Goal: Task Accomplishment & Management: Use online tool/utility

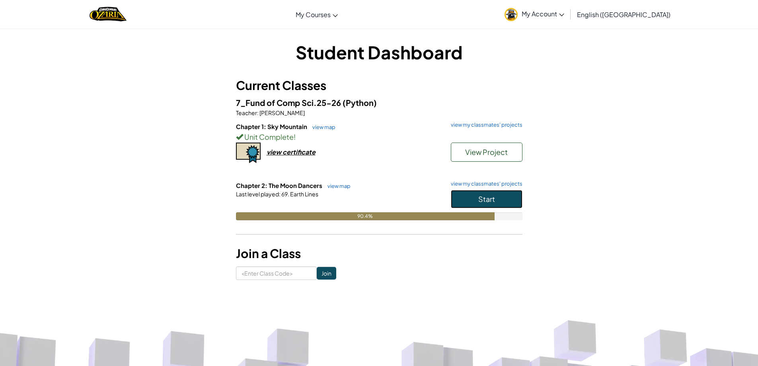
click at [480, 199] on span "Start" at bounding box center [486, 198] width 17 height 9
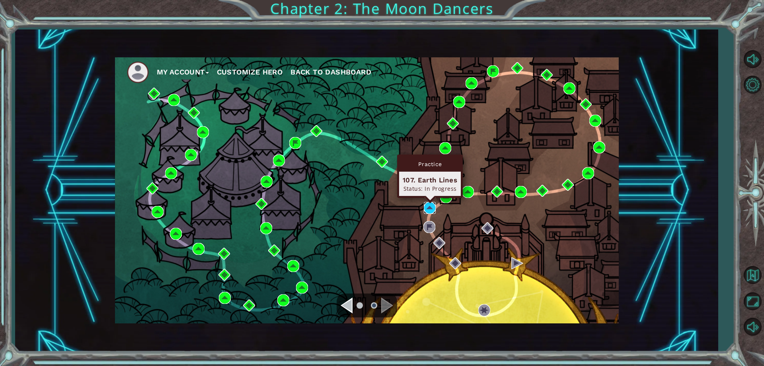
click at [427, 206] on img at bounding box center [430, 208] width 12 height 12
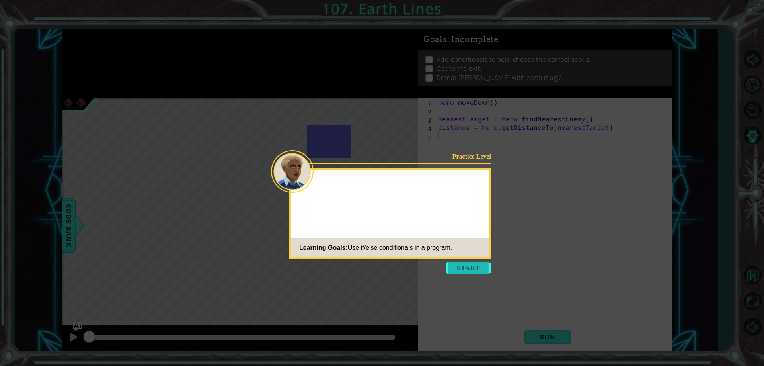
click at [474, 263] on button "Start" at bounding box center [468, 267] width 45 height 13
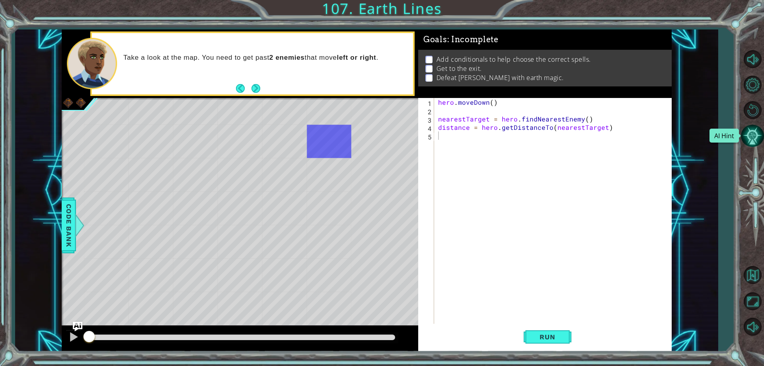
click at [755, 133] on button "AI Hint" at bounding box center [752, 135] width 23 height 23
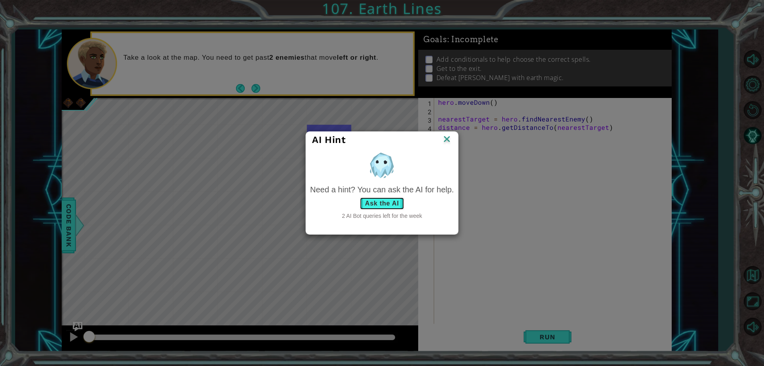
click at [390, 204] on button "Ask the AI" at bounding box center [382, 203] width 44 height 13
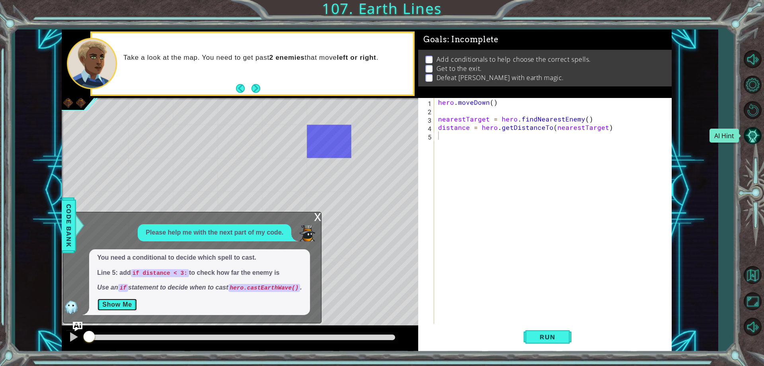
click at [107, 307] on button "Show Me" at bounding box center [117, 304] width 40 height 13
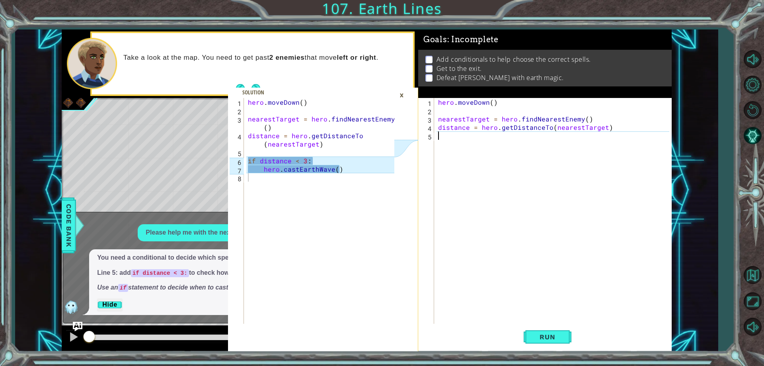
click at [477, 140] on div "hero . [GEOGRAPHIC_DATA] ( ) nearestTarget = hero . findNearestEnemy ( ) distan…" at bounding box center [554, 219] width 236 height 242
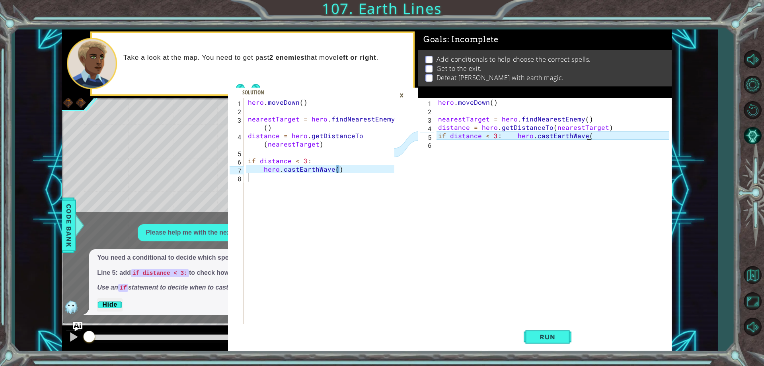
scroll to position [0, 9]
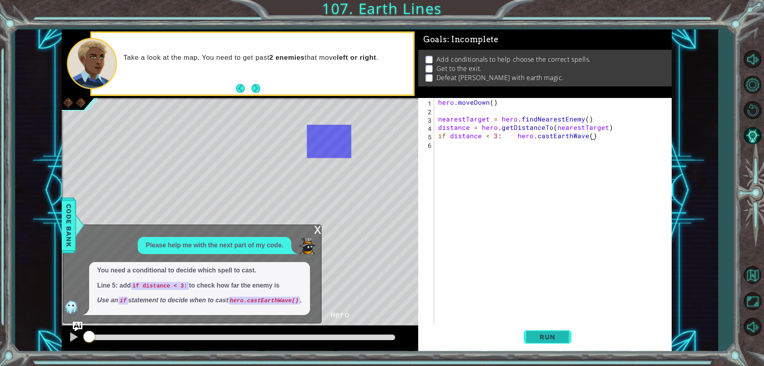
type textarea "if distance < 3: hero.castEarthWave()"
click at [546, 335] on span "Run" at bounding box center [547, 337] width 31 height 8
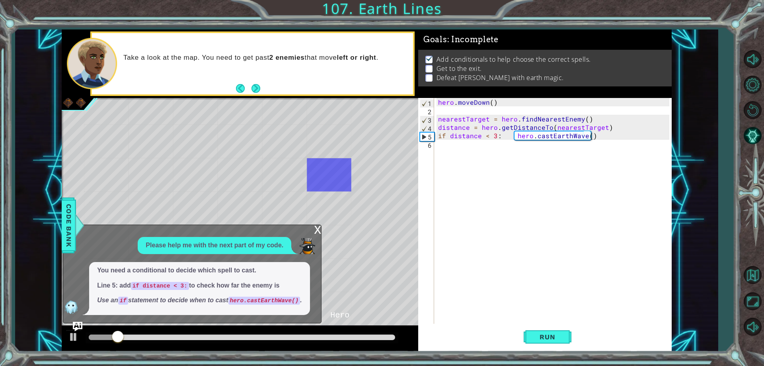
click at [312, 228] on div "x Please help me with the next part of my code. You need a conditional to decid…" at bounding box center [192, 273] width 259 height 99
click at [754, 130] on button "AI Hint" at bounding box center [752, 135] width 23 height 23
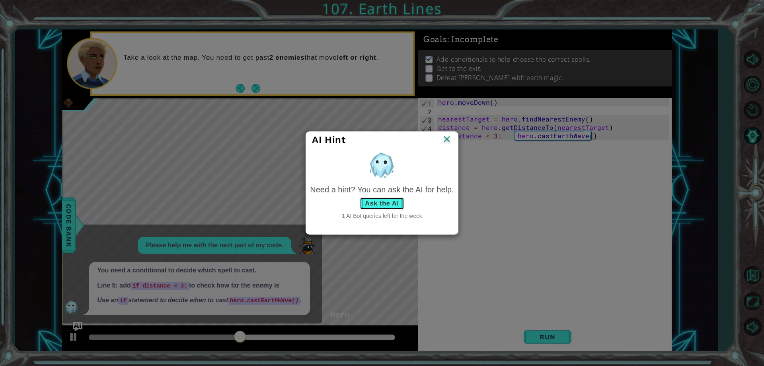
click at [379, 203] on button "Ask the AI" at bounding box center [382, 203] width 44 height 13
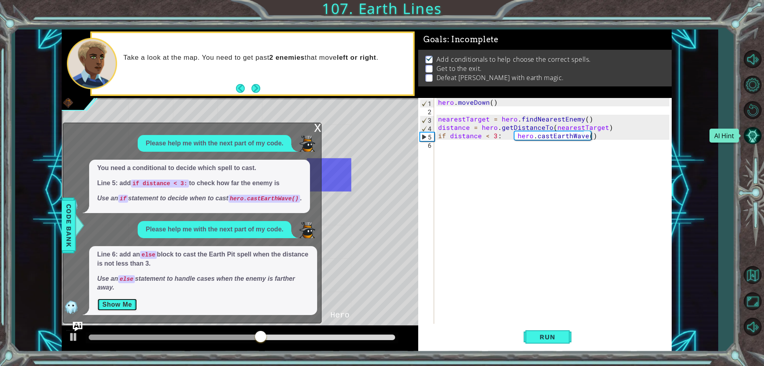
click at [129, 303] on button "Show Me" at bounding box center [117, 304] width 40 height 13
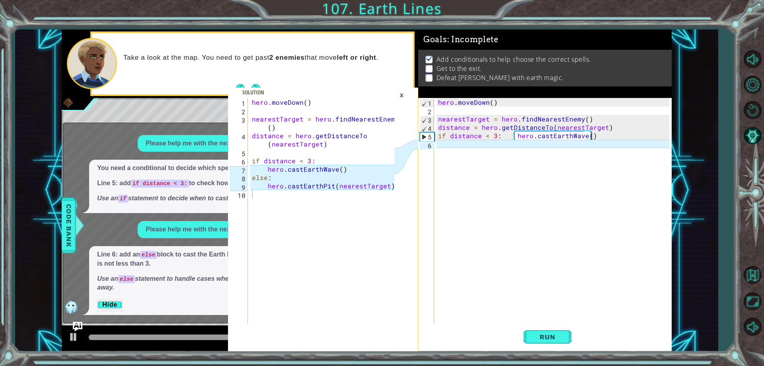
scroll to position [0, 0]
click at [486, 147] on div "hero . [GEOGRAPHIC_DATA] ( ) nearestTarget = hero . findNearestEnemy ( ) distan…" at bounding box center [554, 219] width 236 height 242
type textarea "h"
click at [614, 135] on div "hero . [GEOGRAPHIC_DATA] ( ) nearestTarget = hero . findNearestEnemy ( ) distan…" at bounding box center [554, 219] width 236 height 242
click at [603, 138] on div "hero . [GEOGRAPHIC_DATA] ( ) nearestTarget = hero . findNearestEnemy ( ) distan…" at bounding box center [554, 219] width 236 height 242
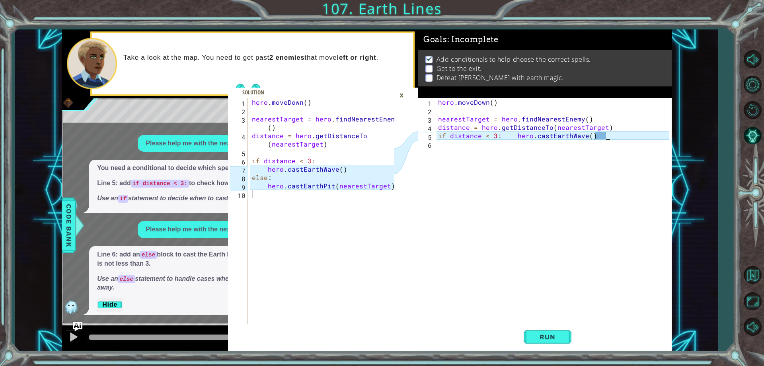
type textarea "if distance < 3: hero.castEarthWave()"
click at [446, 144] on div "hero . [GEOGRAPHIC_DATA] ( ) nearestTarget = hero . findNearestEnemy ( ) distan…" at bounding box center [554, 219] width 236 height 242
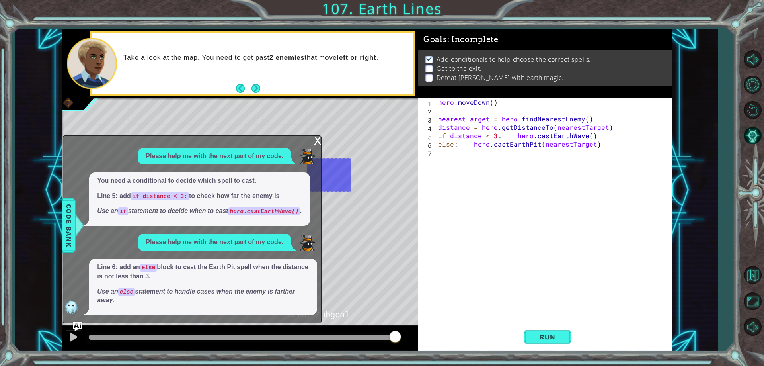
scroll to position [0, 10]
type textarea "else: hero.castEarthPit(nearestTarget)"
click at [557, 337] on span "Run" at bounding box center [547, 337] width 31 height 8
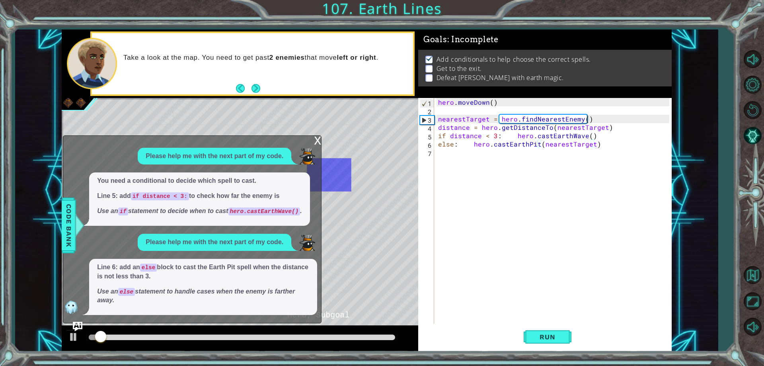
click at [318, 140] on div "x" at bounding box center [317, 140] width 7 height 8
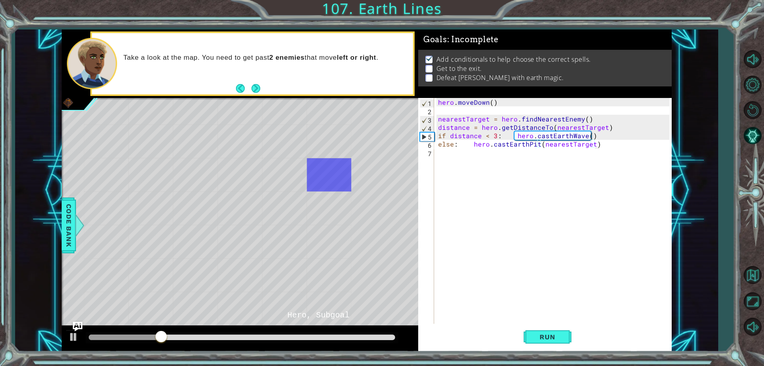
click at [437, 145] on div "hero . [GEOGRAPHIC_DATA] ( ) nearestTarget = hero . findNearestEnemy ( ) distan…" at bounding box center [554, 219] width 236 height 242
click at [752, 140] on button "AI Hint" at bounding box center [752, 135] width 23 height 23
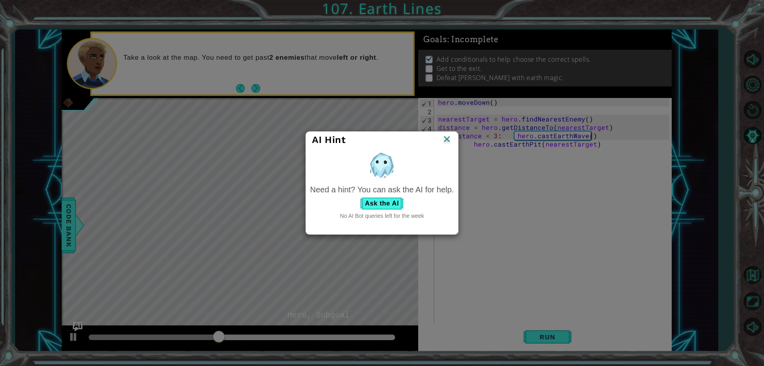
click at [448, 134] on img at bounding box center [447, 140] width 10 height 12
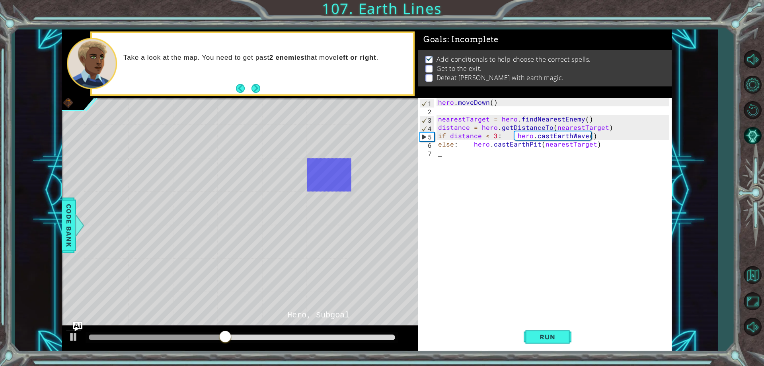
scroll to position [0, 0]
click at [440, 156] on div "hero . [GEOGRAPHIC_DATA] ( ) nearestTarget = hero . findNearestEnemy ( ) distan…" at bounding box center [554, 219] width 236 height 242
click at [449, 152] on div "hero . [GEOGRAPHIC_DATA] ( ) nearestTarget = hero . findNearestEnemy ( ) distan…" at bounding box center [554, 219] width 236 height 242
type textarea "h"
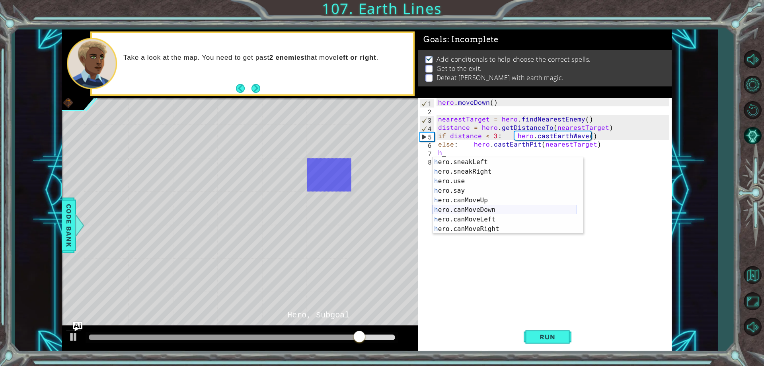
scroll to position [95, 0]
click at [496, 207] on div "h ero.sneakLeft press enter h ero.sneakRight press enter h ero.use press enter …" at bounding box center [504, 204] width 144 height 95
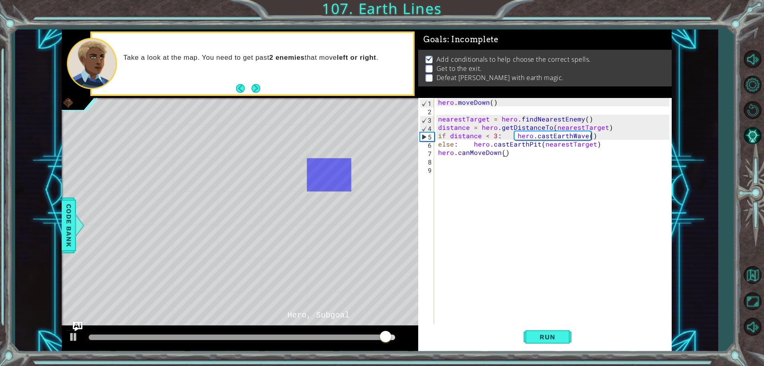
click at [503, 152] on div "hero . [GEOGRAPHIC_DATA] ( ) nearestTarget = hero . findNearestEnemy ( ) distan…" at bounding box center [554, 219] width 236 height 242
click at [472, 153] on div "hero . [GEOGRAPHIC_DATA] ( ) nearestTarget = hero . findNearestEnemy ( ) distan…" at bounding box center [554, 219] width 236 height 242
type textarea "hero.canMoveDown()"
click at [544, 337] on span "Run" at bounding box center [547, 337] width 31 height 8
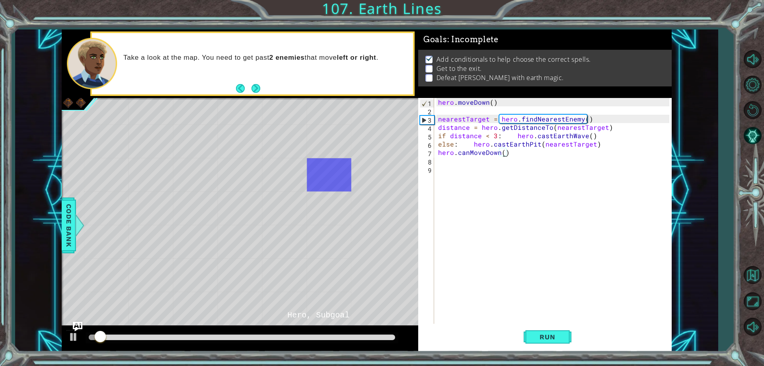
click at [503, 153] on div "hero . [GEOGRAPHIC_DATA] ( ) nearestTarget = hero . findNearestEnemy ( ) distan…" at bounding box center [554, 219] width 236 height 242
click at [502, 156] on div "hero . [GEOGRAPHIC_DATA] ( ) nearestTarget = hero . findNearestEnemy ( ) distan…" at bounding box center [554, 219] width 236 height 242
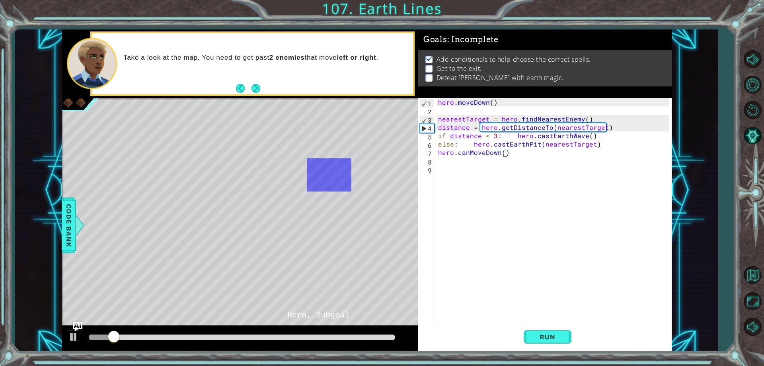
click at [502, 152] on div "hero . [GEOGRAPHIC_DATA] ( ) nearestTarget = hero . findNearestEnemy ( ) distan…" at bounding box center [554, 219] width 236 height 242
type textarea "hero.canMoveDown()"
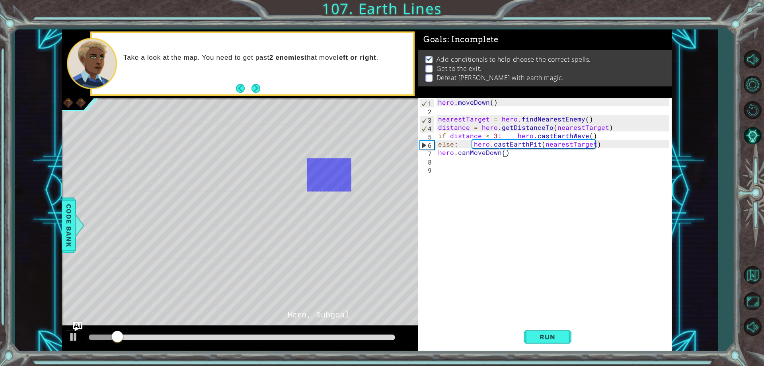
click at [502, 153] on div "hero . [GEOGRAPHIC_DATA] ( ) nearestTarget = hero . findNearestEnemy ( ) distan…" at bounding box center [554, 219] width 236 height 242
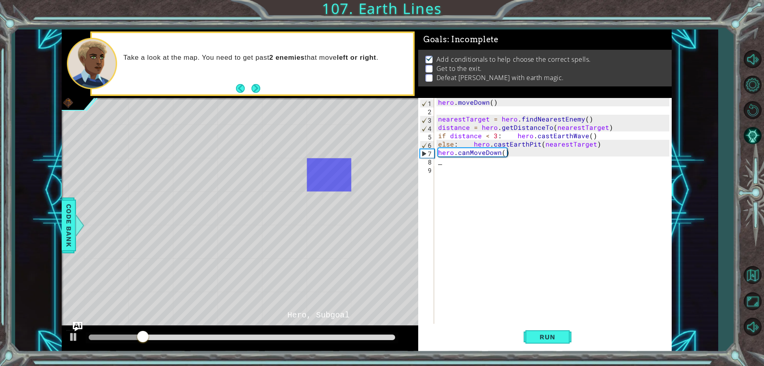
click at [500, 156] on div "hero . [GEOGRAPHIC_DATA] ( ) nearestTarget = hero . findNearestEnemy ( ) distan…" at bounding box center [554, 219] width 236 height 242
click at [468, 155] on div "hero . [GEOGRAPHIC_DATA] ( ) nearestTarget = hero . findNearestEnemy ( ) distan…" at bounding box center [554, 219] width 236 height 242
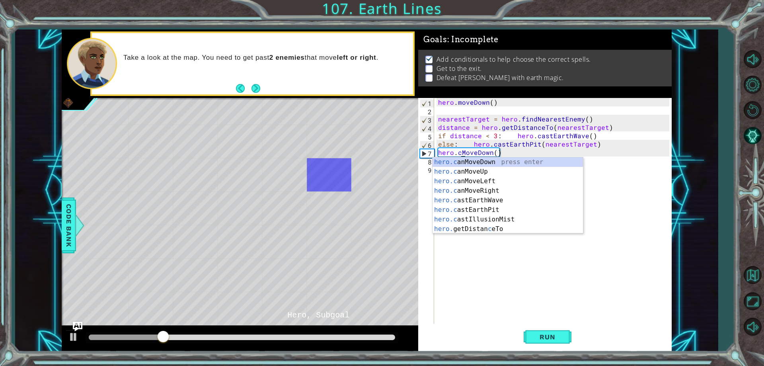
scroll to position [0, 0]
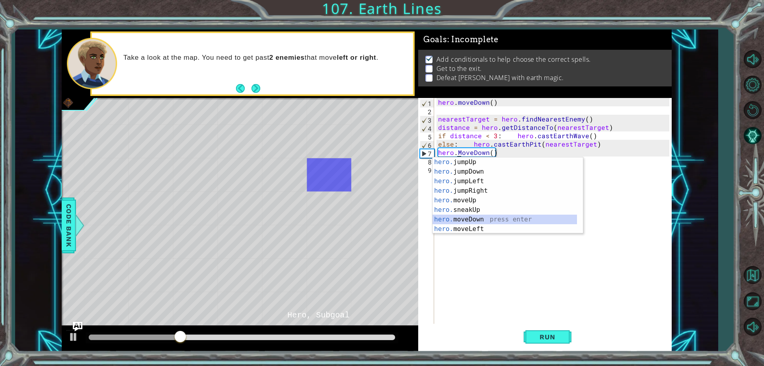
click at [484, 219] on div "hero. jumpUp press enter hero. jumpDown press enter hero. jumpLeft press enter …" at bounding box center [504, 204] width 144 height 95
type textarea "hero.moveDown(1)"
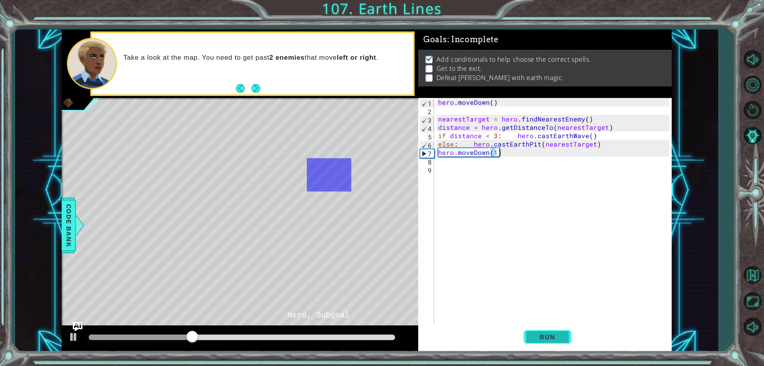
click at [552, 345] on button "Run" at bounding box center [548, 336] width 48 height 25
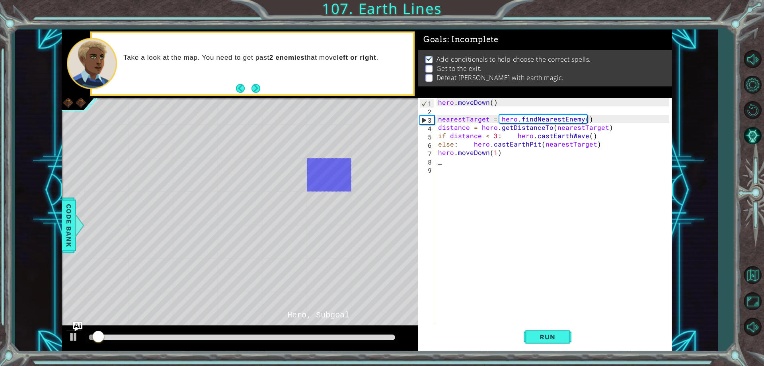
click at [492, 158] on div "hero . [GEOGRAPHIC_DATA] ( ) nearestTarget = hero . findNearestEnemy ( ) distan…" at bounding box center [554, 219] width 236 height 242
click at [491, 153] on div "hero . [GEOGRAPHIC_DATA] ( ) nearestTarget = hero . findNearestEnemy ( ) distan…" at bounding box center [554, 219] width 236 height 242
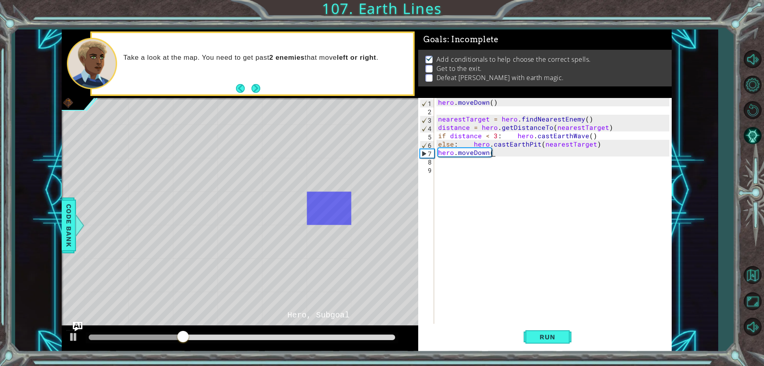
scroll to position [0, 3]
click at [561, 345] on button "Run" at bounding box center [548, 336] width 48 height 25
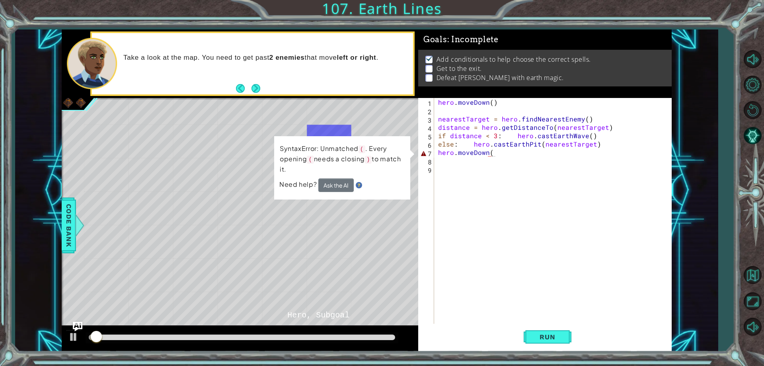
click at [495, 151] on div "hero . [GEOGRAPHIC_DATA] ( ) nearestTarget = hero . findNearestEnemy ( ) distan…" at bounding box center [554, 219] width 236 height 242
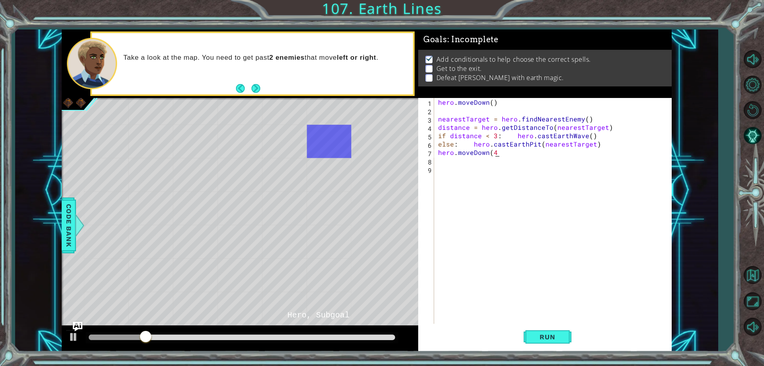
scroll to position [0, 4]
click at [558, 340] on span "Run" at bounding box center [547, 337] width 31 height 8
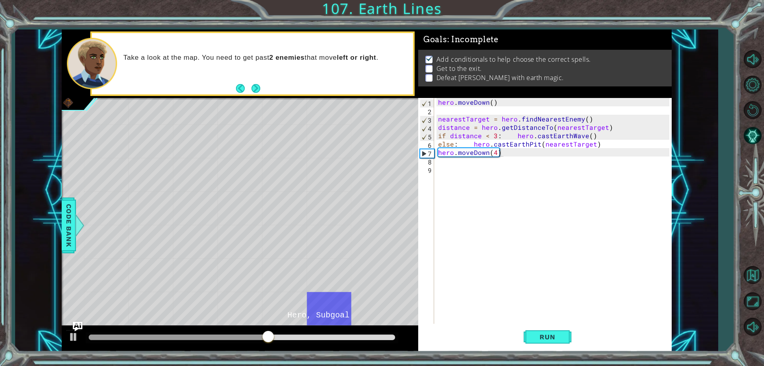
click at [149, 300] on div "* Dot, [PERSON_NAME]" at bounding box center [151, 308] width 45 height 33
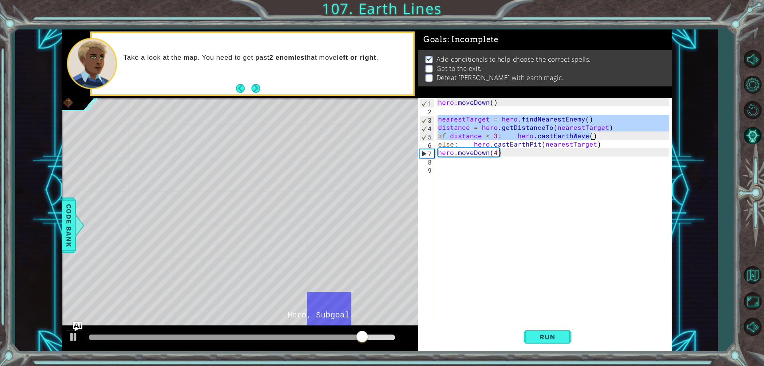
drag, startPoint x: 438, startPoint y: 118, endPoint x: 591, endPoint y: 133, distance: 153.9
click at [591, 133] on div "hero . [GEOGRAPHIC_DATA] ( ) nearestTarget = hero . findNearestEnemy ( ) distan…" at bounding box center [554, 219] width 236 height 242
paste textarea "Code Area"
type textarea "if distance < 3: hero.castEarthWave()"
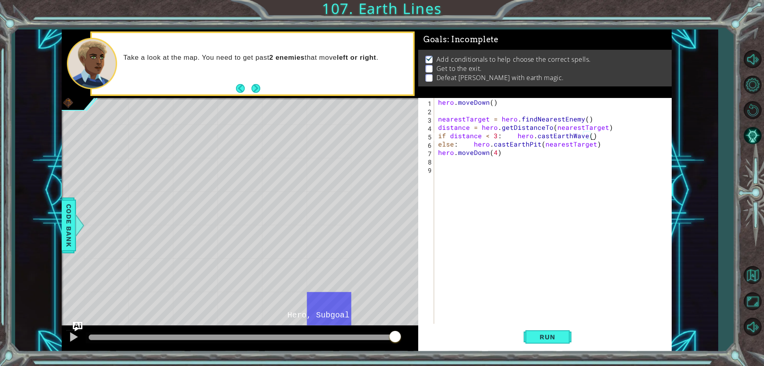
click at [463, 162] on div "hero . [GEOGRAPHIC_DATA] ( ) nearestTarget = hero . findNearestEnemy ( ) distan…" at bounding box center [554, 219] width 236 height 242
paste textarea "if distance < 3: hero.castEarthWave()"
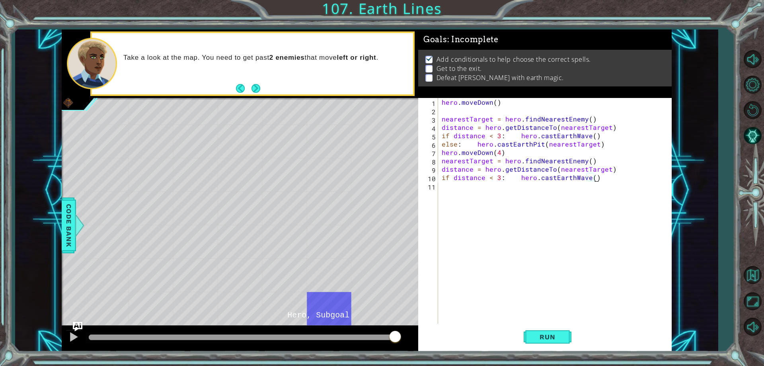
click at [582, 181] on div "hero . [GEOGRAPHIC_DATA] ( ) nearestTarget = hero . findNearestEnemy ( ) distan…" at bounding box center [556, 219] width 233 height 242
click at [563, 196] on div "hero.castEarth Wave press enter hero.castEarth Pit press enter" at bounding box center [587, 201] width 150 height 38
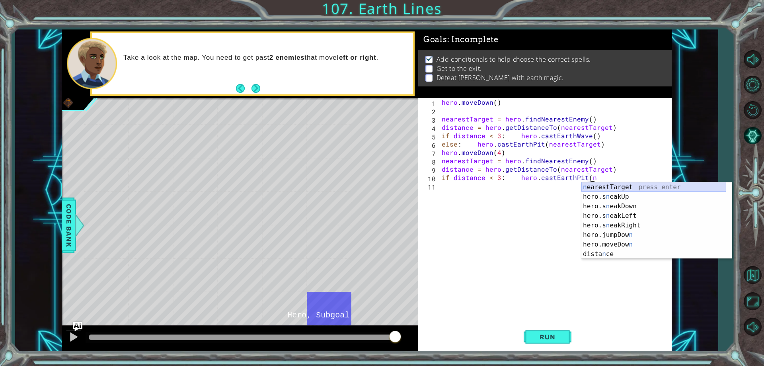
click at [593, 191] on div "n earestTarget press enter hero.s n eakUp press enter hero.s n eakDown press en…" at bounding box center [656, 229] width 150 height 95
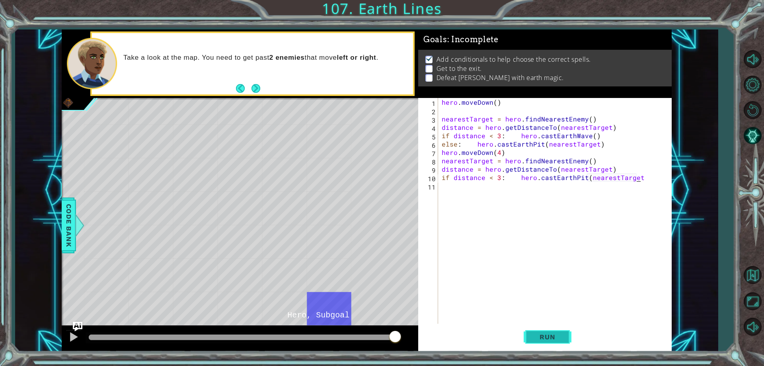
click at [537, 333] on span "Run" at bounding box center [547, 337] width 31 height 8
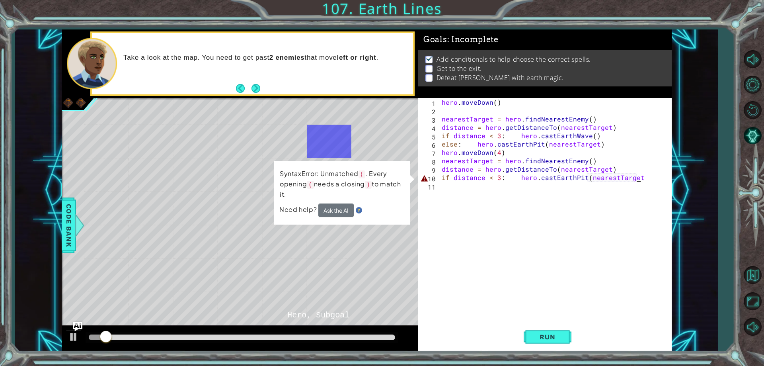
click at [644, 177] on div "hero . [GEOGRAPHIC_DATA] ( ) nearestTarget = hero . findNearestEnemy ( ) distan…" at bounding box center [556, 219] width 233 height 242
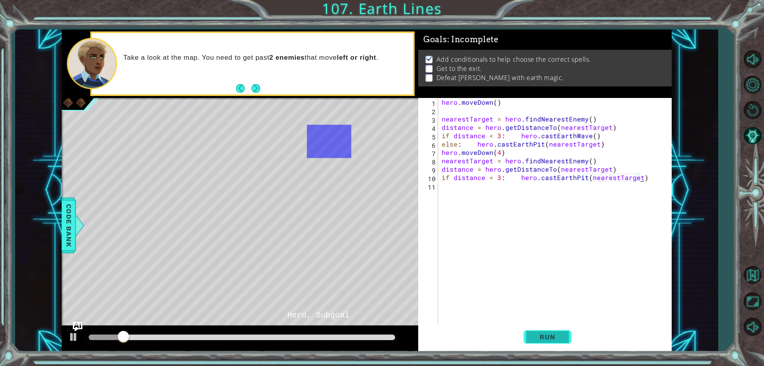
type textarea "if distance < 3: hero.castEarthPit(nearestTarget)"
click at [549, 343] on button "Run" at bounding box center [548, 336] width 48 height 25
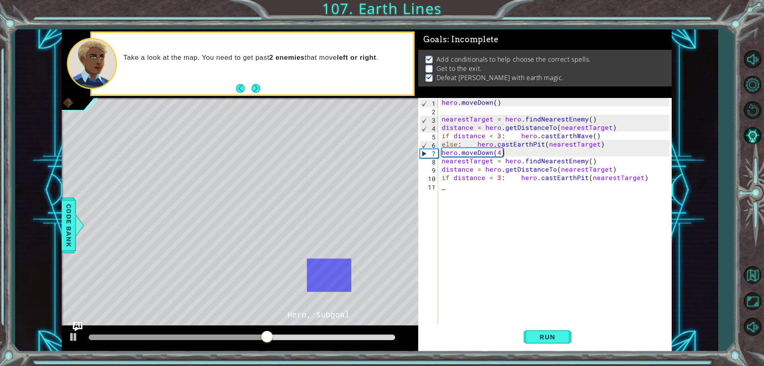
scroll to position [0, 0]
click at [448, 191] on div "hero . [GEOGRAPHIC_DATA] ( ) nearestTarget = hero . findNearestEnemy ( ) distan…" at bounding box center [556, 219] width 233 height 242
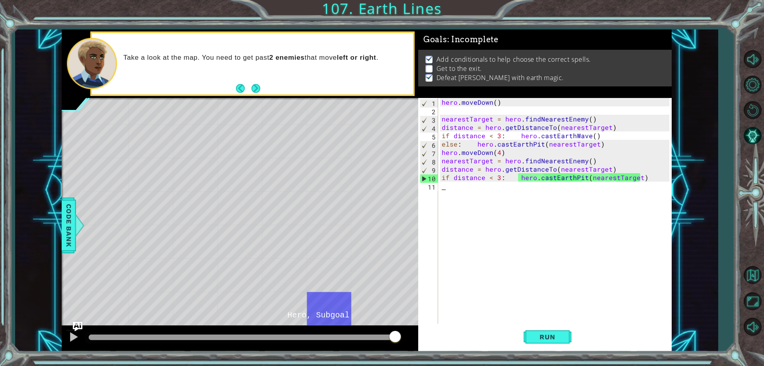
click at [455, 184] on div "hero . [GEOGRAPHIC_DATA] ( ) nearestTarget = hero . findNearestEnemy ( ) distan…" at bounding box center [556, 219] width 233 height 242
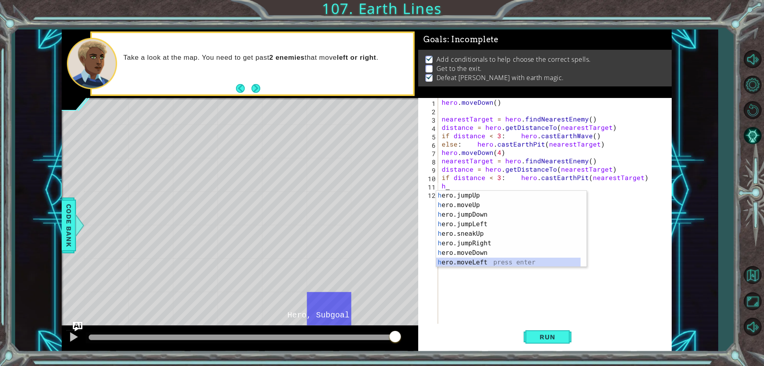
click at [489, 259] on div "h ero.jumpUp press enter h ero.moveUp press enter h ero.jumpDown press enter h …" at bounding box center [508, 238] width 144 height 95
type textarea "hero.moveLeft(1)"
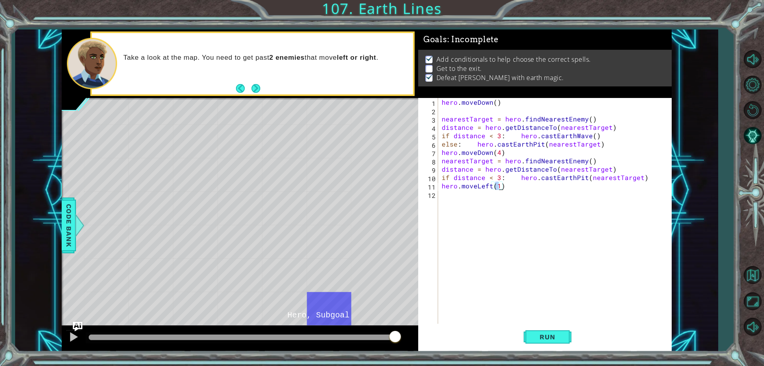
click at [497, 191] on div "hero . [GEOGRAPHIC_DATA] ( ) nearestTarget = hero . findNearestEnemy ( ) distan…" at bounding box center [556, 219] width 233 height 242
click at [497, 186] on div "hero . [GEOGRAPHIC_DATA] ( ) nearestTarget = hero . findNearestEnemy ( ) distan…" at bounding box center [556, 219] width 233 height 242
click at [508, 184] on div "hero . [GEOGRAPHIC_DATA] ( ) nearestTarget = hero . findNearestEnemy ( ) distan…" at bounding box center [556, 219] width 233 height 242
type textarea "hero.moveLeft(5)"
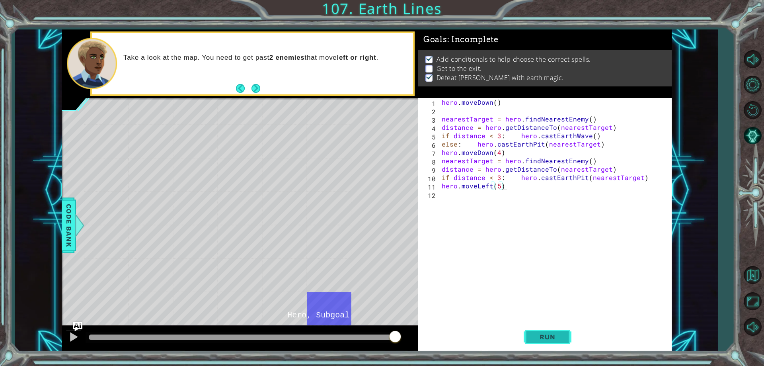
click at [543, 335] on span "Run" at bounding box center [547, 337] width 31 height 8
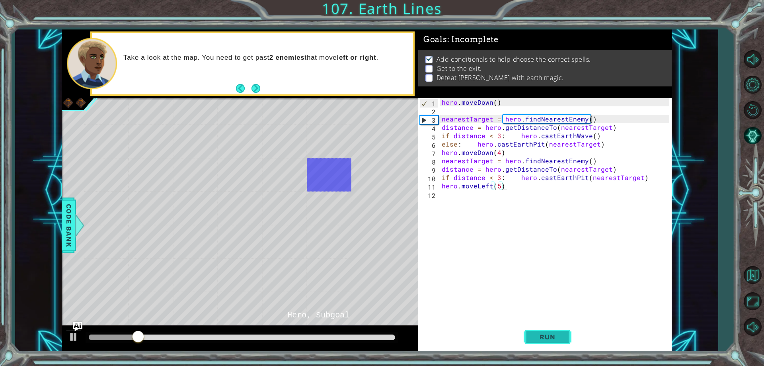
click at [549, 343] on button "Run" at bounding box center [548, 336] width 48 height 25
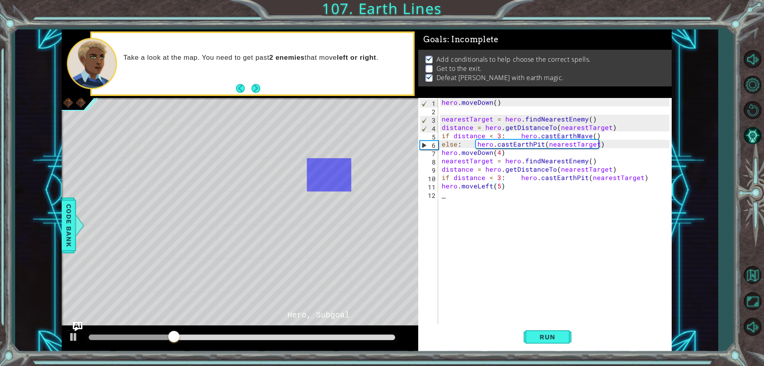
scroll to position [0, 0]
click at [489, 192] on div "hero . [GEOGRAPHIC_DATA] ( ) nearestTarget = hero . findNearestEnemy ( ) distan…" at bounding box center [556, 219] width 233 height 242
click at [489, 187] on div "hero . [GEOGRAPHIC_DATA] ( ) nearestTarget = hero . findNearestEnemy ( ) distan…" at bounding box center [556, 219] width 233 height 242
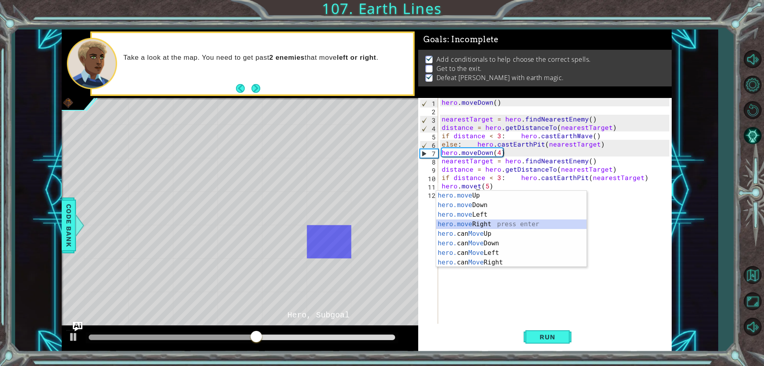
click at [485, 227] on div "hero.move Up press enter hero.move Down press enter hero.move Left press enter …" at bounding box center [511, 238] width 150 height 95
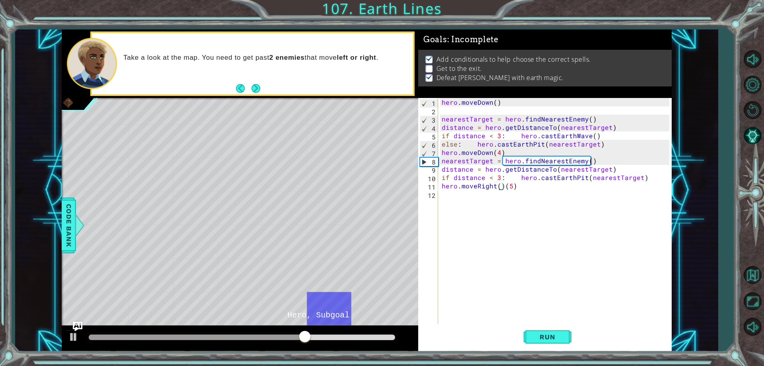
click at [505, 189] on div "hero . [GEOGRAPHIC_DATA] ( ) nearestTarget = hero . findNearestEnemy ( ) distan…" at bounding box center [556, 219] width 233 height 242
type textarea "hero.moveRight(5)"
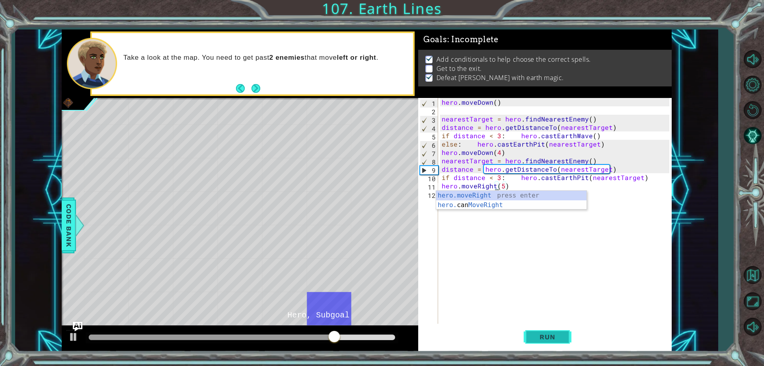
click at [551, 340] on span "Run" at bounding box center [547, 337] width 31 height 8
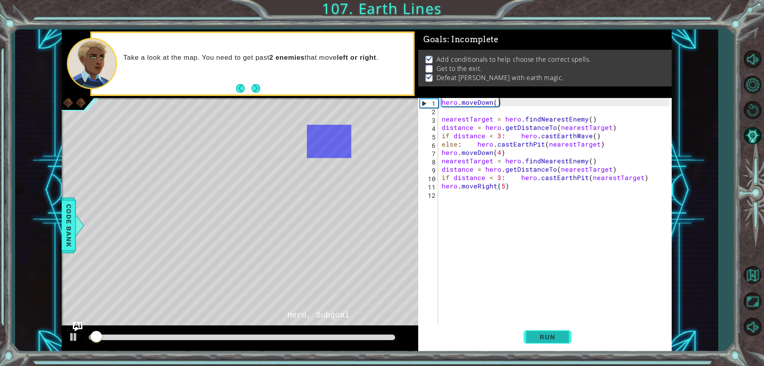
click at [550, 340] on span "Run" at bounding box center [547, 337] width 31 height 8
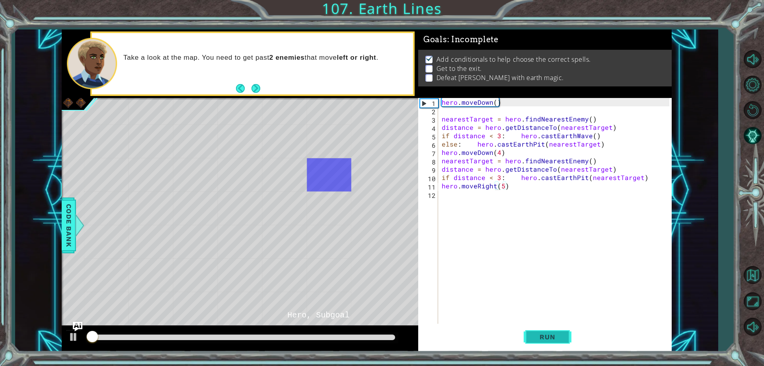
click at [550, 340] on span "Run" at bounding box center [547, 337] width 31 height 8
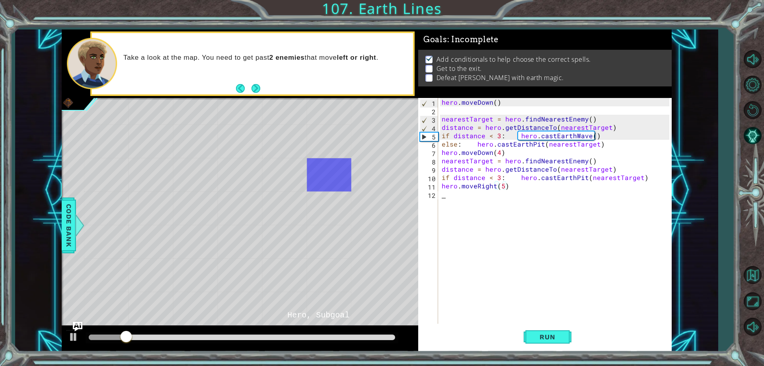
click at [491, 191] on div "hero . [GEOGRAPHIC_DATA] ( ) nearestTarget = hero . findNearestEnemy ( ) distan…" at bounding box center [556, 219] width 233 height 242
click at [494, 193] on div "hero . [GEOGRAPHIC_DATA] ( ) nearestTarget = hero . findNearestEnemy ( ) distan…" at bounding box center [556, 219] width 233 height 242
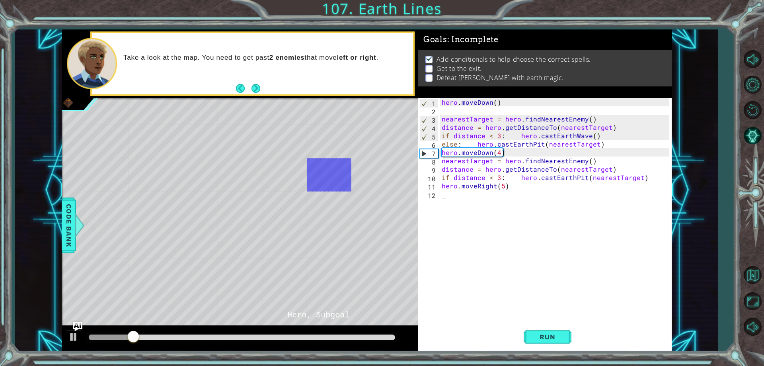
click at [493, 191] on div "hero . [GEOGRAPHIC_DATA] ( ) nearestTarget = hero . findNearestEnemy ( ) distan…" at bounding box center [556, 219] width 233 height 242
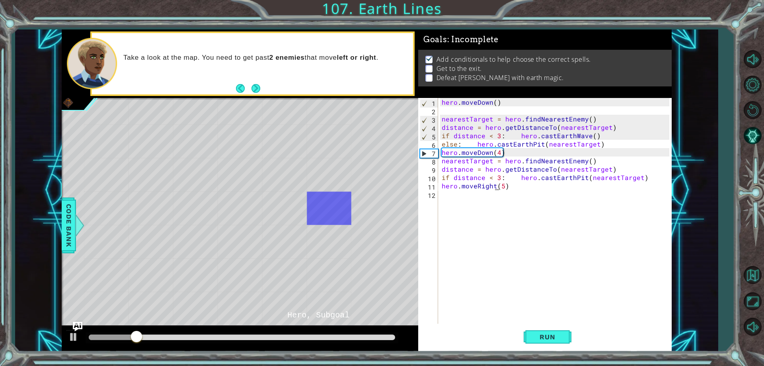
click at [494, 187] on div "hero . [GEOGRAPHIC_DATA] ( ) nearestTarget = hero . findNearestEnemy ( ) distan…" at bounding box center [556, 219] width 233 height 242
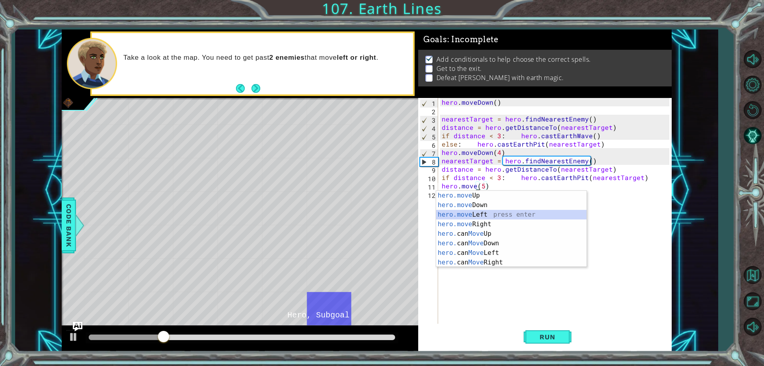
click at [487, 216] on div "hero.move Up press enter hero.move Down press enter hero.move Left press enter …" at bounding box center [511, 238] width 150 height 95
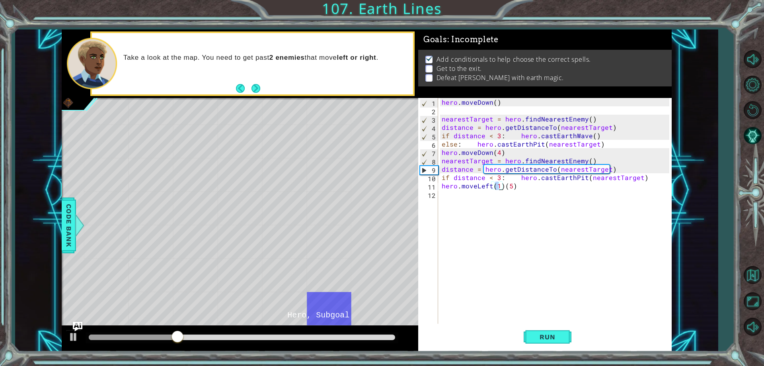
type textarea "hero.moveLeft()(5)"
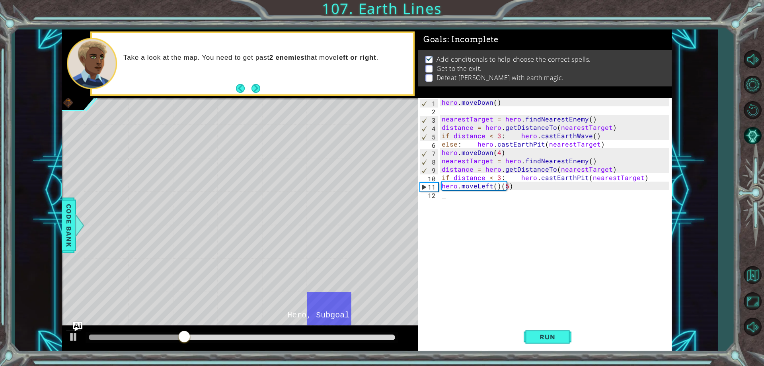
click at [499, 191] on div "hero . [GEOGRAPHIC_DATA] ( ) nearestTarget = hero . findNearestEnemy ( ) distan…" at bounding box center [556, 219] width 233 height 242
click at [502, 186] on div "hero . [GEOGRAPHIC_DATA] ( ) nearestTarget = hero . findNearestEnemy ( ) distan…" at bounding box center [556, 219] width 233 height 242
type textarea "hero.moveLeft()(5)"
click at [500, 192] on div "hero . [GEOGRAPHIC_DATA] ( ) nearestTarget = hero . findNearestEnemy ( ) distan…" at bounding box center [556, 219] width 233 height 242
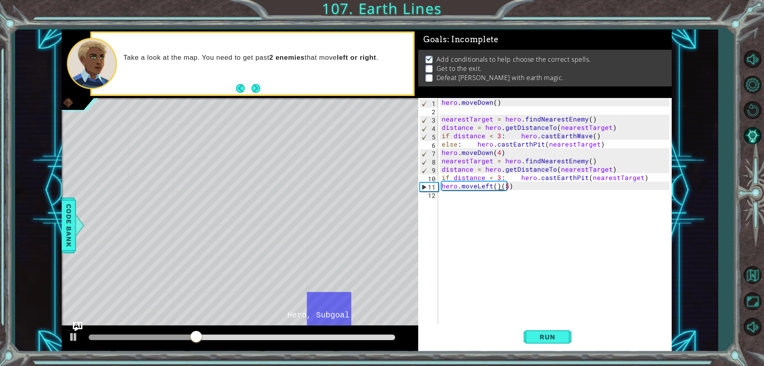
click at [500, 185] on div "hero . [GEOGRAPHIC_DATA] ( ) nearestTarget = hero . findNearestEnemy ( ) distan…" at bounding box center [556, 219] width 233 height 242
type textarea "hero.moveLeft(5)"
click at [545, 336] on span "Run" at bounding box center [547, 337] width 31 height 8
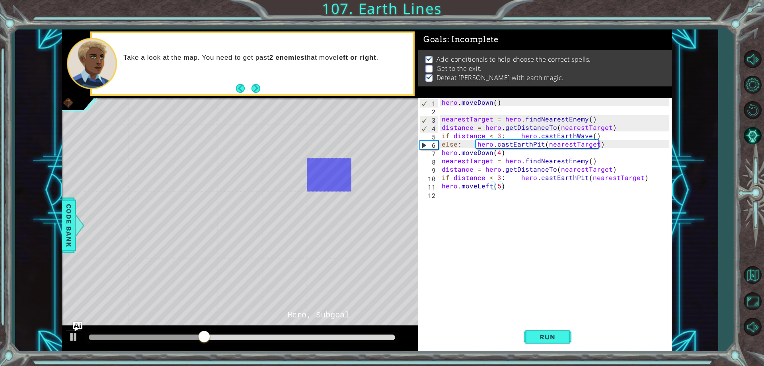
drag, startPoint x: 437, startPoint y: 305, endPoint x: 500, endPoint y: 192, distance: 129.1
click at [500, 192] on div "hero . [GEOGRAPHIC_DATA] ( ) nearestTarget = hero . findNearestEnemy ( ) distan…" at bounding box center [556, 219] width 233 height 242
click at [498, 186] on div "hero . [GEOGRAPHIC_DATA] ( ) nearestTarget = hero . findNearestEnemy ( ) distan…" at bounding box center [556, 219] width 233 height 242
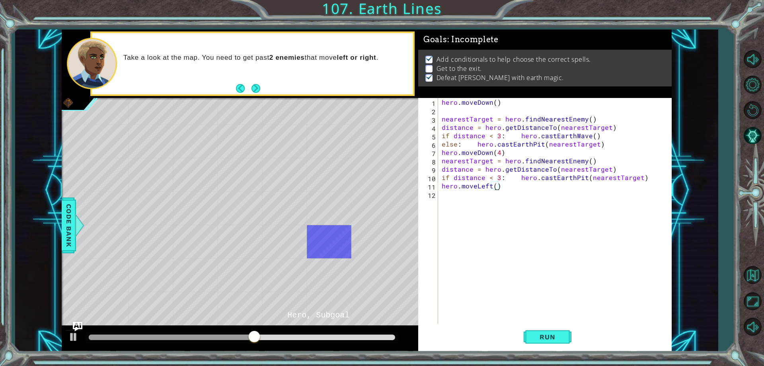
scroll to position [0, 4]
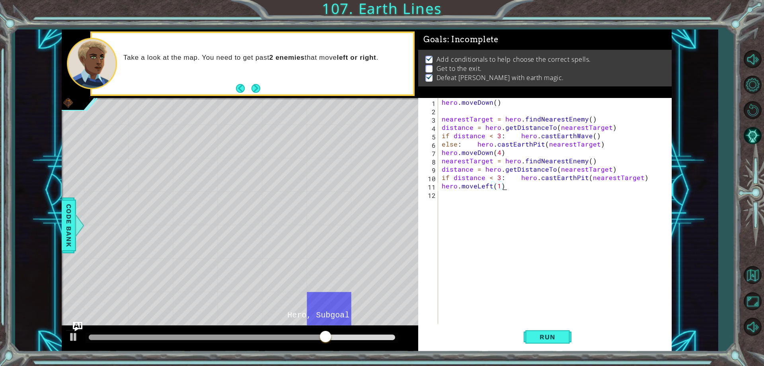
type textarea "hero.moveLeft(1))"
click at [543, 351] on div "1 2 3 4 5 6 7 8 9 10 hero . [GEOGRAPHIC_DATA] ( ) nearestTarget = hero . findNe…" at bounding box center [382, 183] width 764 height 366
click at [541, 339] on span "Run" at bounding box center [547, 337] width 31 height 8
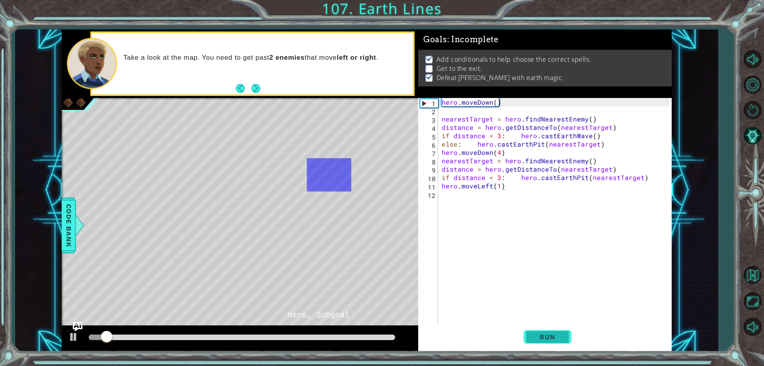
click at [541, 343] on button "Run" at bounding box center [548, 336] width 48 height 25
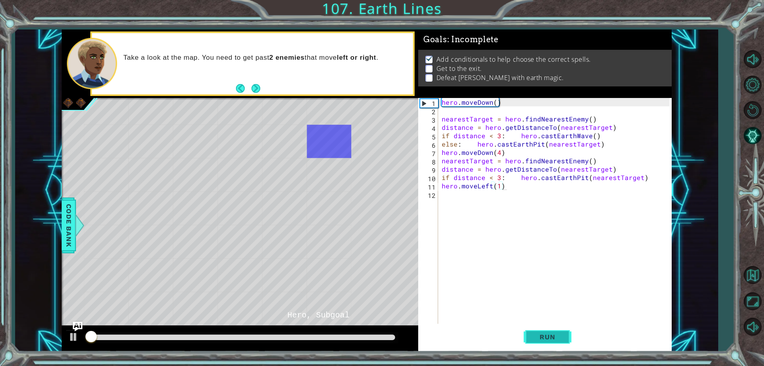
click at [541, 343] on button "Run" at bounding box center [548, 336] width 48 height 25
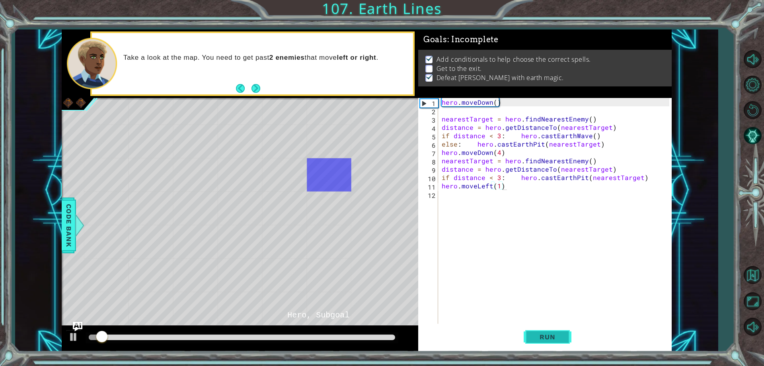
click at [541, 343] on button "Run" at bounding box center [548, 336] width 48 height 25
drag, startPoint x: 450, startPoint y: 193, endPoint x: 436, endPoint y: 232, distance: 41.3
drag, startPoint x: 436, startPoint y: 232, endPoint x: 504, endPoint y: 294, distance: 92.1
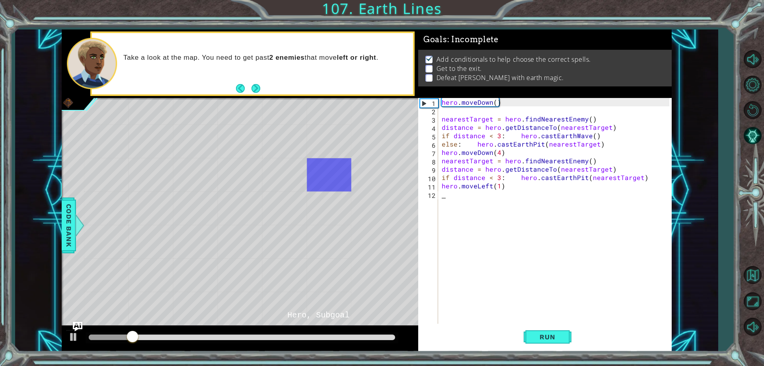
click at [504, 294] on div "hero . [GEOGRAPHIC_DATA] ( ) nearestTarget = hero . findNearestEnemy ( ) distan…" at bounding box center [556, 219] width 233 height 242
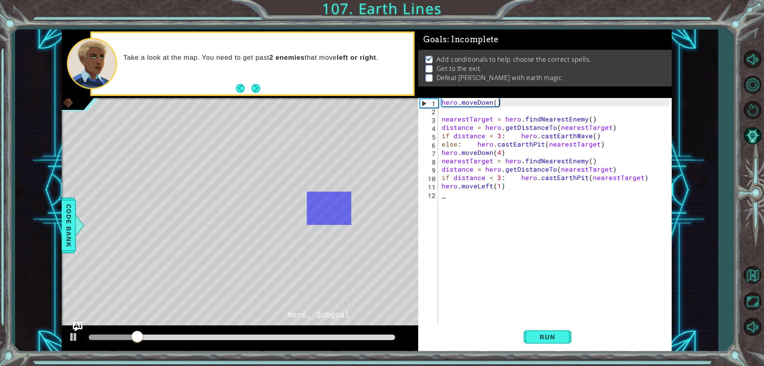
click at [496, 187] on div "hero . [GEOGRAPHIC_DATA] ( ) nearestTarget = hero . findNearestEnemy ( ) distan…" at bounding box center [556, 219] width 233 height 242
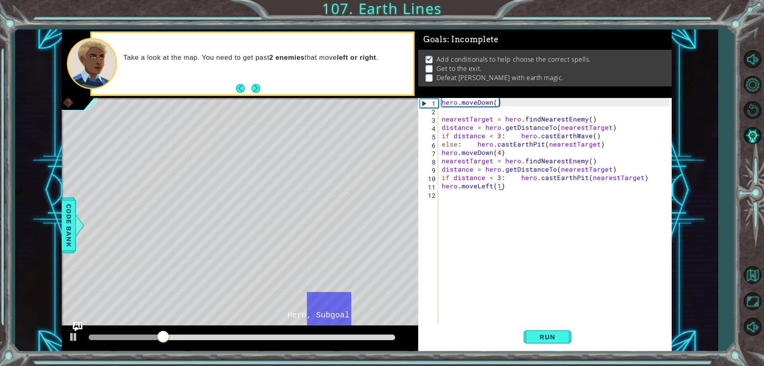
click at [500, 187] on div "hero . [GEOGRAPHIC_DATA] ( ) nearestTarget = hero . findNearestEnemy ( ) distan…" at bounding box center [556, 219] width 233 height 242
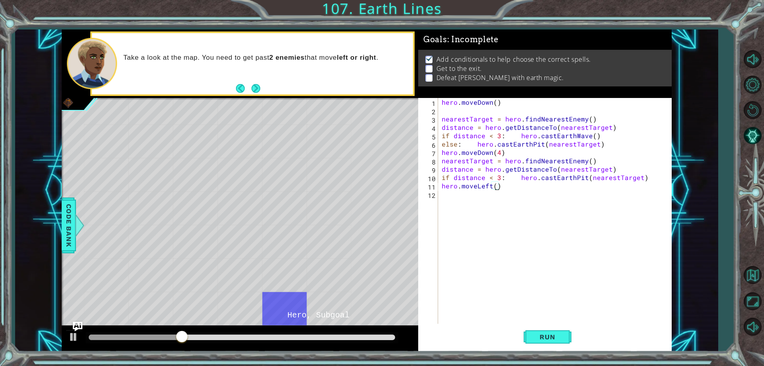
scroll to position [0, 4]
type textarea "hero.moveLeft(5))"
click at [534, 344] on button "Run" at bounding box center [548, 336] width 48 height 25
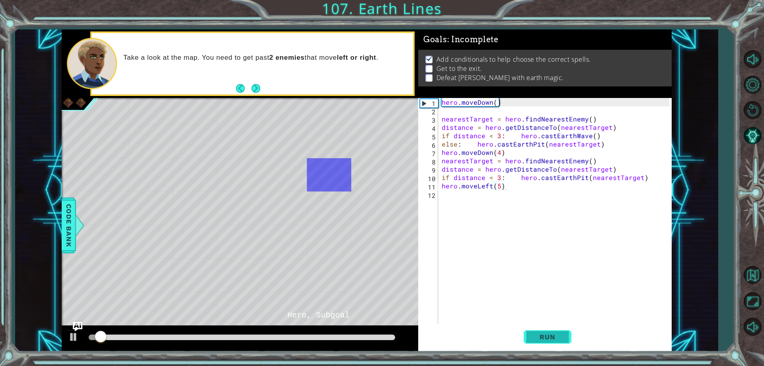
click at [534, 340] on span "Run" at bounding box center [547, 337] width 31 height 8
click at [534, 344] on button "Run" at bounding box center [548, 336] width 48 height 25
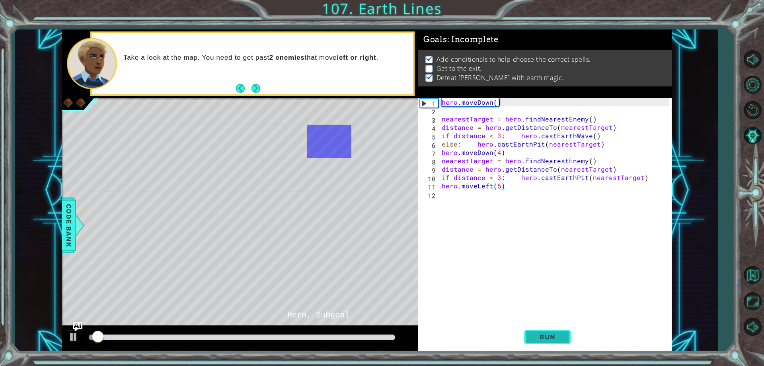
click at [535, 341] on button "Run" at bounding box center [548, 336] width 48 height 25
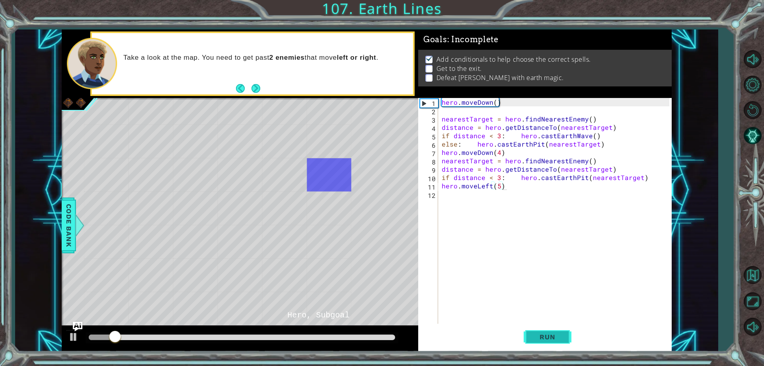
click at [535, 341] on button "Run" at bounding box center [548, 336] width 48 height 25
drag, startPoint x: 535, startPoint y: 341, endPoint x: 442, endPoint y: 275, distance: 113.8
click at [442, 275] on div "hero . [GEOGRAPHIC_DATA] ( ) nearestTarget = hero . findNearestEnemy ( ) distan…" at bounding box center [556, 219] width 233 height 242
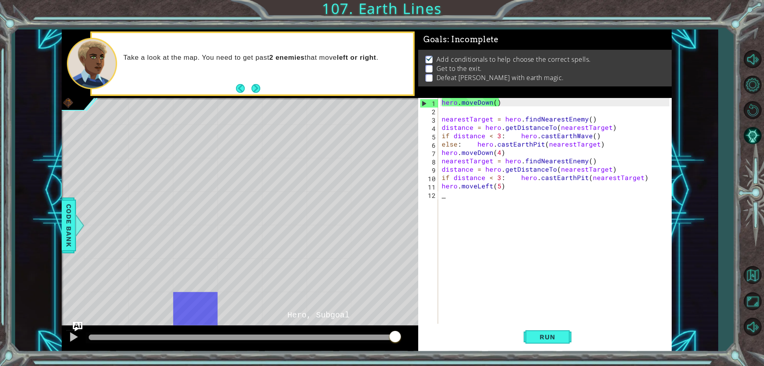
click at [551, 353] on div "1 2 3 4 5 6 7 8 9 10 hero . [GEOGRAPHIC_DATA] ( ) nearestTarget = hero . findNe…" at bounding box center [382, 183] width 764 height 366
click at [547, 345] on button "Run" at bounding box center [548, 336] width 48 height 25
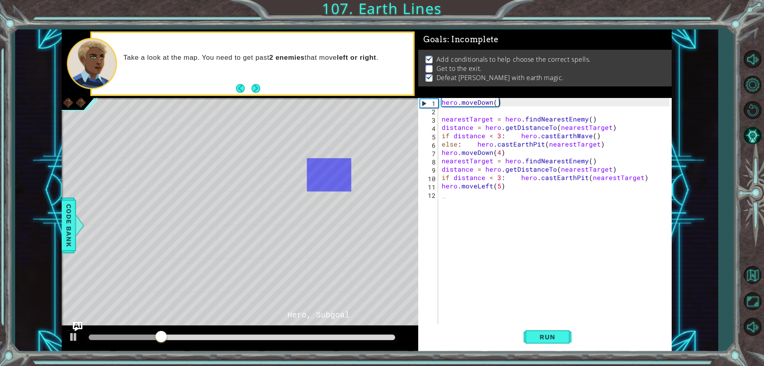
type textarea "hero.moveLeft(5)"
drag, startPoint x: 507, startPoint y: 186, endPoint x: 432, endPoint y: 189, distance: 75.3
click at [432, 189] on div "hero.moveLeft(5) 1 2 3 4 5 6 7 8 9 10 11 12 hero . [GEOGRAPHIC_DATA] ( ) neares…" at bounding box center [543, 211] width 251 height 226
click at [469, 248] on div "hero . [GEOGRAPHIC_DATA] ( ) nearestTarget = hero . findNearestEnemy ( ) distan…" at bounding box center [556, 219] width 233 height 242
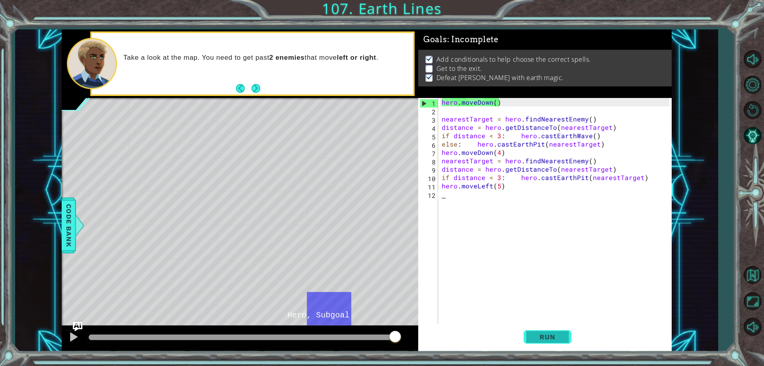
click at [551, 346] on button "Run" at bounding box center [548, 336] width 48 height 25
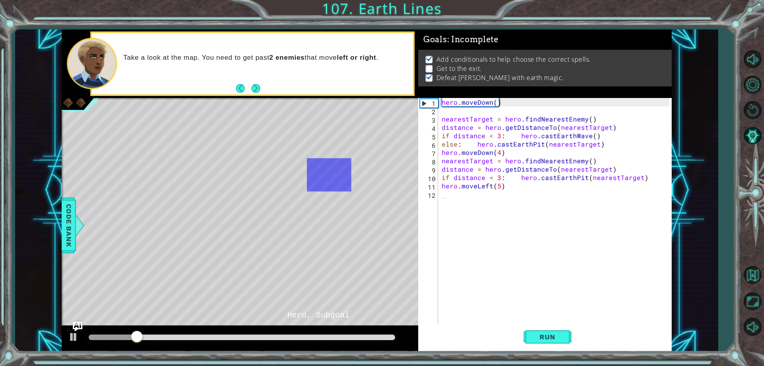
click at [506, 185] on div "hero . [GEOGRAPHIC_DATA] ( ) nearestTarget = hero . findNearestEnemy ( ) distan…" at bounding box center [556, 219] width 233 height 242
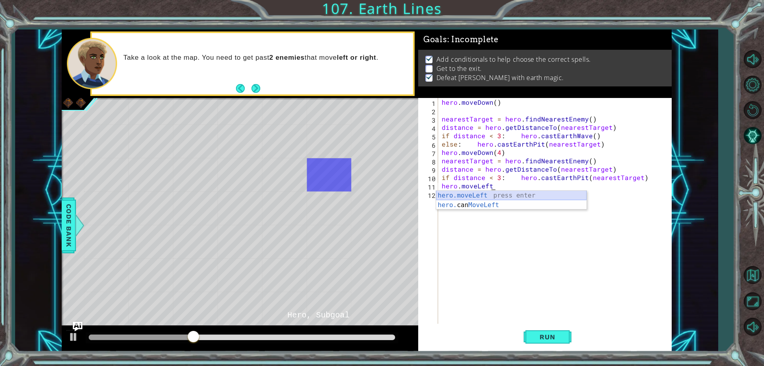
click at [487, 195] on div "hero.moveLeft press enter hero. can MoveLeft press enter" at bounding box center [511, 210] width 150 height 38
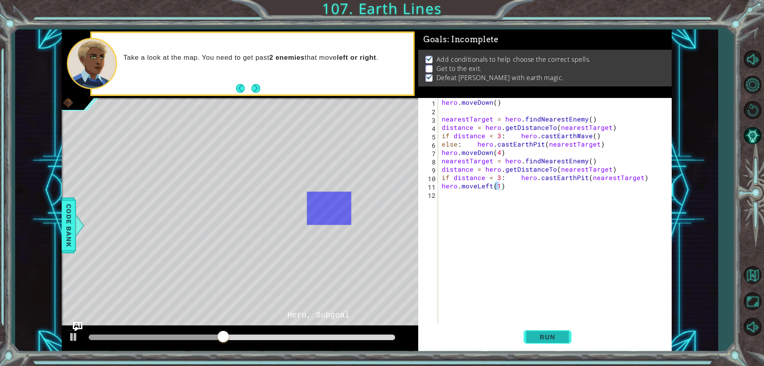
click at [543, 339] on span "Run" at bounding box center [547, 337] width 31 height 8
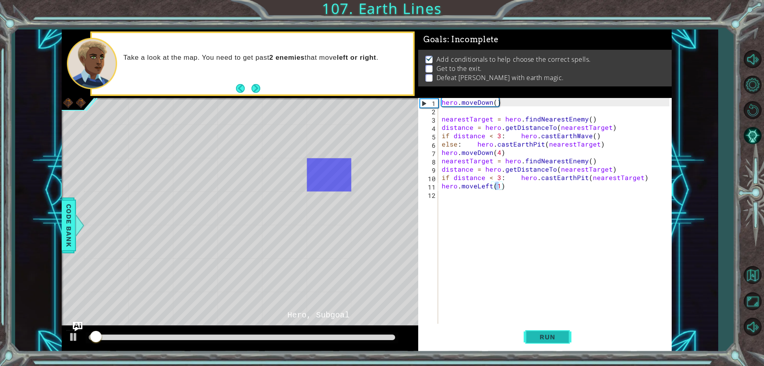
click at [543, 342] on button "Run" at bounding box center [548, 336] width 48 height 25
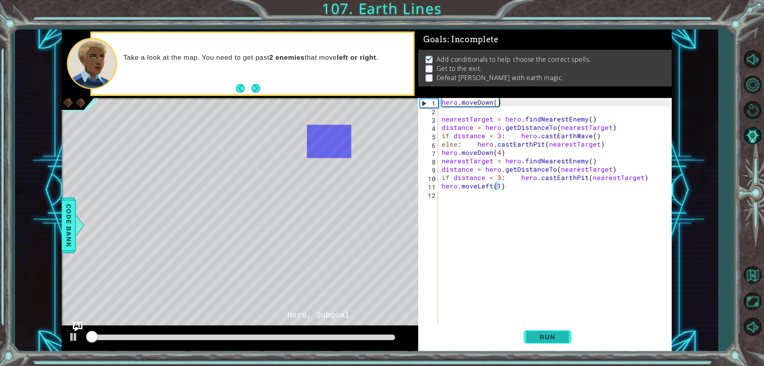
click at [543, 342] on button "Run" at bounding box center [548, 336] width 48 height 25
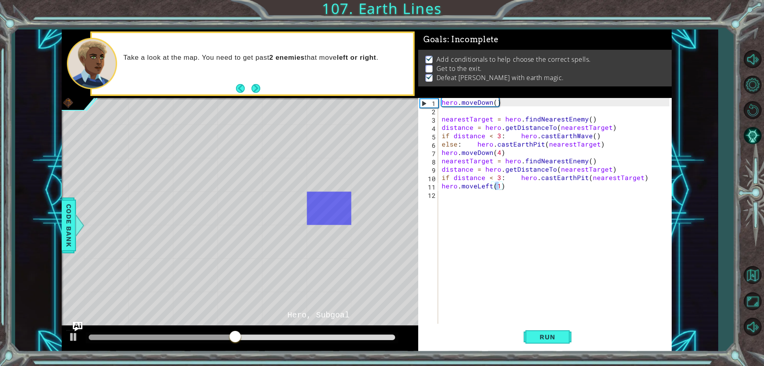
click at [489, 185] on div "hero . [GEOGRAPHIC_DATA] ( ) nearestTarget = hero . findNearestEnemy ( ) distan…" at bounding box center [556, 219] width 233 height 242
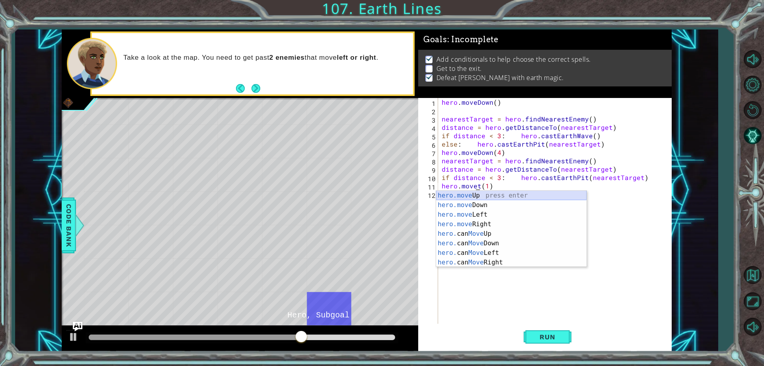
click at [473, 196] on div "hero.move Up press enter hero.move Down press enter hero.move Left press enter …" at bounding box center [511, 238] width 150 height 95
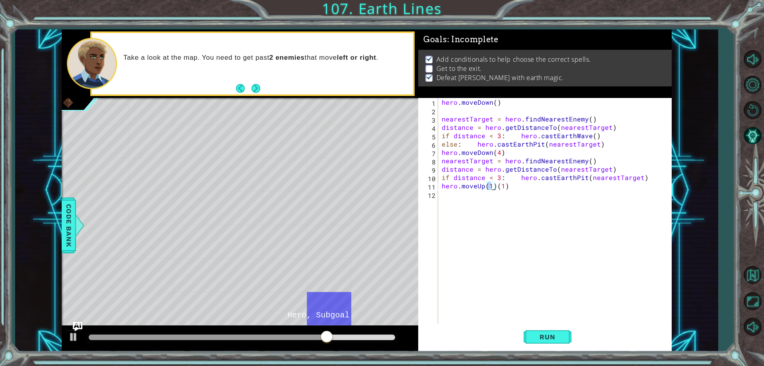
click at [511, 189] on div "hero . [GEOGRAPHIC_DATA] ( ) nearestTarget = hero . findNearestEnemy ( ) distan…" at bounding box center [556, 219] width 233 height 242
click at [488, 188] on div "hero . [GEOGRAPHIC_DATA] ( ) nearestTarget = hero . findNearestEnemy ( ) distan…" at bounding box center [556, 219] width 233 height 242
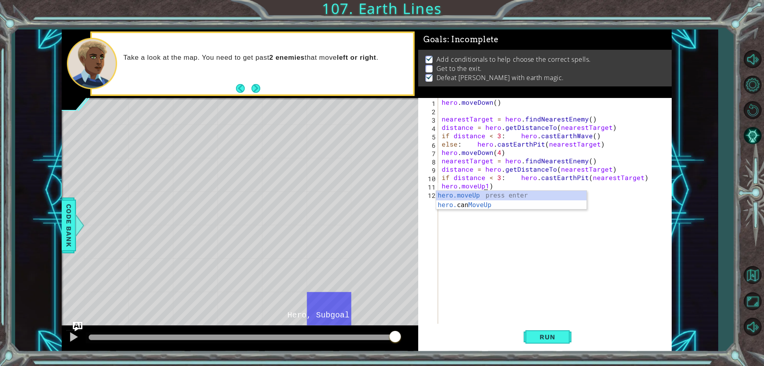
scroll to position [0, 3]
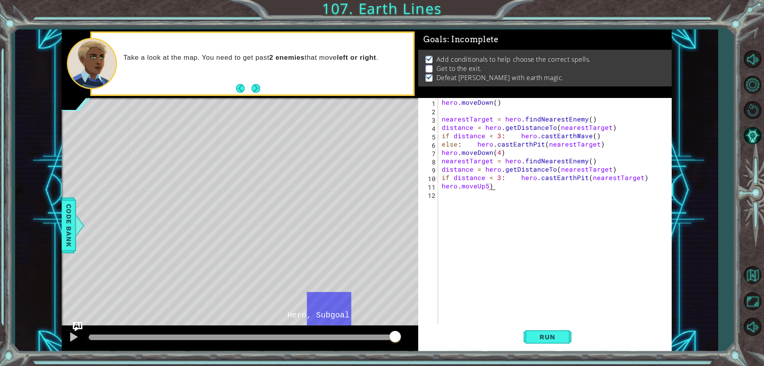
click at [508, 185] on div "hero . [GEOGRAPHIC_DATA] ( ) nearestTarget = hero . findNearestEnemy ( ) distan…" at bounding box center [556, 219] width 233 height 242
type textarea "hero.moveUp(4)"
click at [460, 199] on div "hero . [GEOGRAPHIC_DATA] ( ) nearestTarget = hero . findNearestEnemy ( ) distan…" at bounding box center [556, 219] width 233 height 242
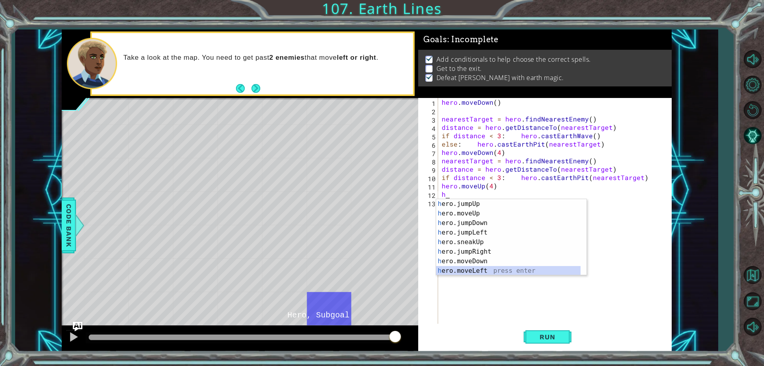
click at [485, 267] on div "h ero.jumpUp press enter h ero.moveUp press enter h ero.jumpDown press enter h …" at bounding box center [508, 246] width 144 height 95
type textarea "hero.moveLeft(1)"
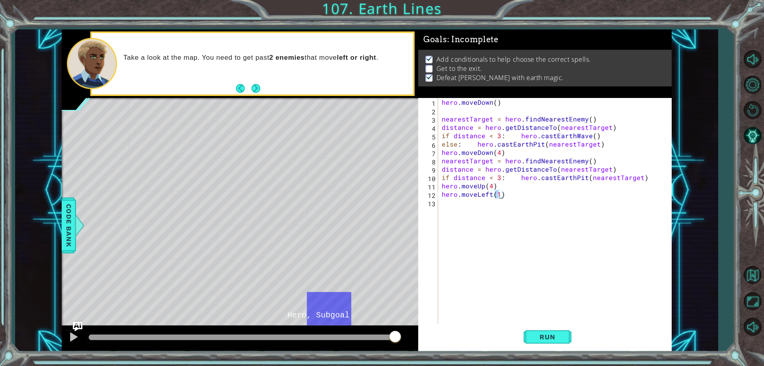
click at [498, 201] on div "hero . [GEOGRAPHIC_DATA] ( ) nearestTarget = hero . findNearestEnemy ( ) distan…" at bounding box center [556, 219] width 233 height 242
click at [497, 196] on div "hero . [GEOGRAPHIC_DATA] ( ) nearestTarget = hero . findNearestEnemy ( ) distan…" at bounding box center [556, 219] width 233 height 242
type textarea "hero.moveLeft(5))"
click at [444, 202] on div "hero . [GEOGRAPHIC_DATA] ( ) nearestTarget = hero . findNearestEnemy ( ) distan…" at bounding box center [556, 219] width 233 height 242
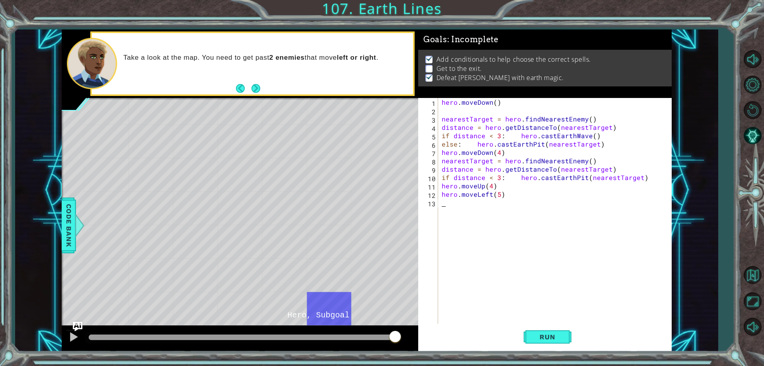
scroll to position [0, 0]
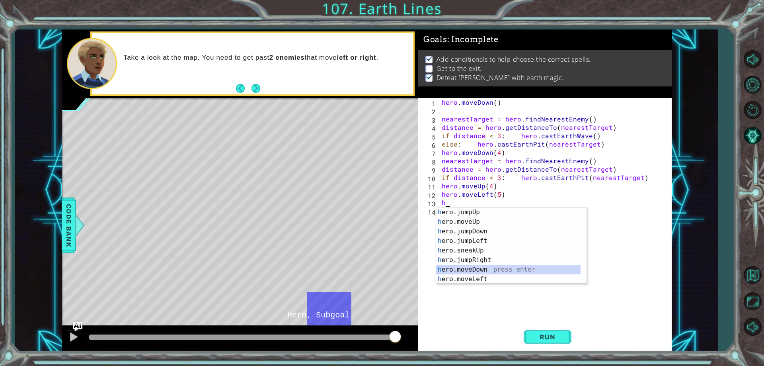
click at [487, 270] on div "h ero.jumpUp press enter h ero.moveUp press enter h ero.jumpDown press enter h …" at bounding box center [508, 254] width 144 height 95
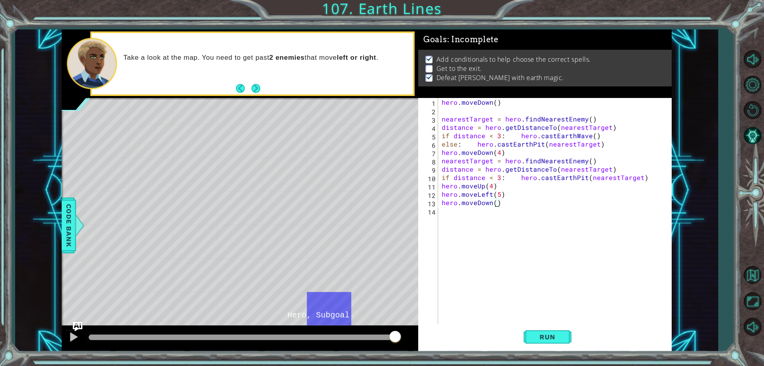
scroll to position [0, 4]
type textarea "hero.moveDown(4))"
click at [533, 333] on span "Run" at bounding box center [547, 337] width 31 height 8
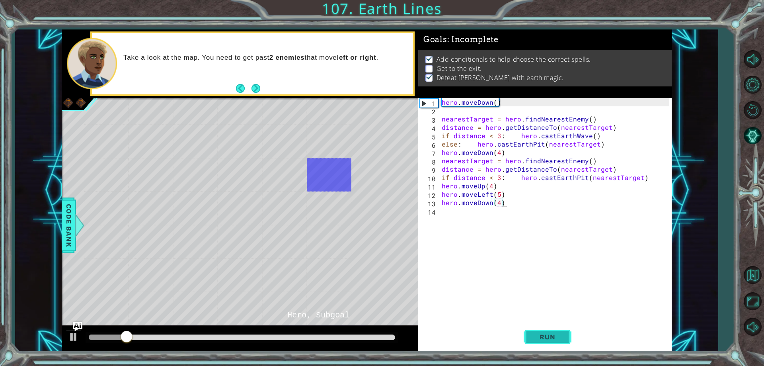
click at [543, 337] on span "Run" at bounding box center [547, 337] width 31 height 8
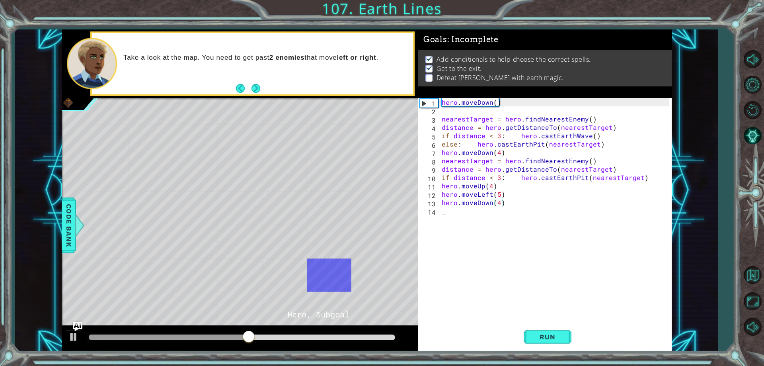
scroll to position [0, 0]
click at [545, 323] on div "hero . [GEOGRAPHIC_DATA] ( ) nearestTarget = hero . findNearestEnemy ( ) distan…" at bounding box center [556, 219] width 233 height 242
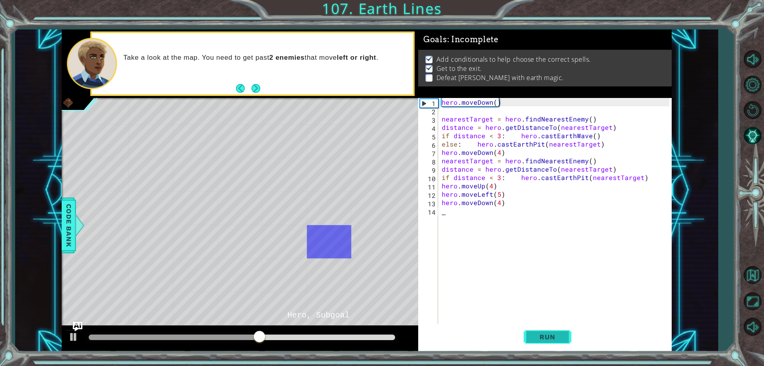
click at [549, 333] on span "Run" at bounding box center [547, 337] width 31 height 8
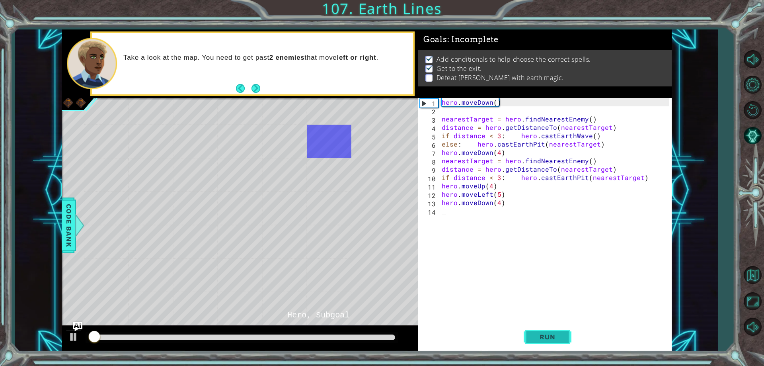
click at [549, 336] on span "Run" at bounding box center [547, 337] width 31 height 8
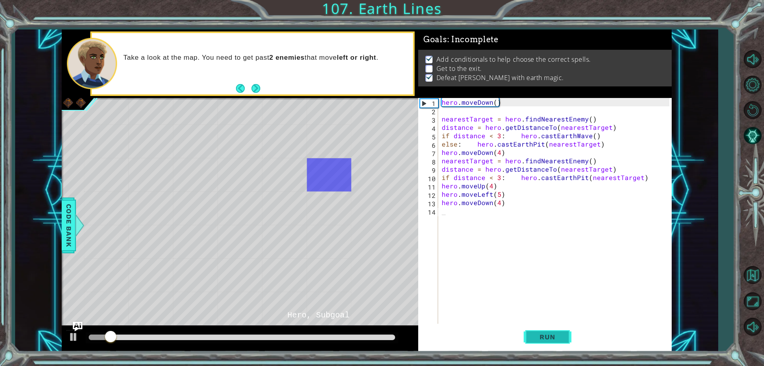
click at [549, 336] on span "Run" at bounding box center [547, 337] width 31 height 8
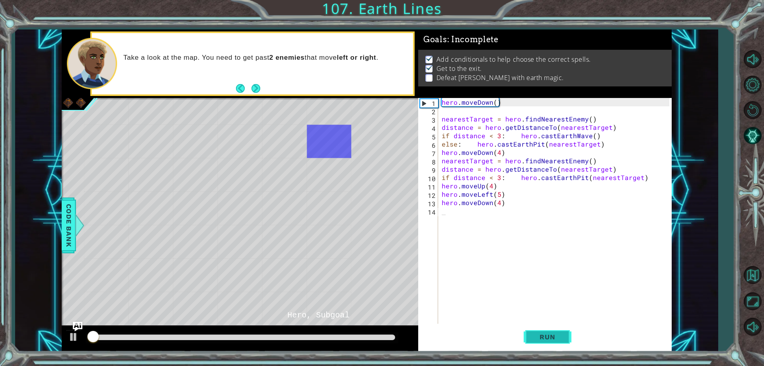
click at [549, 336] on span "Run" at bounding box center [547, 337] width 31 height 8
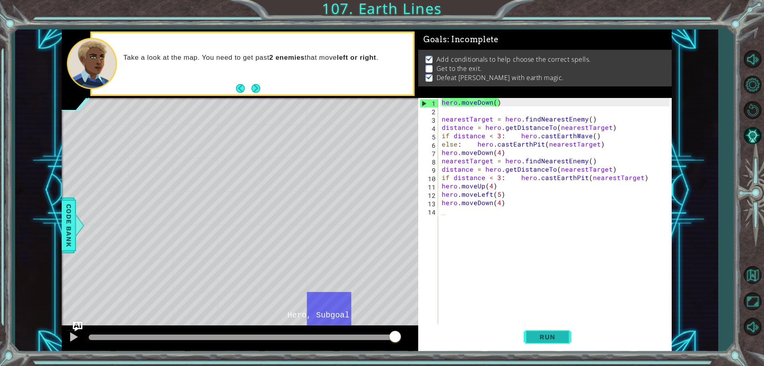
click at [562, 339] on span "Run" at bounding box center [547, 337] width 31 height 8
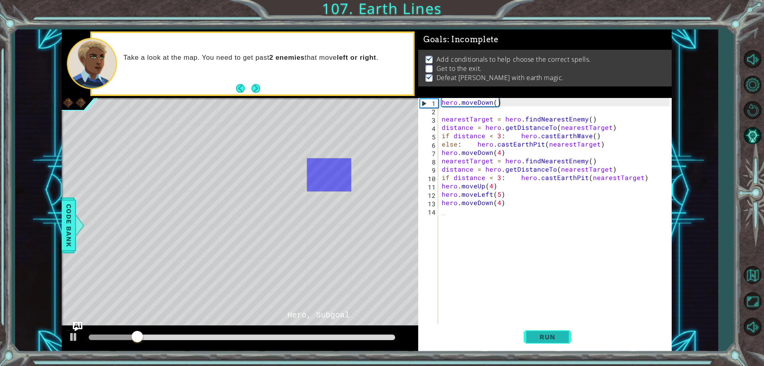
click at [561, 339] on span "Run" at bounding box center [547, 337] width 31 height 8
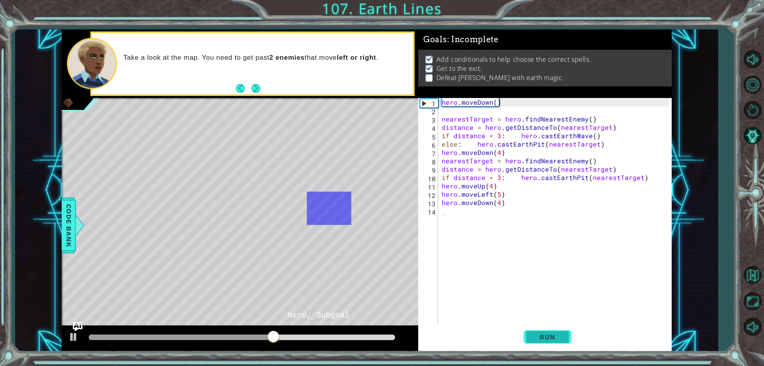
click at [561, 341] on button "Run" at bounding box center [548, 336] width 48 height 25
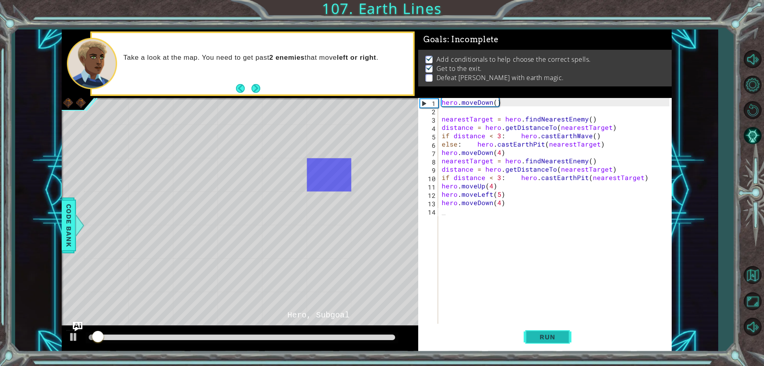
click at [561, 341] on button "Run" at bounding box center [548, 336] width 48 height 25
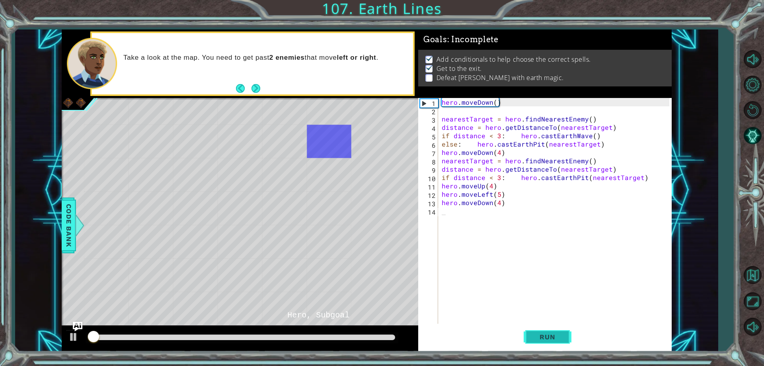
click at [561, 341] on button "Run" at bounding box center [548, 336] width 48 height 25
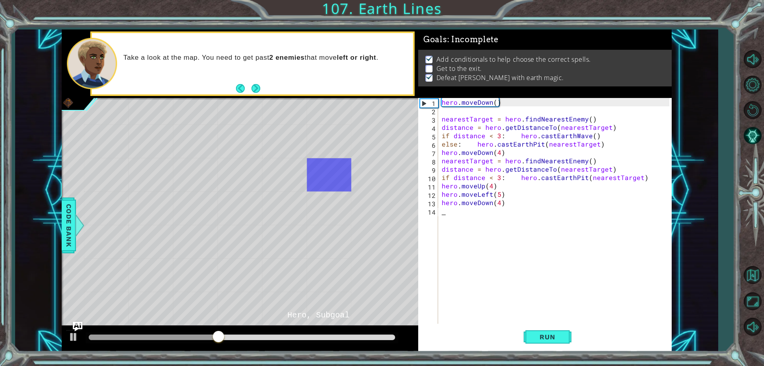
click at [434, 111] on div "2" at bounding box center [429, 111] width 18 height 8
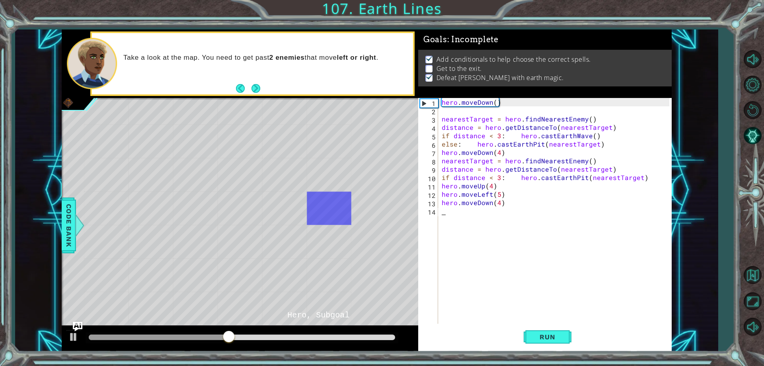
click at [433, 126] on div "4" at bounding box center [429, 128] width 18 height 8
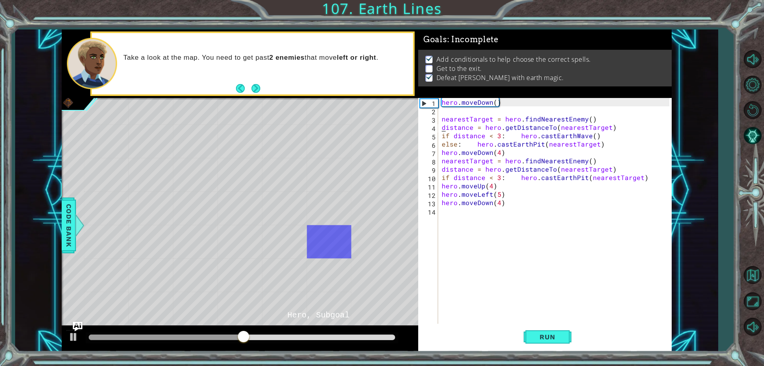
click at [419, 101] on div "distance = hero.getDistanceTo(nearestTarget) 1 2 3 4 5 6 7 8 9 10 11 12 13 14 h…" at bounding box center [543, 211] width 251 height 226
click at [423, 103] on div "1" at bounding box center [429, 103] width 18 height 8
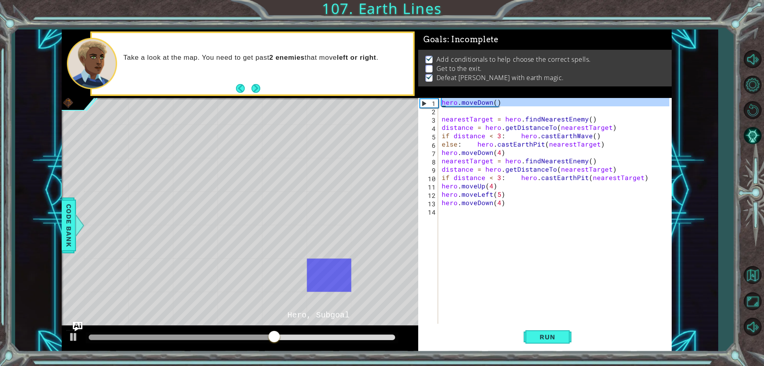
click at [423, 104] on div "1" at bounding box center [429, 103] width 18 height 8
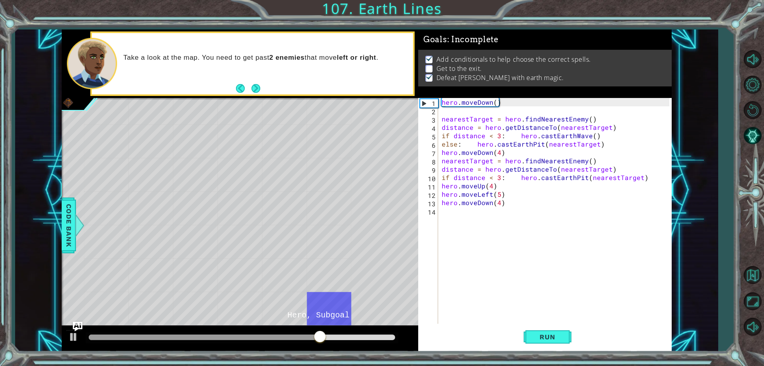
drag, startPoint x: 420, startPoint y: 201, endPoint x: 323, endPoint y: 230, distance: 101.1
click at [323, 230] on div "* Dot" at bounding box center [329, 241] width 45 height 33
drag, startPoint x: 328, startPoint y: 241, endPoint x: 307, endPoint y: 241, distance: 21.1
click at [307, 241] on div "* Dot" at bounding box center [329, 241] width 45 height 33
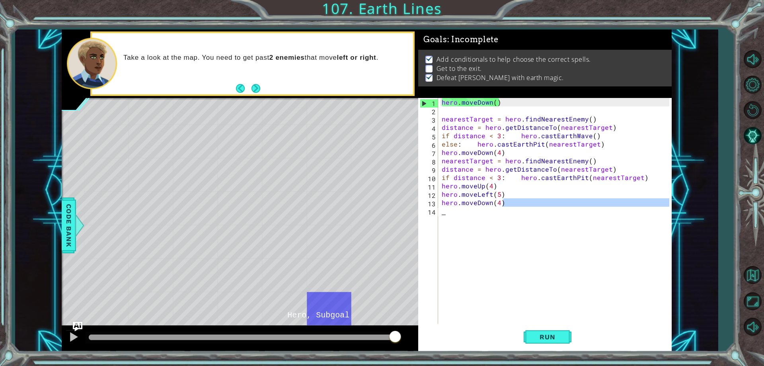
drag, startPoint x: 520, startPoint y: 200, endPoint x: 430, endPoint y: 211, distance: 91.4
click at [430, 211] on div "hero.moveDown(4) 1 2 3 4 5 6 7 8 9 10 11 12 13 14 hero . [GEOGRAPHIC_DATA] ( ) …" at bounding box center [543, 211] width 251 height 226
type textarea "hero.moveDown(4)"
click at [497, 224] on div "hero . [GEOGRAPHIC_DATA] ( ) nearestTarget = hero . findNearestEnemy ( ) distan…" at bounding box center [554, 211] width 229 height 226
click at [494, 188] on div "hero . [GEOGRAPHIC_DATA] ( ) nearestTarget = hero . findNearestEnemy ( ) distan…" at bounding box center [556, 219] width 233 height 242
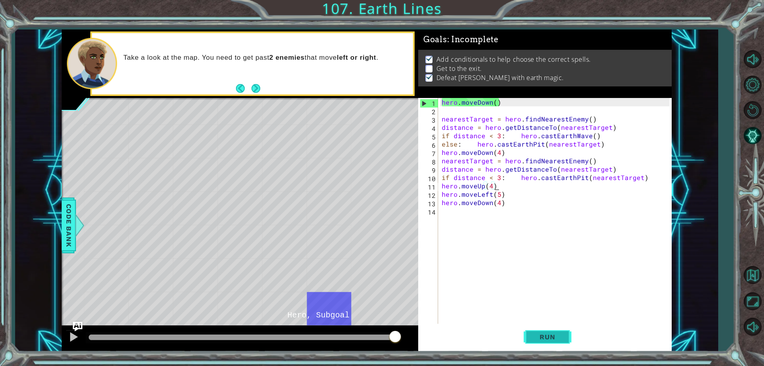
click at [551, 338] on span "Run" at bounding box center [547, 337] width 31 height 8
drag, startPoint x: 167, startPoint y: 335, endPoint x: 574, endPoint y: 305, distance: 408.5
click at [574, 305] on div "1 2 3 4 5 6 7 8 9 10 hero . [GEOGRAPHIC_DATA] ( ) nearestTarget = hero . findNe…" at bounding box center [367, 190] width 610 height 322
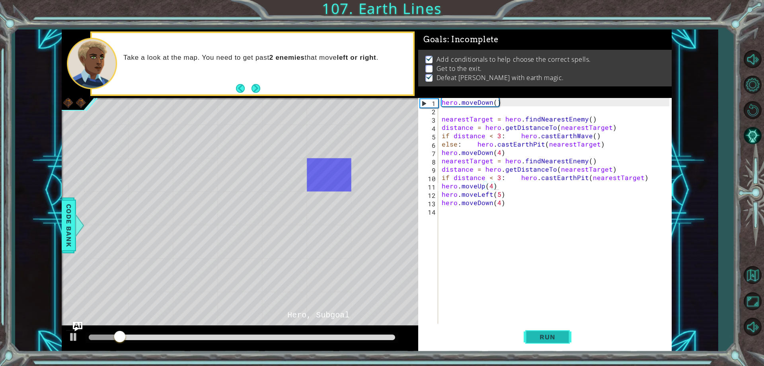
drag, startPoint x: 520, startPoint y: 335, endPoint x: 528, endPoint y: 335, distance: 8.0
click at [526, 335] on div "Run" at bounding box center [547, 336] width 253 height 25
click at [532, 335] on span "Run" at bounding box center [547, 337] width 31 height 8
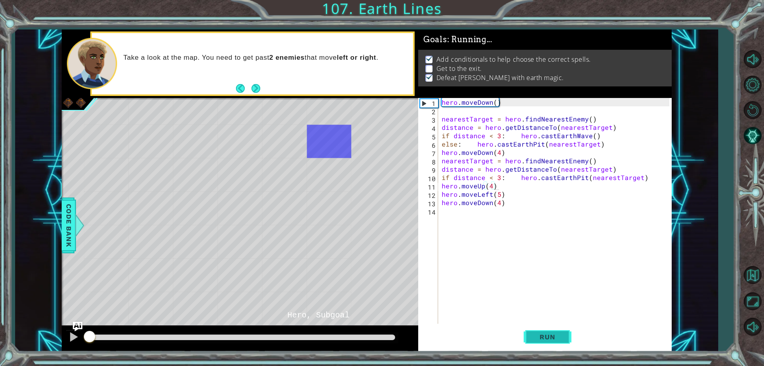
click at [532, 335] on span "Run" at bounding box center [547, 337] width 31 height 8
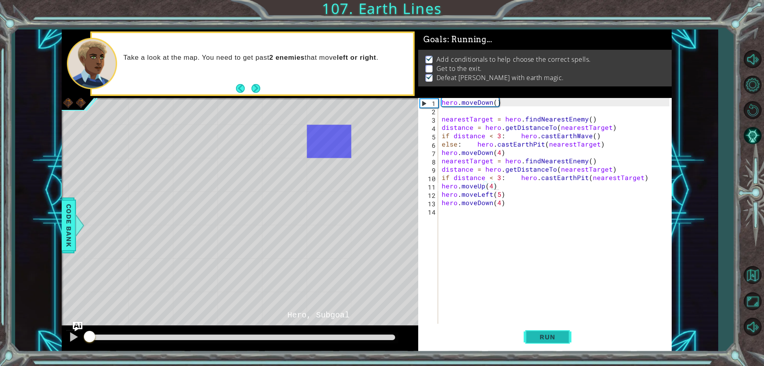
click at [532, 335] on span "Run" at bounding box center [547, 337] width 31 height 8
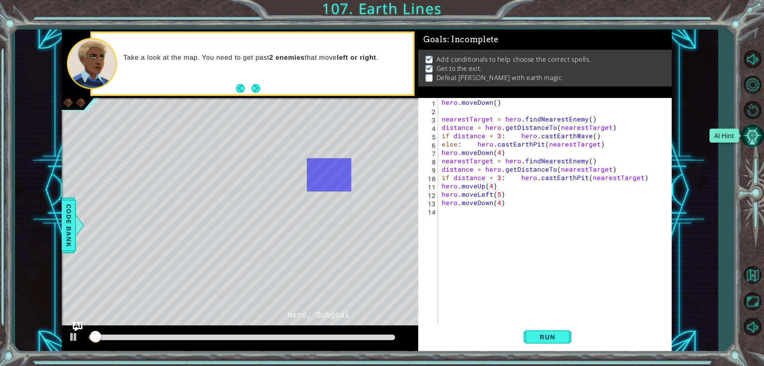
click at [758, 133] on button "AI Hint" at bounding box center [752, 135] width 23 height 23
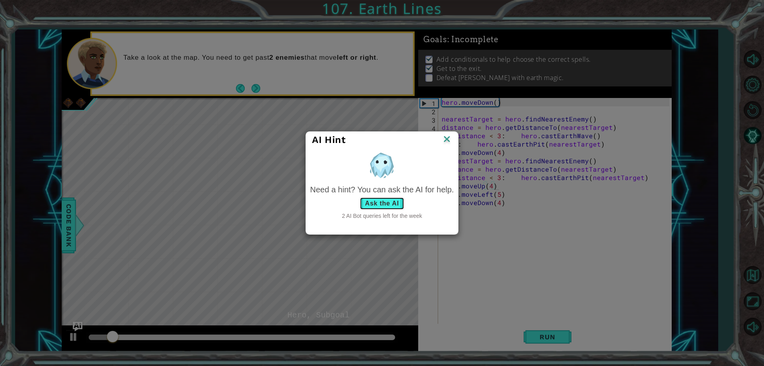
click at [392, 201] on button "Ask the AI" at bounding box center [382, 203] width 44 height 13
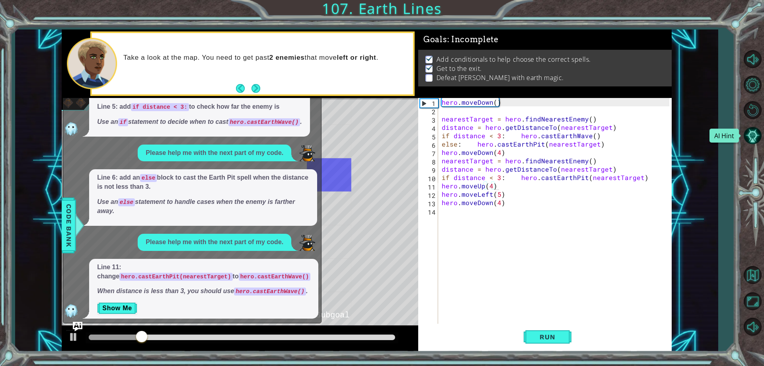
scroll to position [42, 0]
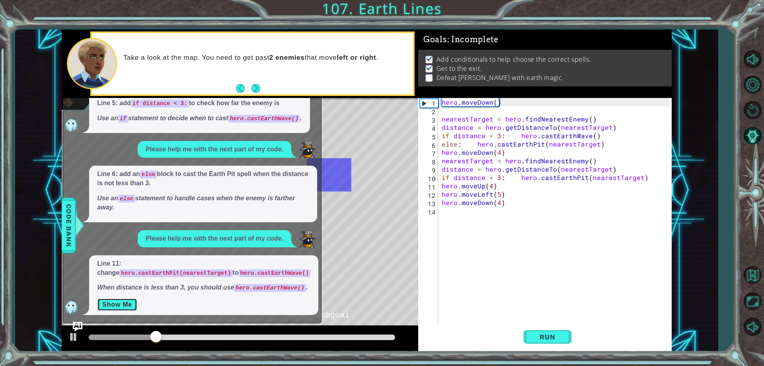
click at [105, 307] on button "Show Me" at bounding box center [117, 304] width 40 height 13
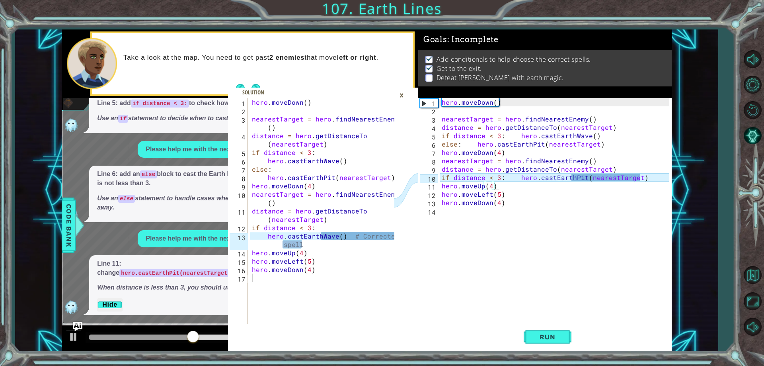
click at [581, 181] on div "hero . [GEOGRAPHIC_DATA] ( ) nearestTarget = hero . findNearestEnemy ( ) distan…" at bounding box center [556, 219] width 233 height 242
click at [581, 184] on div "hero . [GEOGRAPHIC_DATA] ( ) nearestTarget = hero . findNearestEnemy ( ) distan…" at bounding box center [556, 219] width 233 height 242
click at [582, 182] on div "hero . [GEOGRAPHIC_DATA] ( ) nearestTarget = hero . findNearestEnemy ( ) distan…" at bounding box center [556, 219] width 233 height 242
click at [580, 179] on div "hero . [GEOGRAPHIC_DATA] ( ) nearestTarget = hero . findNearestEnemy ( ) distan…" at bounding box center [556, 219] width 233 height 242
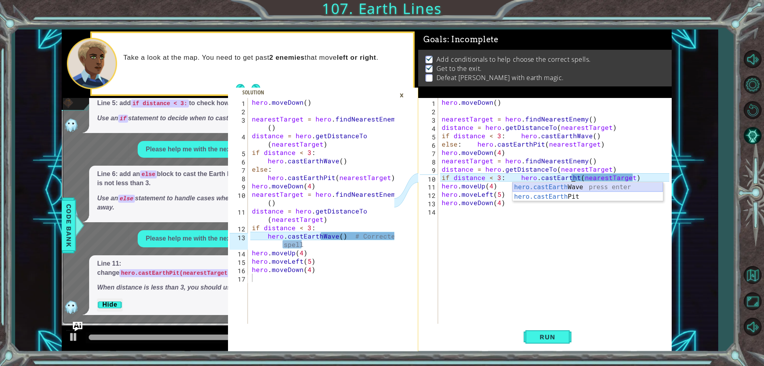
click at [563, 183] on div "hero.castEarth Wave press enter hero.castEarth Pit press enter" at bounding box center [587, 201] width 150 height 38
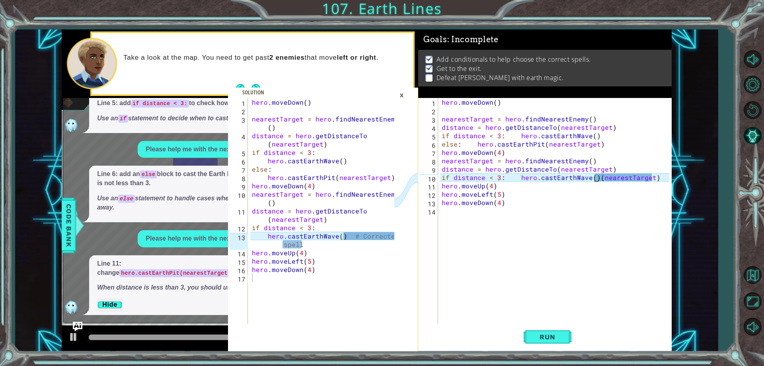
click at [655, 177] on div "hero . [GEOGRAPHIC_DATA] ( ) nearestTarget = hero . findNearestEnemy ( ) distan…" at bounding box center [556, 219] width 233 height 242
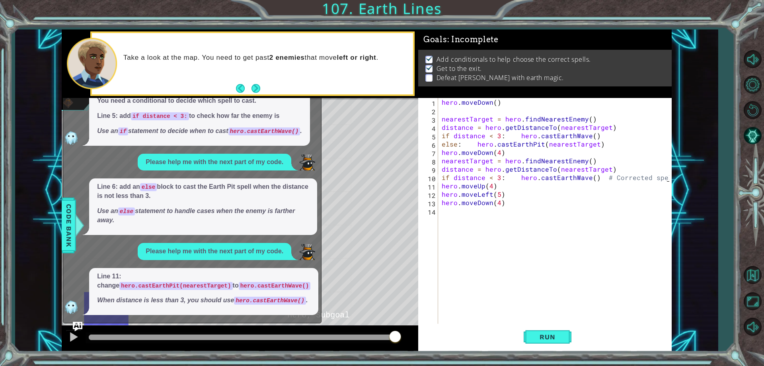
scroll to position [29, 0]
type textarea "if distance < 3: hero.castEarthWave() # Corrected spell"
click at [561, 336] on span "Run" at bounding box center [547, 337] width 31 height 8
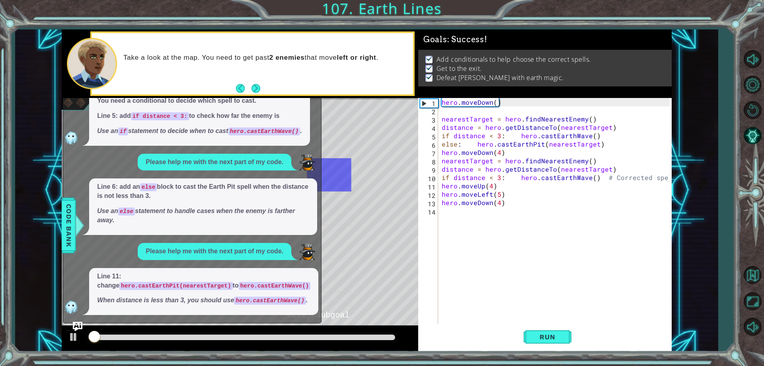
click at [342, 250] on div "* Dot" at bounding box center [329, 241] width 45 height 33
click at [72, 233] on span "Code Bank" at bounding box center [68, 225] width 13 height 49
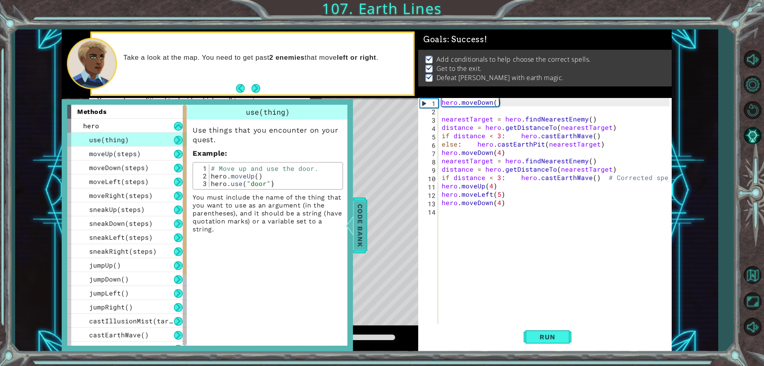
click at [72, 233] on div "sneakLeft(steps)" at bounding box center [126, 237] width 119 height 14
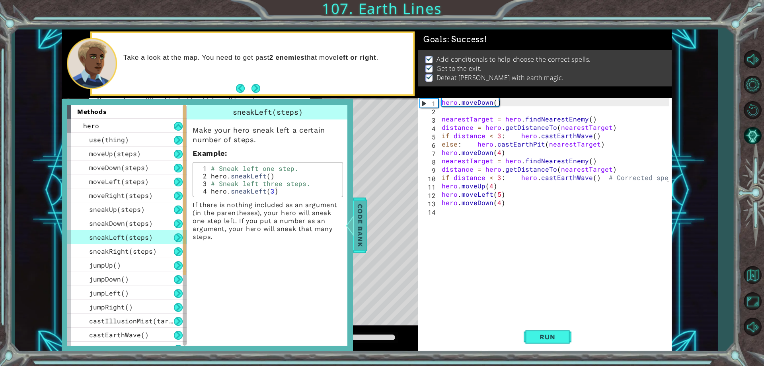
click at [355, 234] on span "Code Bank" at bounding box center [360, 225] width 13 height 49
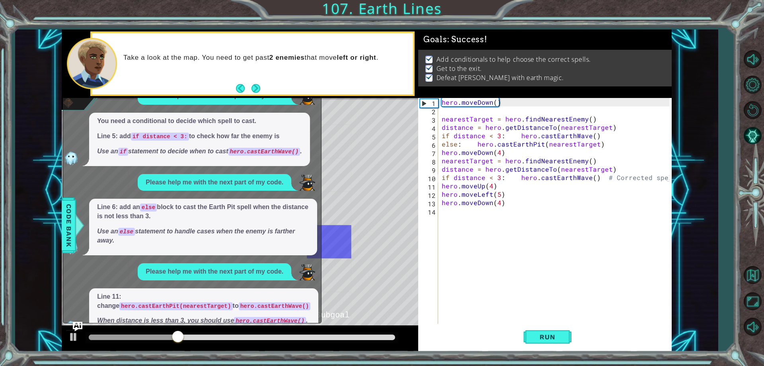
scroll to position [0, 0]
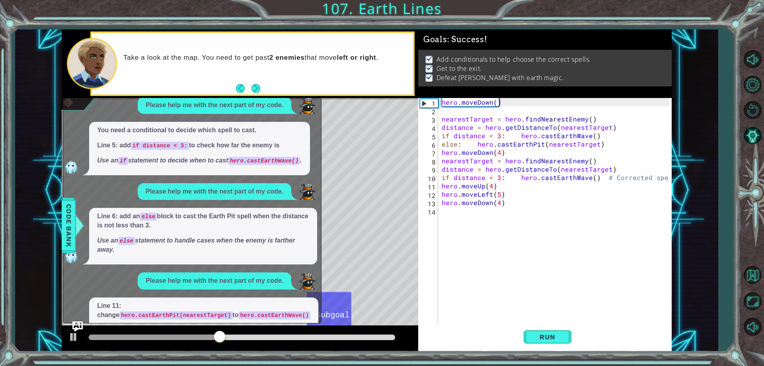
click at [79, 326] on img "Ask AI" at bounding box center [77, 326] width 10 height 10
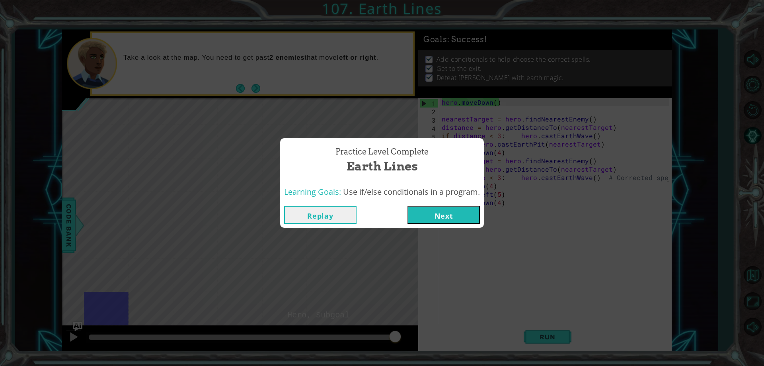
click at [439, 208] on button "Next" at bounding box center [443, 215] width 72 height 18
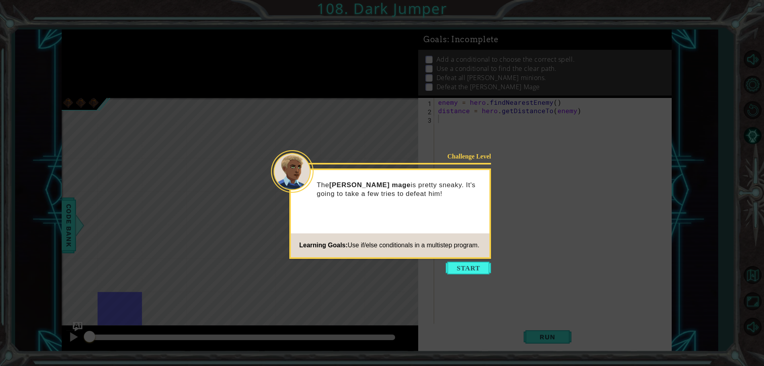
click at [464, 259] on icon at bounding box center [382, 183] width 764 height 366
click at [465, 259] on icon at bounding box center [382, 183] width 764 height 366
click at [464, 271] on button "Start" at bounding box center [468, 267] width 45 height 13
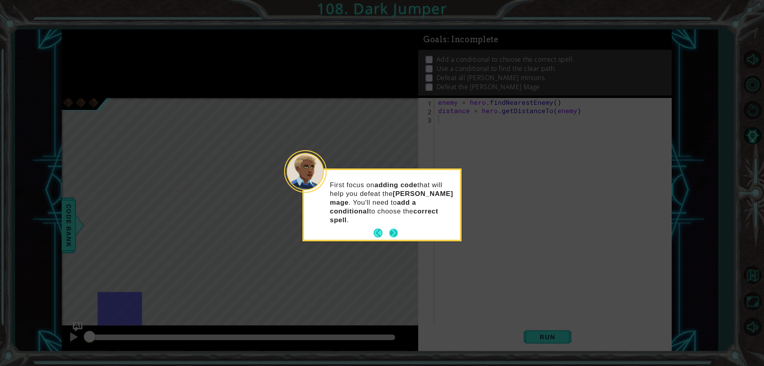
click at [393, 228] on button "Next" at bounding box center [393, 232] width 9 height 9
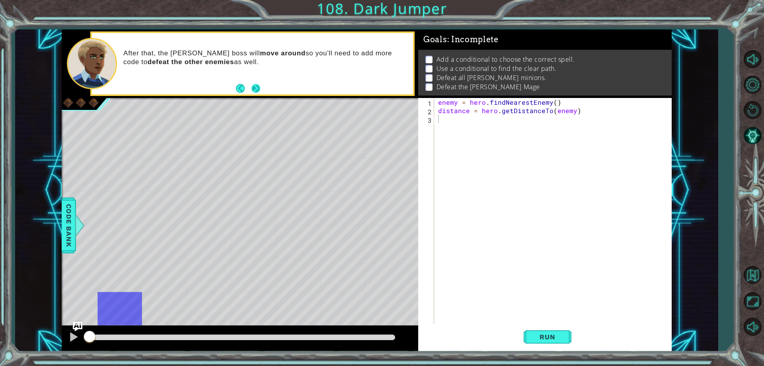
click at [251, 90] on button "Next" at bounding box center [255, 88] width 9 height 9
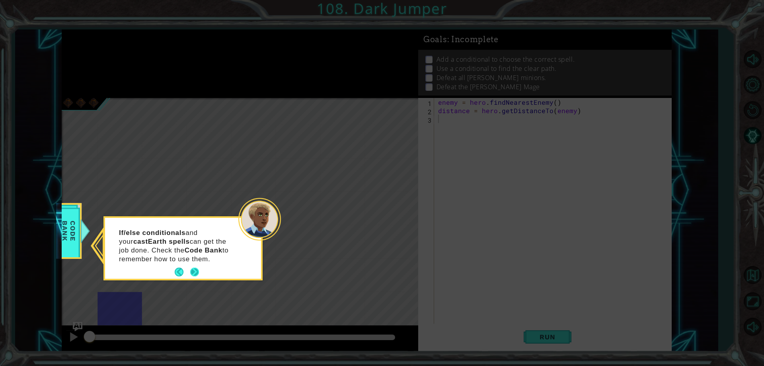
click at [191, 271] on button "Next" at bounding box center [195, 272] width 10 height 10
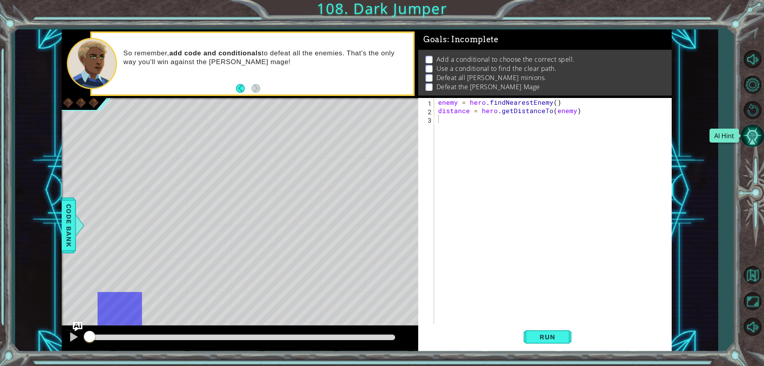
click at [758, 138] on button "AI Hint" at bounding box center [752, 135] width 23 height 23
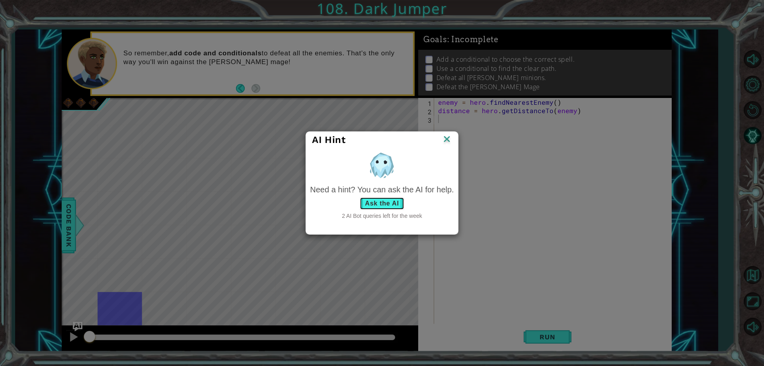
click at [384, 199] on button "Ask the AI" at bounding box center [382, 203] width 44 height 13
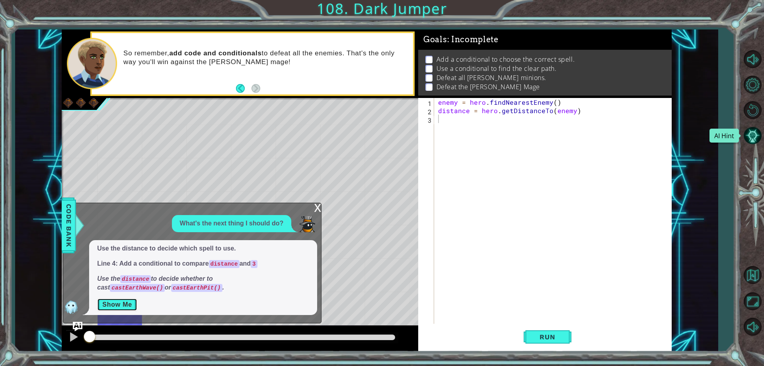
click at [124, 307] on button "Show Me" at bounding box center [117, 304] width 40 height 13
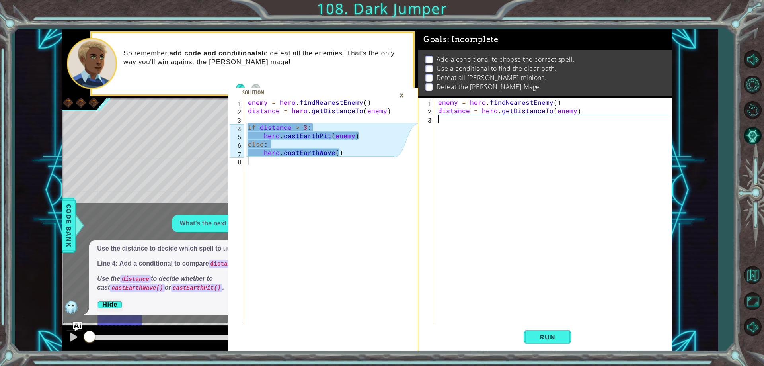
click at [452, 122] on div "enemy = hero . findNearestEnemy ( ) distance = hero . getDistanceTo ( enemy )" at bounding box center [554, 219] width 236 height 242
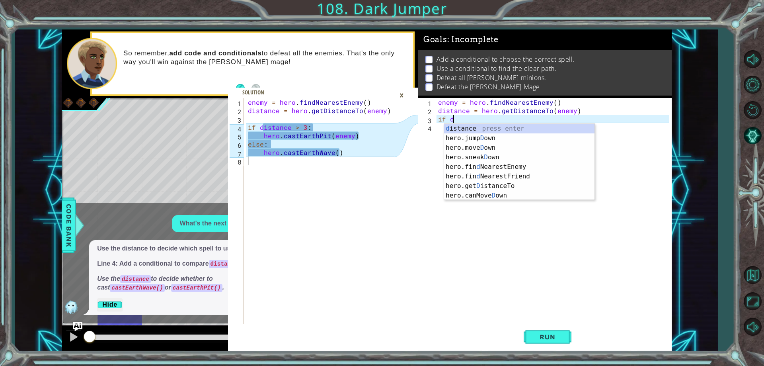
scroll to position [0, 1]
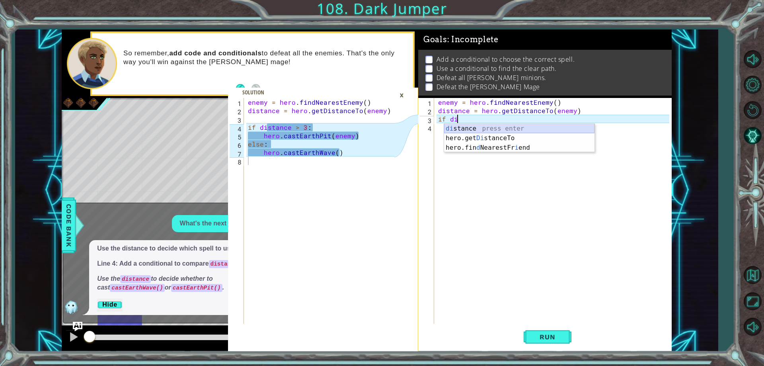
click at [456, 130] on div "di stance press enter hero.get Di stanceTo press enter hero.fin d NearestFr i e…" at bounding box center [519, 148] width 150 height 48
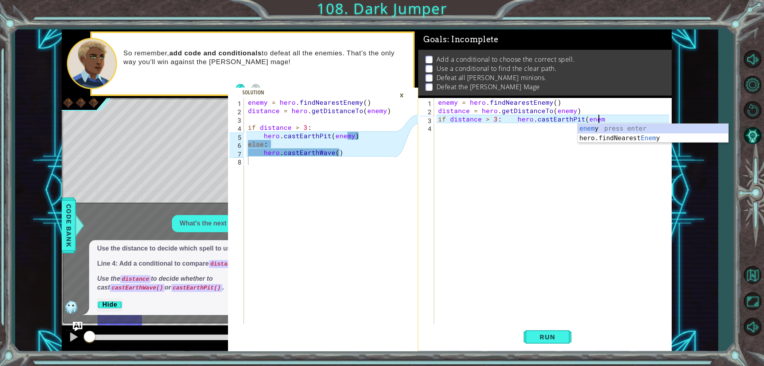
scroll to position [0, 10]
type textarea "if distance > 3: hero.castEarthPit(enemy)"
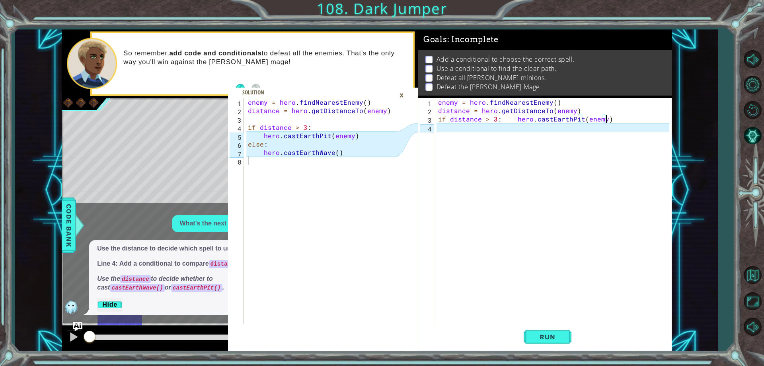
click at [477, 130] on div "enemy = hero . findNearestEnemy ( ) distance = hero . getDistanceTo ( enemy ) i…" at bounding box center [554, 219] width 236 height 242
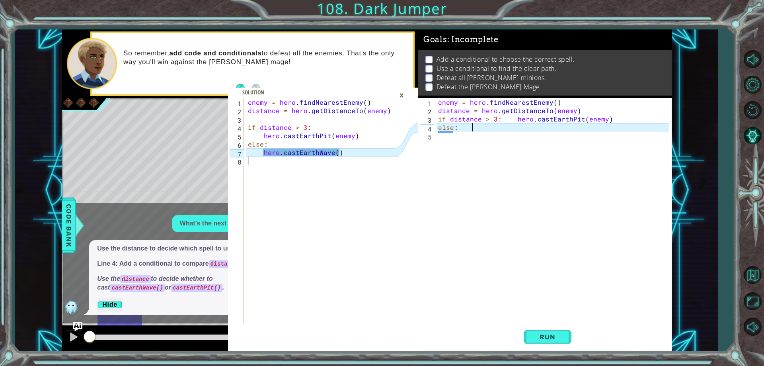
type textarea "else: h"
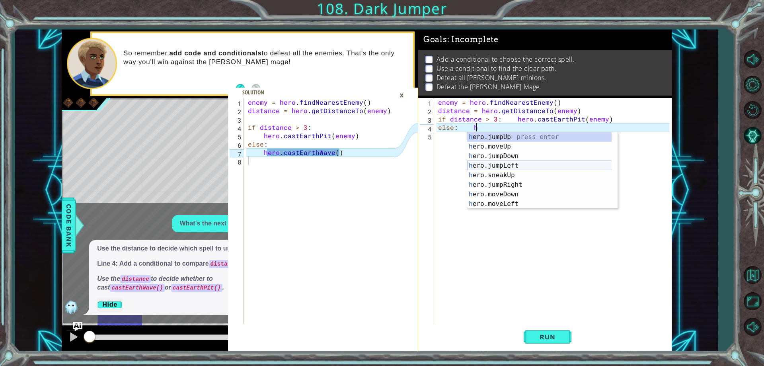
scroll to position [153, 0]
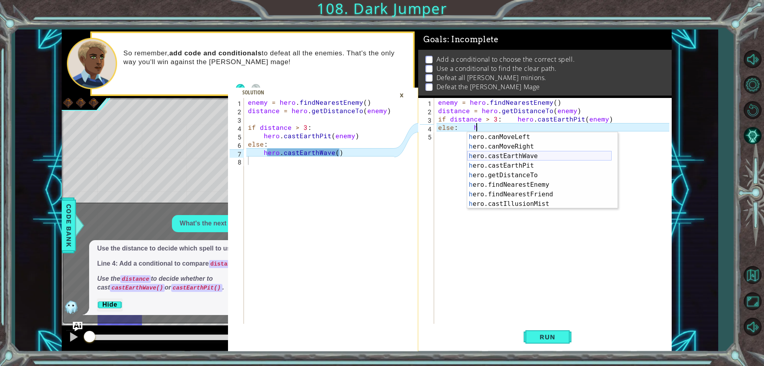
click at [527, 153] on div "h ero.canMoveLeft press enter h ero.canMoveRight press enter h ero.castEarthWav…" at bounding box center [539, 179] width 144 height 95
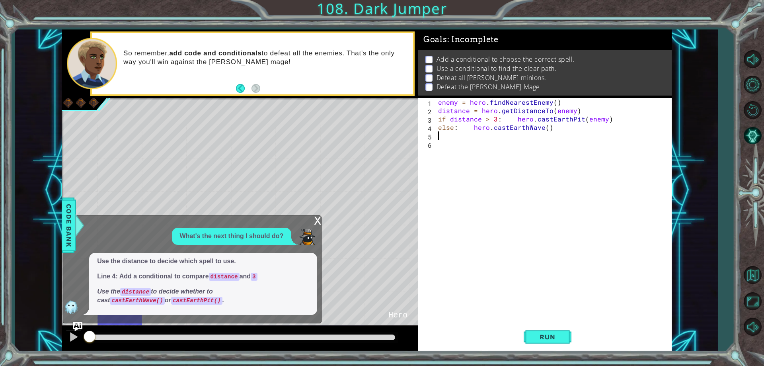
scroll to position [0, 0]
click at [536, 332] on button "Run" at bounding box center [548, 336] width 48 height 25
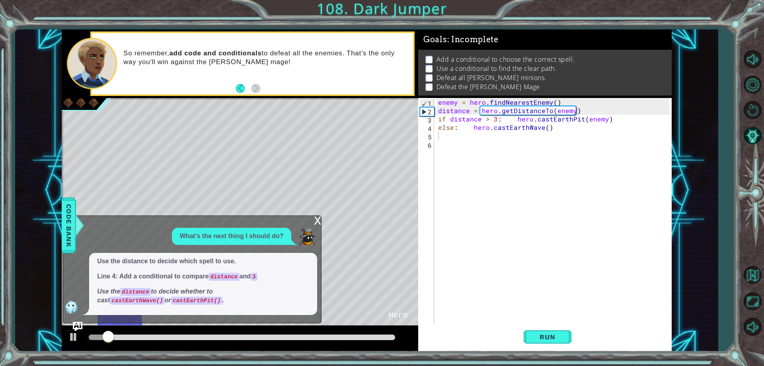
drag, startPoint x: 286, startPoint y: 219, endPoint x: 286, endPoint y: 230, distance: 11.1
click at [286, 230] on div "x What's the next thing I should do? Use the distance to decide which spell to …" at bounding box center [192, 269] width 259 height 108
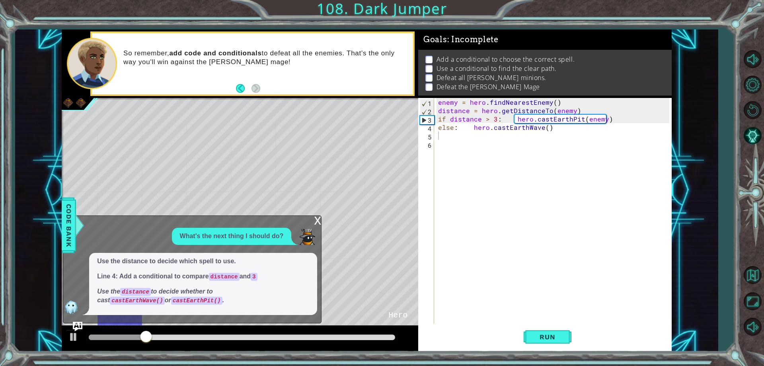
drag, startPoint x: 261, startPoint y: 228, endPoint x: 284, endPoint y: 254, distance: 35.0
click at [284, 254] on div "What's the next thing I should do? Use the distance to decide which spell to us…" at bounding box center [190, 271] width 254 height 87
click at [552, 343] on button "Run" at bounding box center [548, 336] width 48 height 25
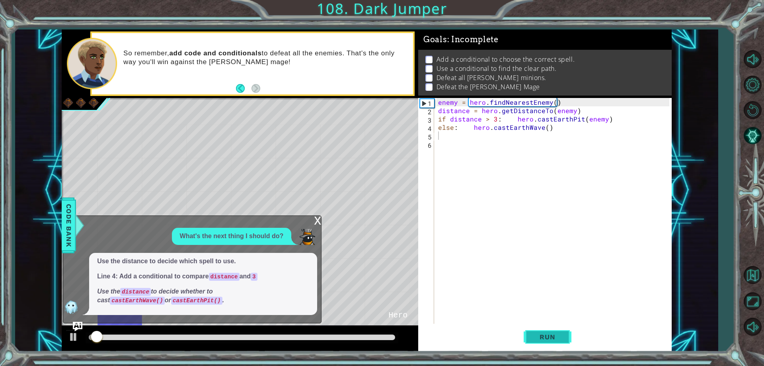
click at [549, 340] on span "Run" at bounding box center [547, 337] width 31 height 8
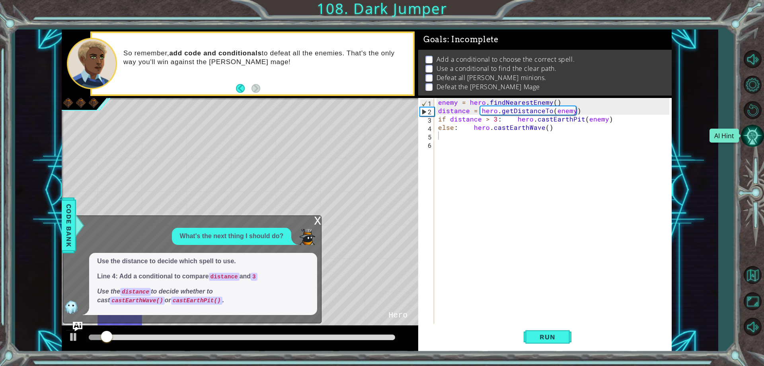
click at [752, 134] on button "AI Hint" at bounding box center [752, 135] width 23 height 23
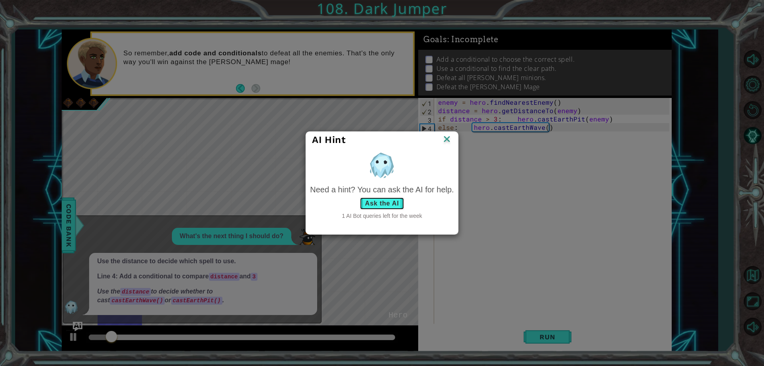
click at [373, 202] on button "Ask the AI" at bounding box center [382, 203] width 44 height 13
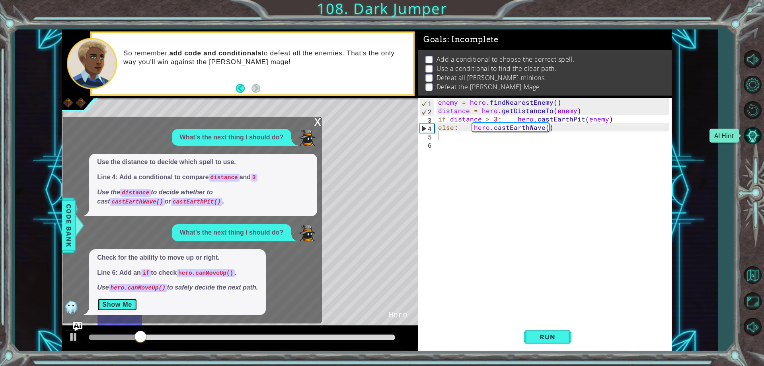
click at [111, 303] on button "Show Me" at bounding box center [117, 304] width 40 height 13
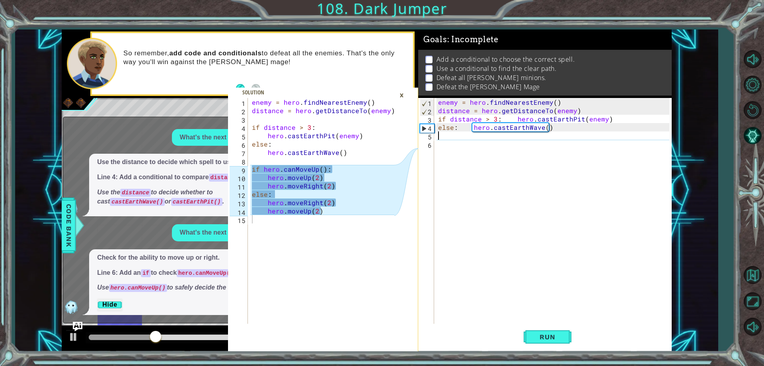
click at [448, 138] on div "enemy = hero . findNearestEnemy ( ) distance = hero . getDistanceTo ( enemy ) i…" at bounding box center [554, 219] width 236 height 242
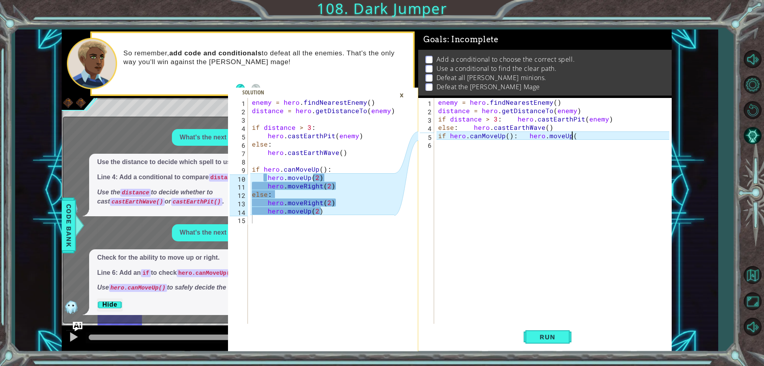
scroll to position [0, 8]
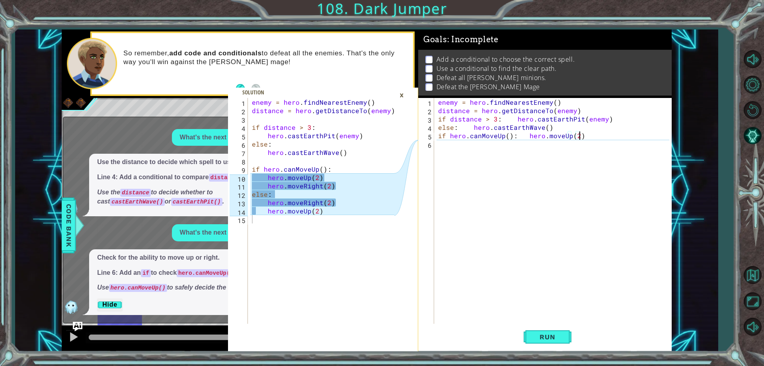
click at [522, 136] on div "enemy = hero . findNearestEnemy ( ) distance = hero . getDistanceTo ( enemy ) i…" at bounding box center [554, 219] width 236 height 242
click at [524, 136] on div "enemy = hero . findNearestEnemy ( ) distance = hero . getDistanceTo ( enemy ) i…" at bounding box center [554, 219] width 236 height 242
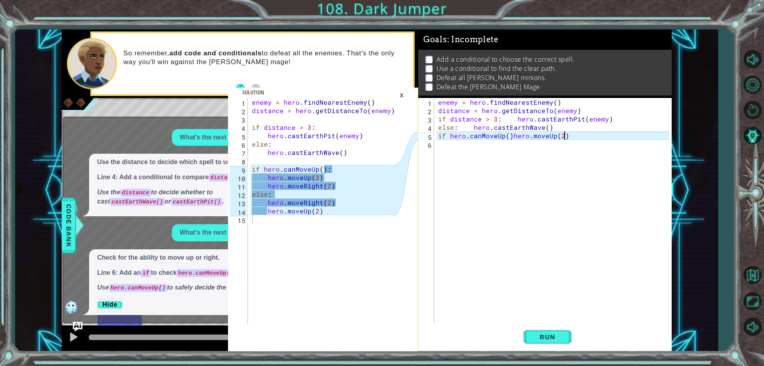
click at [567, 131] on div "enemy = hero . findNearestEnemy ( ) distance = hero . getDistanceTo ( enemy ) i…" at bounding box center [554, 219] width 236 height 242
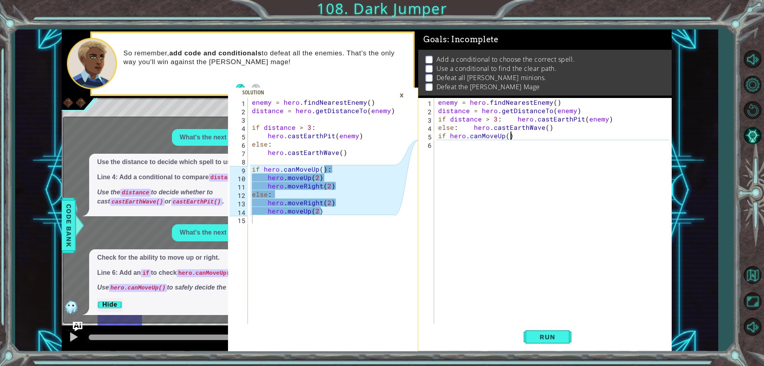
scroll to position [0, 4]
type textarea "if hero.canMoveUp():"
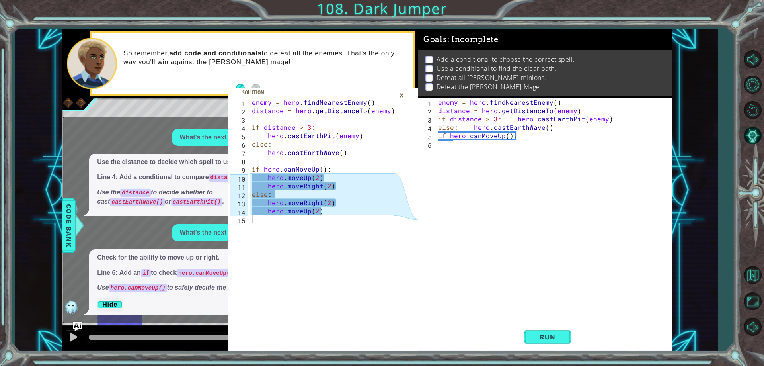
scroll to position [0, 4]
click at [451, 147] on div "enemy = hero . findNearestEnemy ( ) distance = hero . getDistanceTo ( enemy ) i…" at bounding box center [554, 219] width 236 height 242
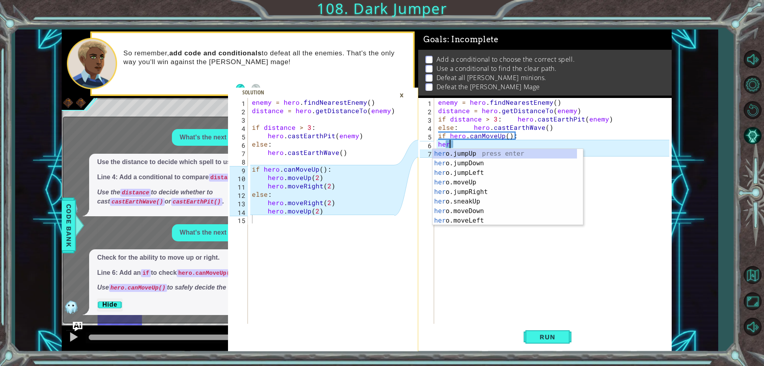
scroll to position [0, 0]
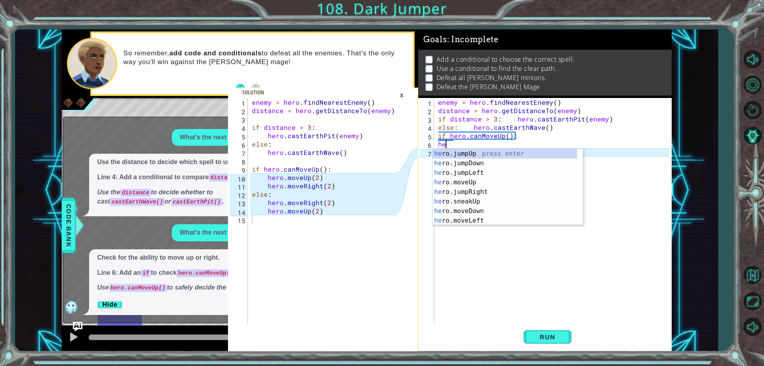
click at [455, 143] on div "enemy = hero . findNearestEnemy ( ) distance = hero . getDistanceTo ( enemy ) i…" at bounding box center [554, 219] width 236 height 242
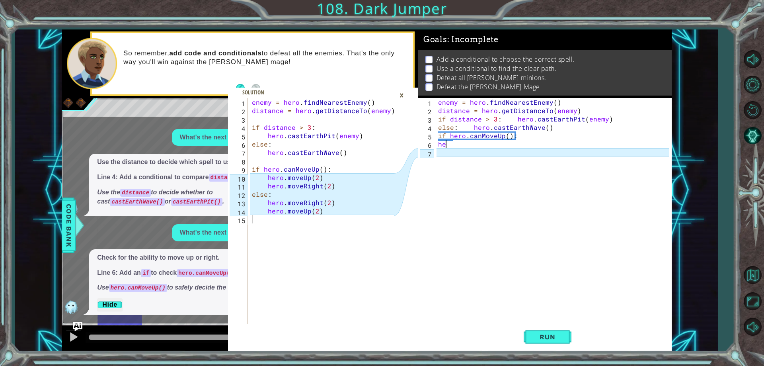
click at [458, 143] on div "enemy = hero . findNearestEnemy ( ) distance = hero . getDistanceTo ( enemy ) i…" at bounding box center [554, 219] width 236 height 242
type textarea "h"
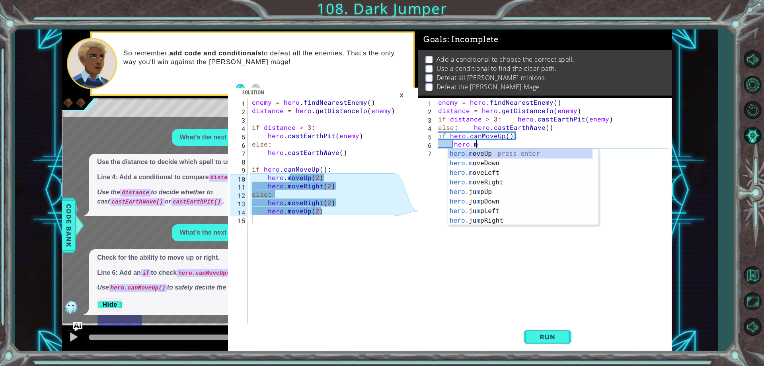
scroll to position [0, 2]
click at [524, 152] on div "hero.m oveUp press enter hero.m oveDown press enter hero.m oveLeft press enter …" at bounding box center [520, 196] width 144 height 95
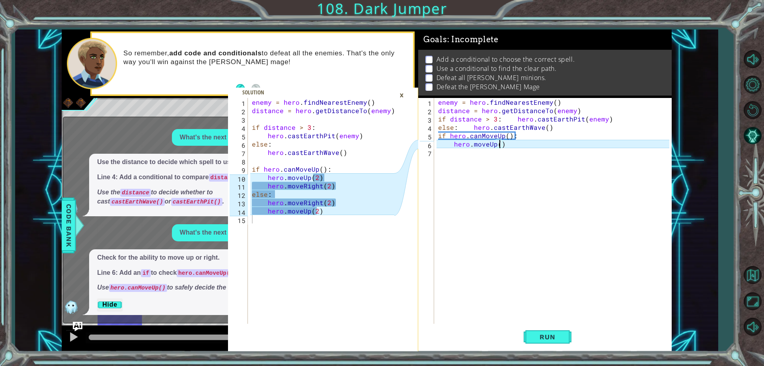
type textarea "hero.moveUp(2)"
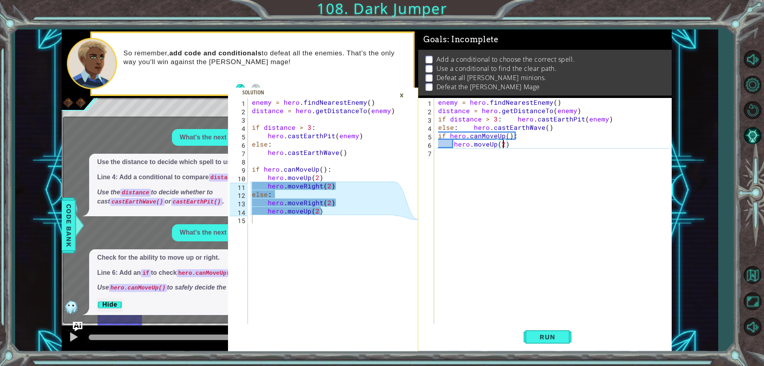
scroll to position [0, 4]
click at [453, 154] on div "enemy = hero . findNearestEnemy ( ) distance = hero . getDistanceTo ( enemy ) i…" at bounding box center [554, 219] width 236 height 242
type textarea "h"
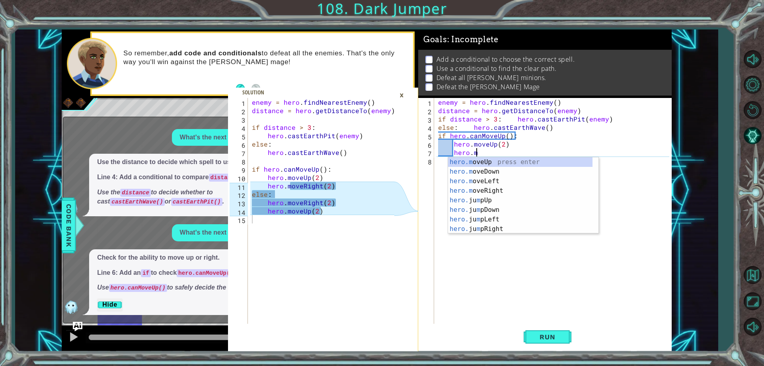
scroll to position [0, 2]
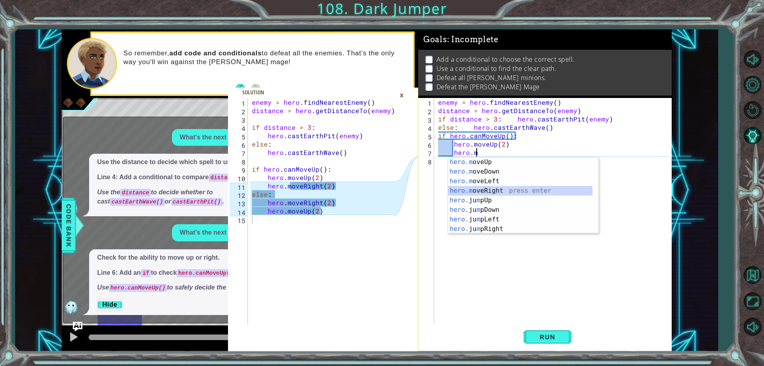
click at [479, 192] on div "hero.m oveUp press enter hero.m oveDown press enter hero.m oveLeft press enter …" at bounding box center [520, 204] width 144 height 95
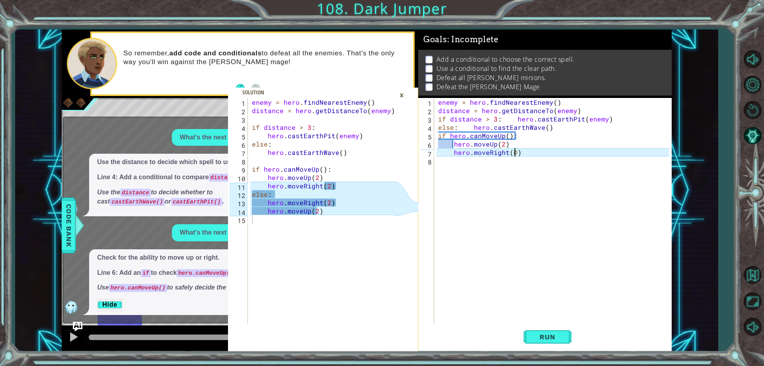
scroll to position [0, 5]
type textarea "hero.moveRight(2)"
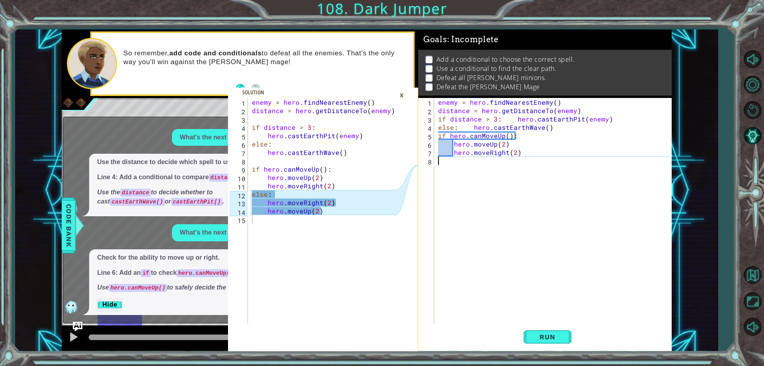
click at [460, 163] on div "enemy = hero . findNearestEnemy ( ) distance = hero . getDistanceTo ( enemy ) i…" at bounding box center [554, 219] width 236 height 242
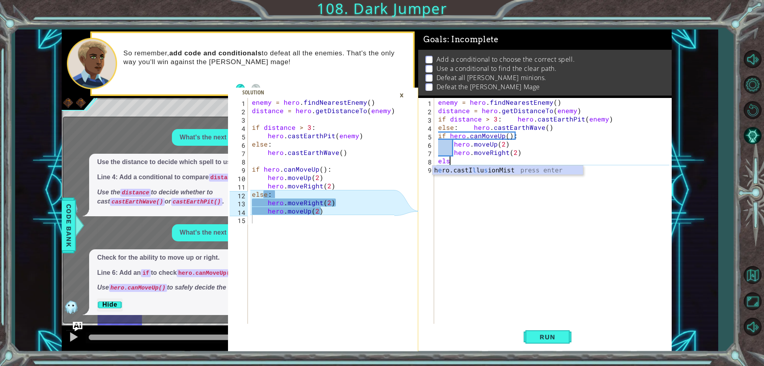
scroll to position [0, 0]
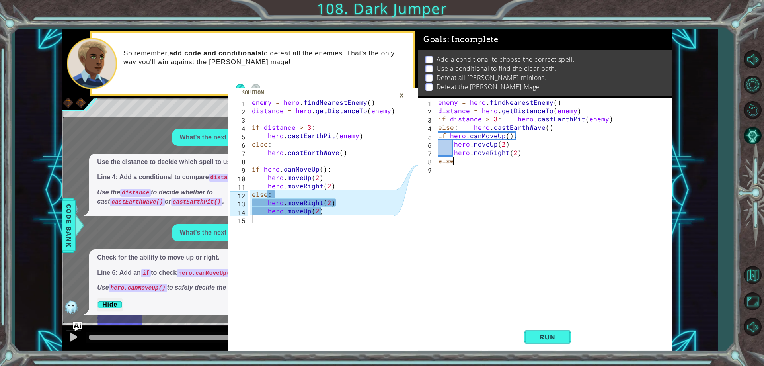
type textarea "else:"
click at [440, 173] on div "enemy = hero . findNearestEnemy ( ) distance = hero . getDistanceTo ( enemy ) i…" at bounding box center [554, 219] width 236 height 242
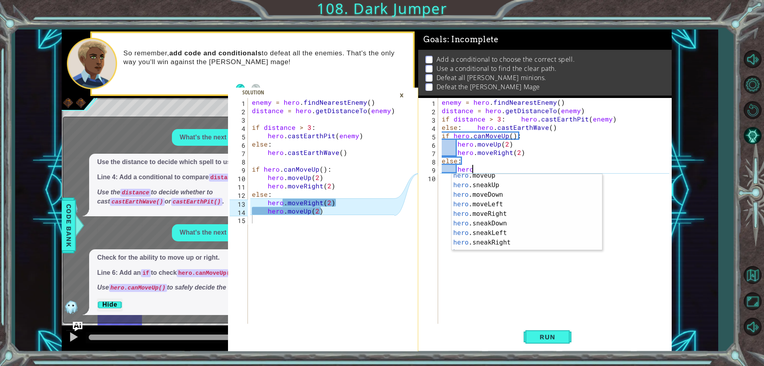
scroll to position [44, 0]
click at [519, 212] on div "hero .moveUp press enter hero .sneakUp press enter hero .moveDown press enter h…" at bounding box center [524, 215] width 144 height 95
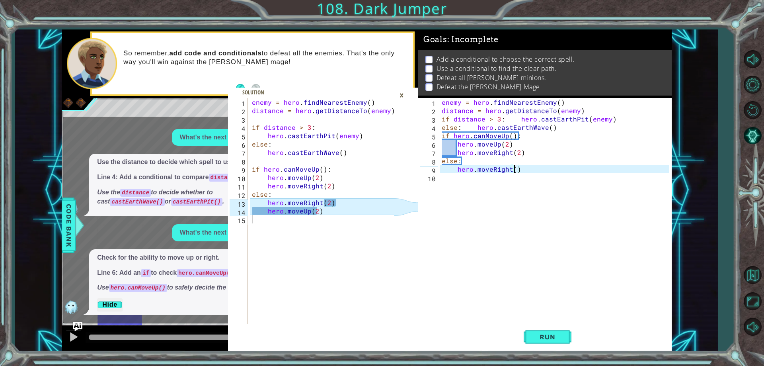
type textarea "hero.moveRight(2)"
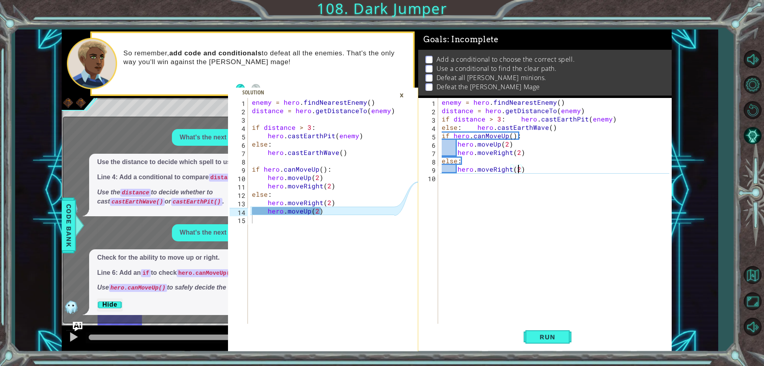
click at [493, 183] on div "enemy = hero . findNearestEnemy ( ) distance = hero . getDistanceTo ( enemy ) i…" at bounding box center [556, 219] width 233 height 242
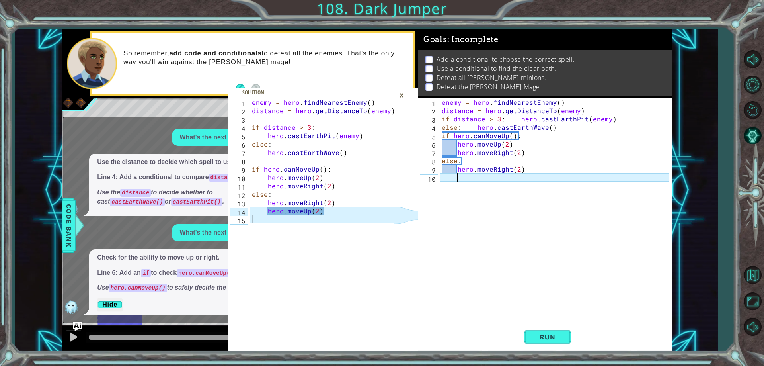
scroll to position [0, 0]
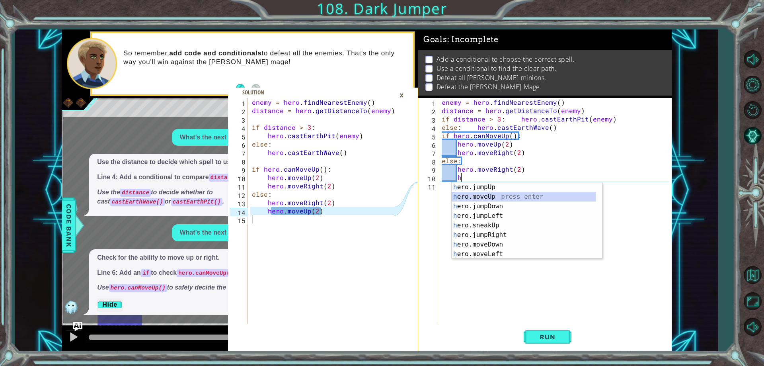
click at [499, 198] on div "h ero.jumpUp press enter h ero.moveUp press enter h ero.jumpDown press enter h …" at bounding box center [524, 229] width 144 height 95
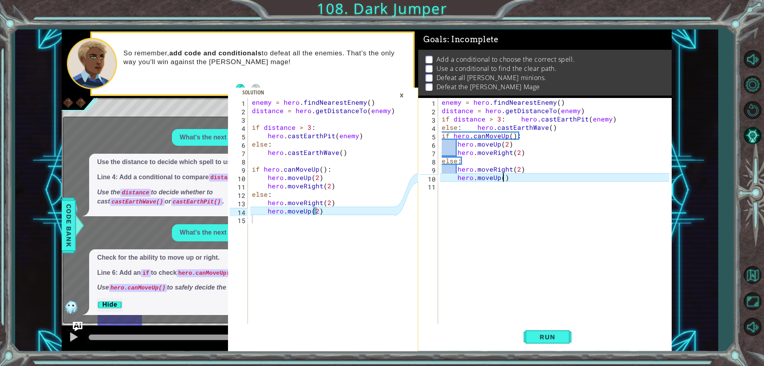
scroll to position [0, 4]
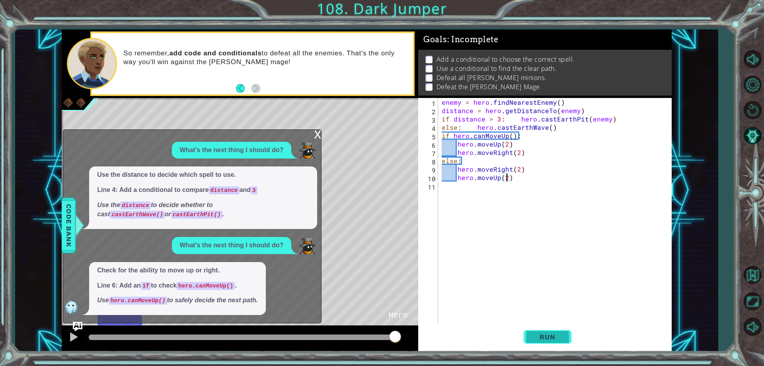
type textarea "hero.moveUp(2)"
click at [543, 342] on button "Run" at bounding box center [548, 336] width 48 height 25
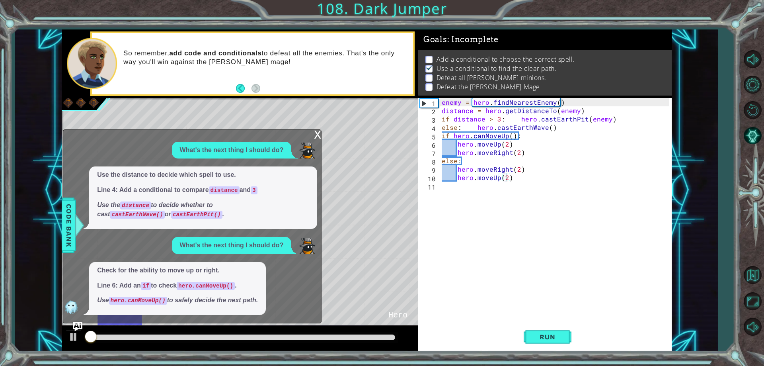
scroll to position [4, 0]
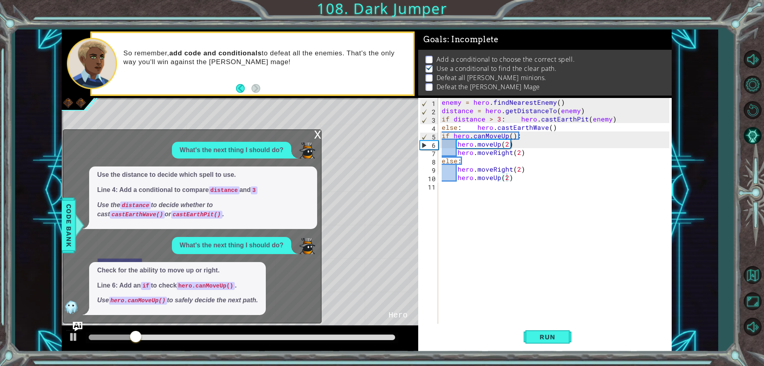
drag, startPoint x: 290, startPoint y: 146, endPoint x: 373, endPoint y: 201, distance: 99.3
drag, startPoint x: 373, startPoint y: 201, endPoint x: 355, endPoint y: 219, distance: 25.6
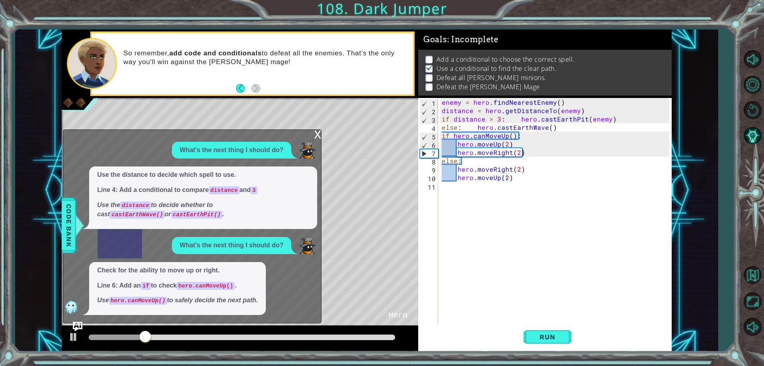
drag, startPoint x: 355, startPoint y: 219, endPoint x: 333, endPoint y: 206, distance: 25.3
click at [333, 206] on div "* Dot" at bounding box center [342, 207] width 45 height 33
click at [65, 314] on img at bounding box center [71, 307] width 16 height 16
click at [318, 132] on div "x" at bounding box center [317, 134] width 7 height 8
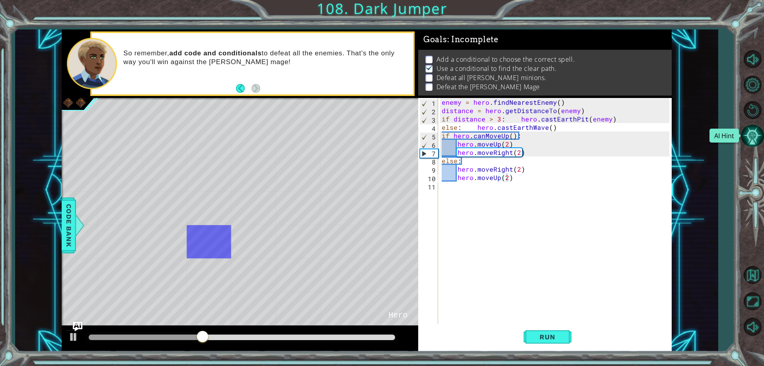
click at [754, 134] on button "AI Hint" at bounding box center [752, 135] width 23 height 23
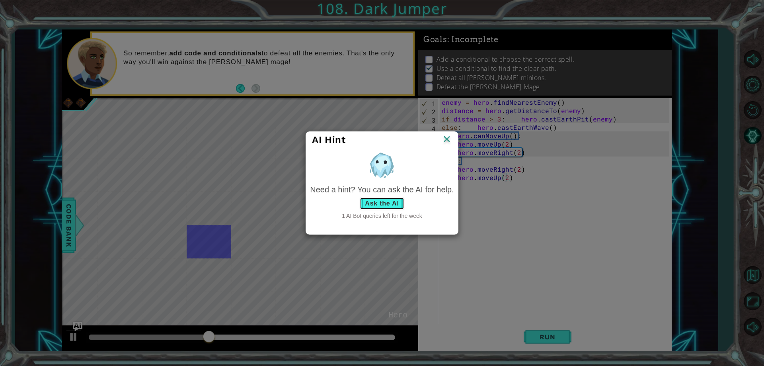
click at [391, 205] on button "Ask the AI" at bounding box center [382, 203] width 44 height 13
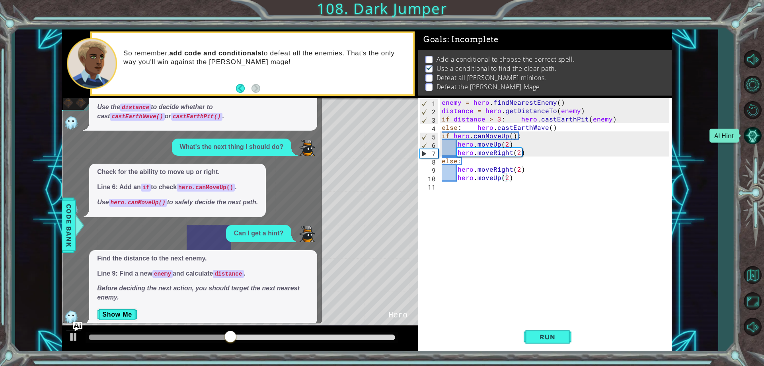
scroll to position [63, 0]
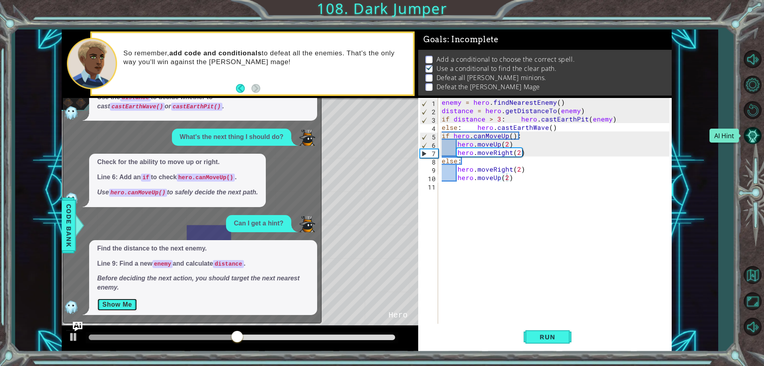
click at [120, 304] on button "Show Me" at bounding box center [117, 304] width 40 height 13
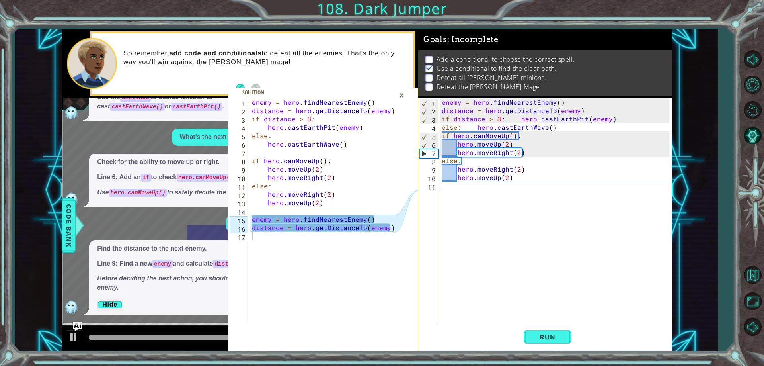
scroll to position [0, 0]
click at [451, 187] on div "enemy = hero . findNearestEnemy ( ) distance = hero . getDistanceTo ( enemy ) i…" at bounding box center [556, 219] width 233 height 242
type textarea "e"
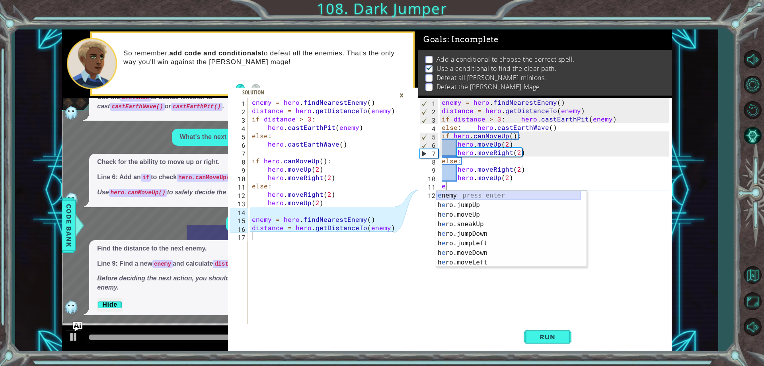
click at [504, 194] on div "e nemy press enter h e ro.jumpUp press enter h e ro.moveUp press enter h e ro.s…" at bounding box center [508, 238] width 144 height 95
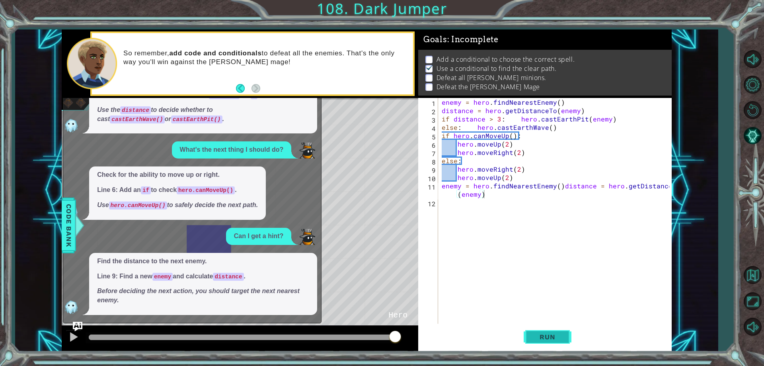
click at [555, 339] on span "Run" at bounding box center [547, 337] width 31 height 8
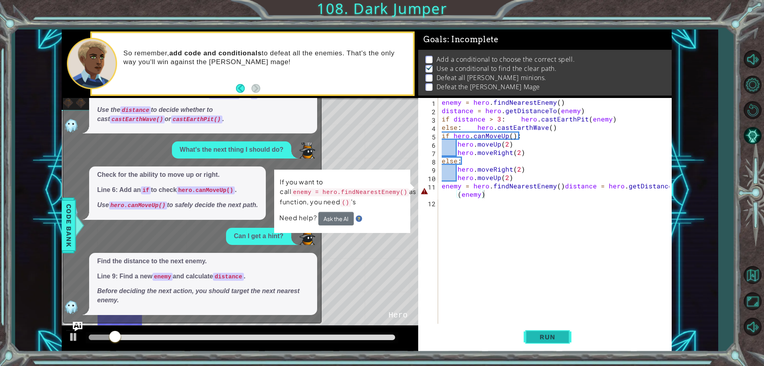
click at [557, 341] on button "Run" at bounding box center [548, 336] width 48 height 25
click at [338, 215] on button "Ask the AI" at bounding box center [335, 219] width 35 height 14
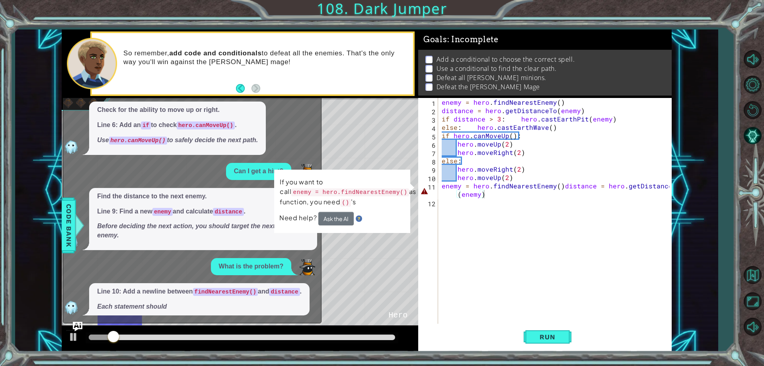
click at [257, 256] on div "What's the next thing I should do? Use the distance to decide which spell to us…" at bounding box center [190, 147] width 254 height 333
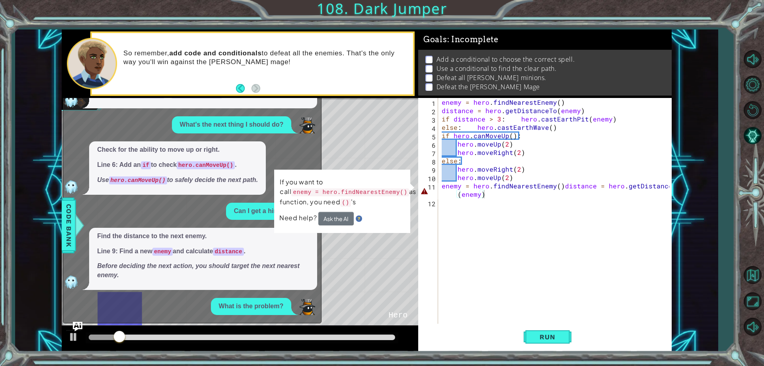
scroll to position [134, 0]
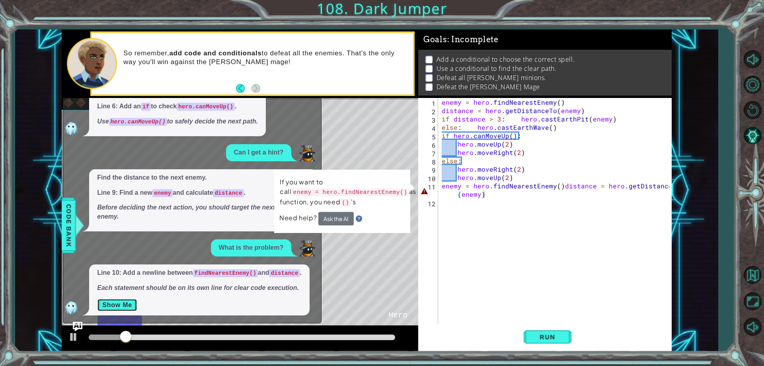
click at [127, 302] on button "Show Me" at bounding box center [117, 304] width 40 height 13
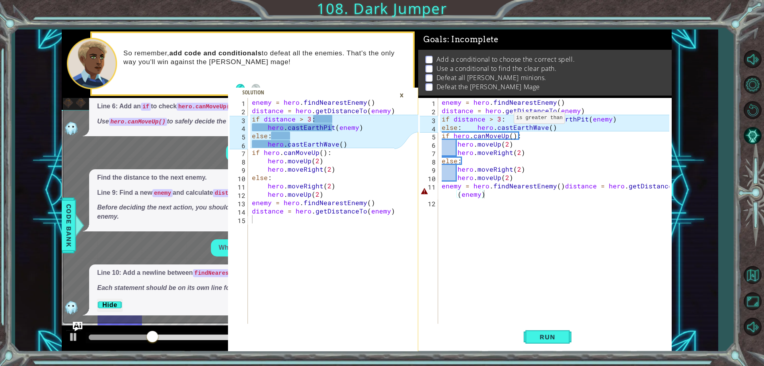
scroll to position [0, 10]
click at [504, 120] on div "enemy = hero . findNearestEnemy ( ) distance = hero . getDistanceTo ( enemy ) i…" at bounding box center [556, 219] width 233 height 242
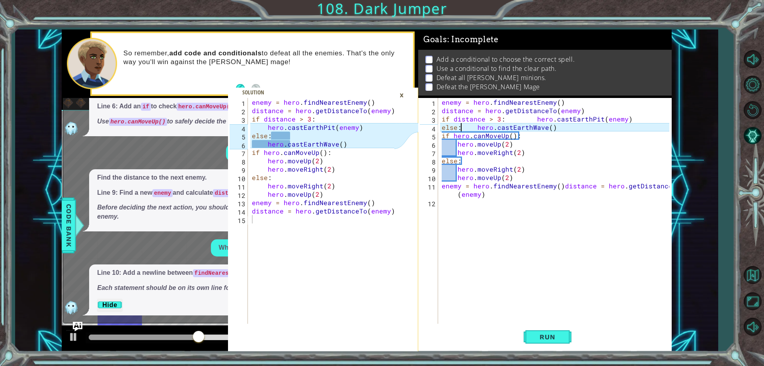
click at [462, 128] on div "enemy = hero . findNearestEnemy ( ) distance = hero . getDistanceTo ( enemy ) i…" at bounding box center [556, 219] width 233 height 242
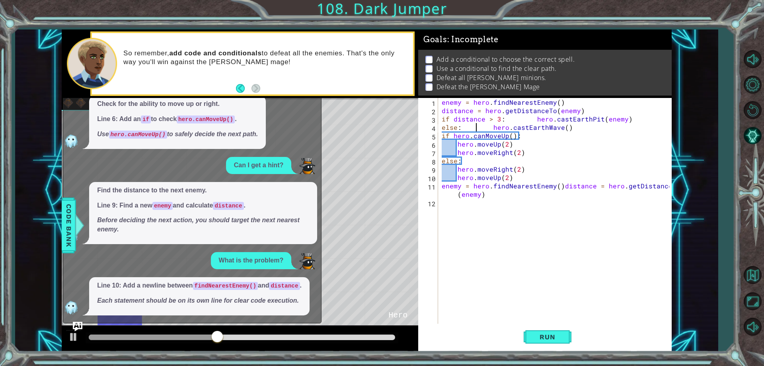
scroll to position [121, 0]
click at [540, 335] on span "Run" at bounding box center [547, 337] width 31 height 8
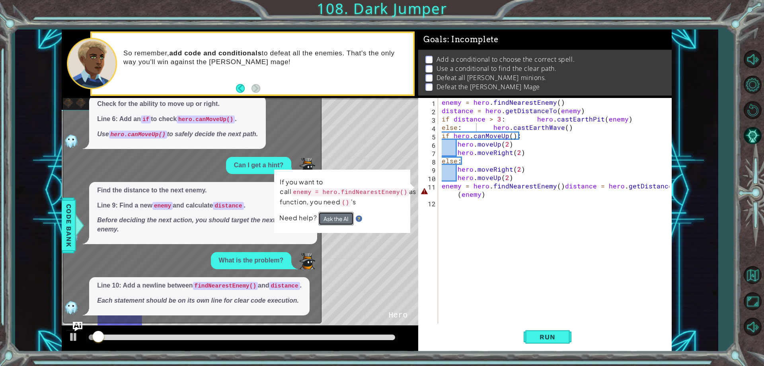
click at [348, 219] on button "Ask the AI" at bounding box center [335, 219] width 35 height 14
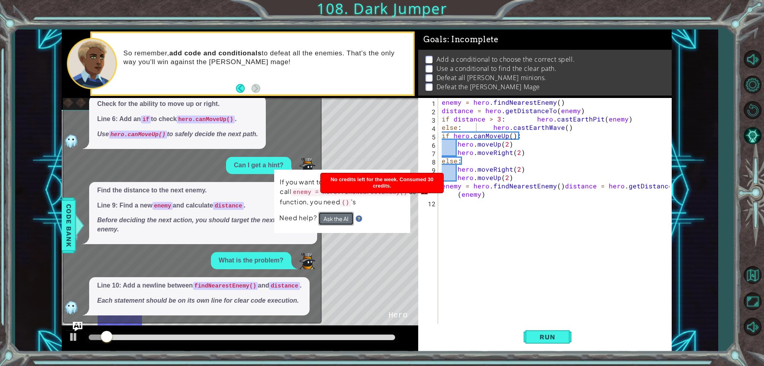
click at [348, 219] on button "Ask the AI" at bounding box center [335, 219] width 35 height 14
click at [322, 282] on div "Blank" at bounding box center [342, 274] width 45 height 33
click at [284, 281] on p "Line 10: Add a newline between findNearestEnemy() and distance ." at bounding box center [199, 285] width 205 height 9
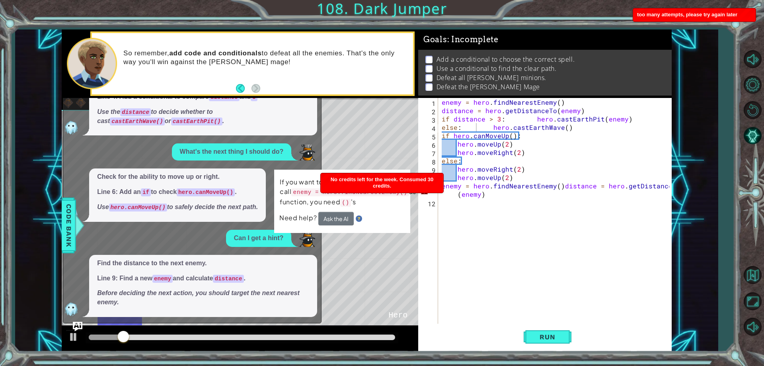
scroll to position [0, 0]
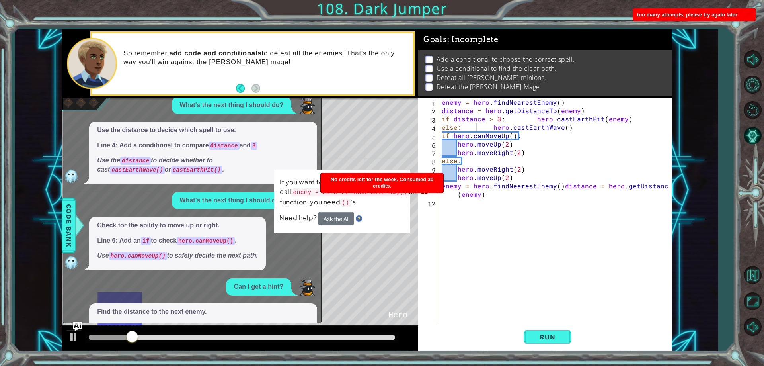
drag, startPoint x: 344, startPoint y: 159, endPoint x: 341, endPoint y: 206, distance: 47.4
click at [344, 162] on div "* Dot" at bounding box center [342, 174] width 45 height 33
click at [343, 219] on button "Ask the AI" at bounding box center [335, 219] width 35 height 14
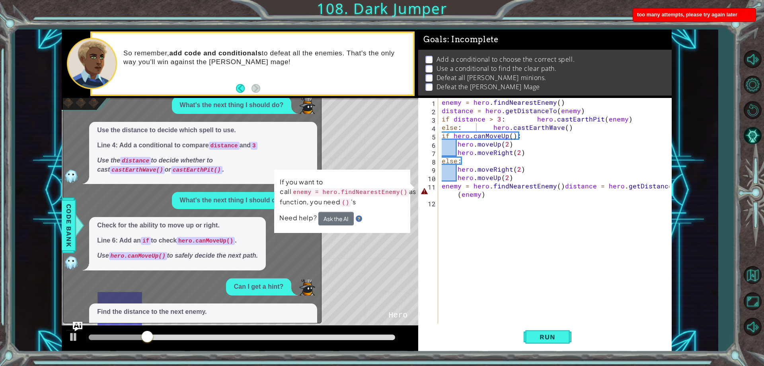
click at [374, 187] on p "If you want to call enemy = hero.findNearestEnemy() as function, you need () 's" at bounding box center [348, 192] width 136 height 30
click at [237, 89] on button "Back" at bounding box center [244, 88] width 16 height 9
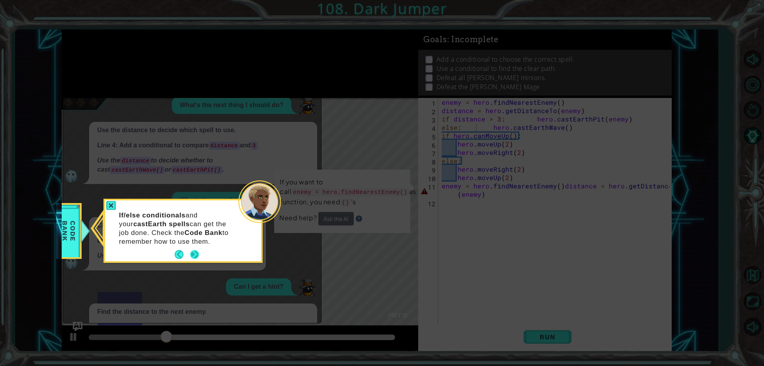
click at [191, 259] on button "Next" at bounding box center [194, 254] width 9 height 9
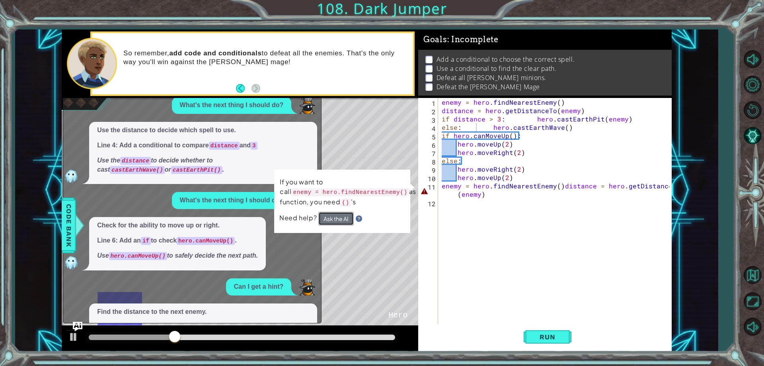
click at [324, 216] on button "Ask the AI" at bounding box center [335, 219] width 35 height 14
click at [336, 223] on button "Ask the AI" at bounding box center [335, 219] width 35 height 14
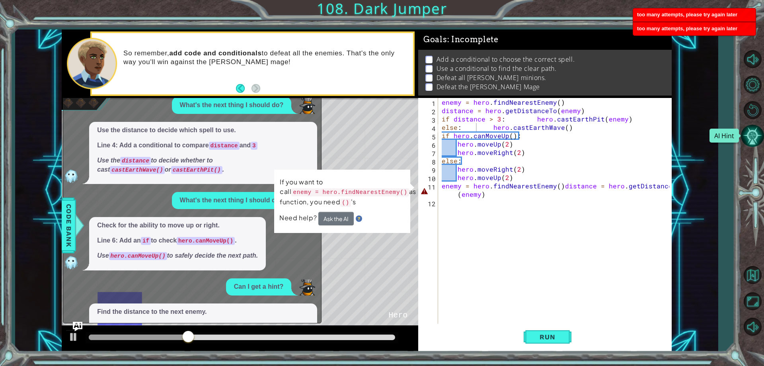
click at [746, 134] on button "AI Hint" at bounding box center [752, 135] width 23 height 23
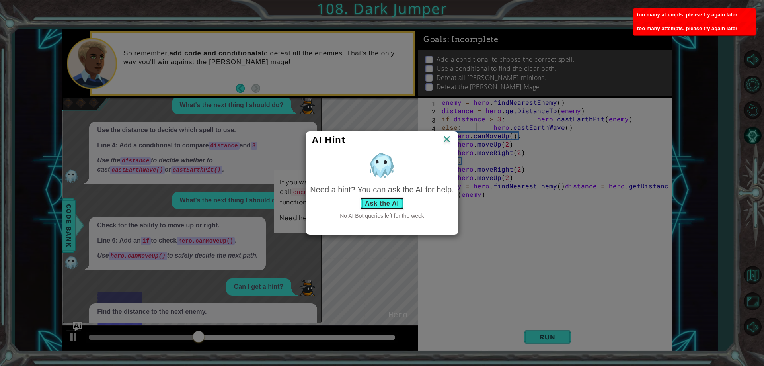
click at [379, 202] on button "Ask the AI" at bounding box center [382, 203] width 44 height 13
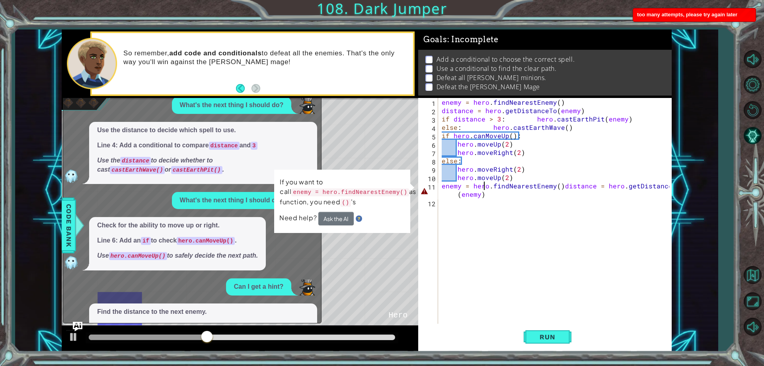
click at [482, 189] on div "enemy = hero . findNearestEnemy ( ) distance = hero . getDistanceTo ( enemy ) i…" at bounding box center [556, 219] width 233 height 242
click at [529, 197] on div "enemy = hero . findNearestEnemy ( ) distance = hero . getDistanceTo ( enemy ) i…" at bounding box center [556, 219] width 233 height 242
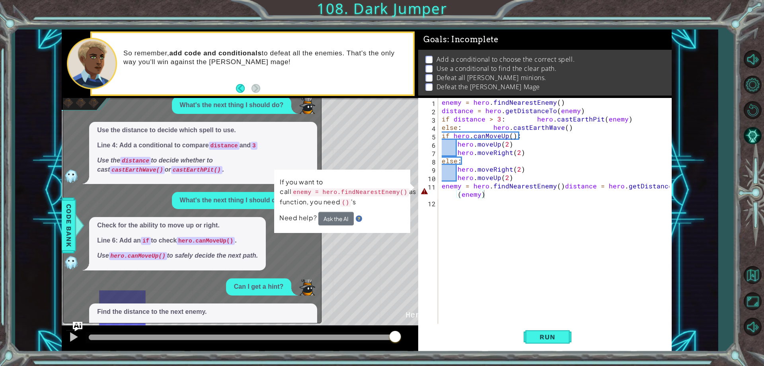
drag, startPoint x: 428, startPoint y: 64, endPoint x: 427, endPoint y: 71, distance: 6.9
click at [427, 71] on ul "Add a conditional to choose the correct spell. Use a conditional to find the cl…" at bounding box center [544, 73] width 243 height 37
drag, startPoint x: 559, startPoint y: 346, endPoint x: 553, endPoint y: 338, distance: 10.2
click at [557, 343] on button "Run" at bounding box center [548, 336] width 48 height 25
click at [557, 187] on div "enemy = hero . findNearestEnemy ( ) distance = hero . getDistanceTo ( enemy ) i…" at bounding box center [556, 219] width 233 height 242
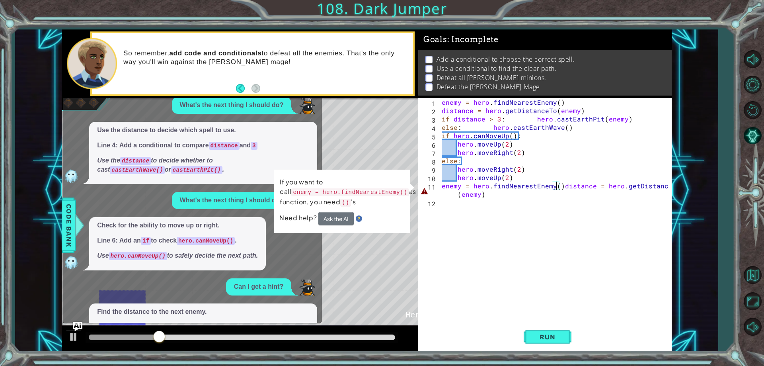
click at [558, 188] on div "enemy = hero . findNearestEnemy ( ) distance = hero . getDistanceTo ( enemy ) i…" at bounding box center [556, 219] width 233 height 242
click at [560, 185] on div "enemy = hero . findNearestEnemy ( ) distance = hero . getDistanceTo ( enemy ) i…" at bounding box center [556, 219] width 233 height 242
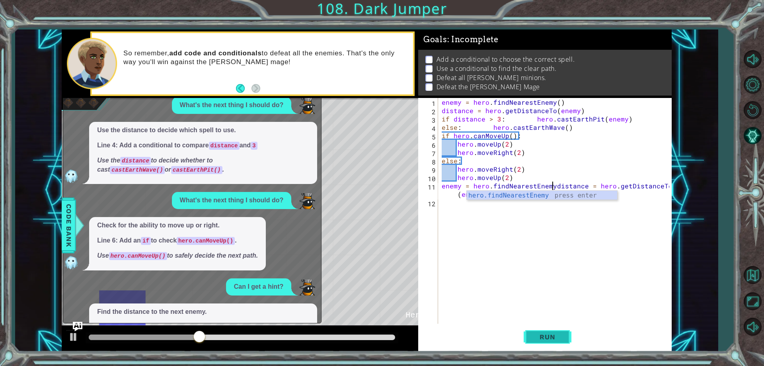
click at [543, 341] on button "Run" at bounding box center [548, 336] width 48 height 25
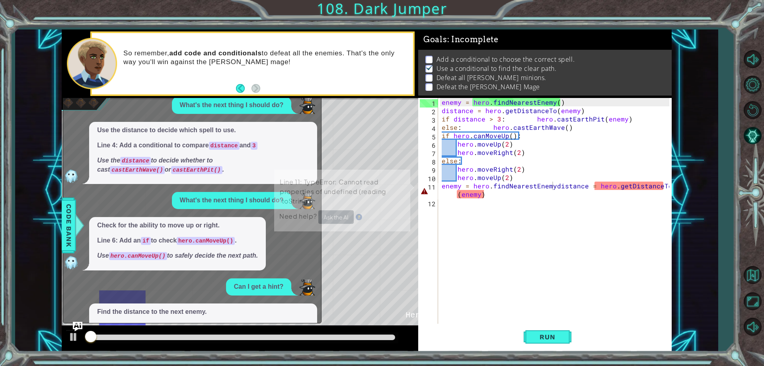
scroll to position [4, 0]
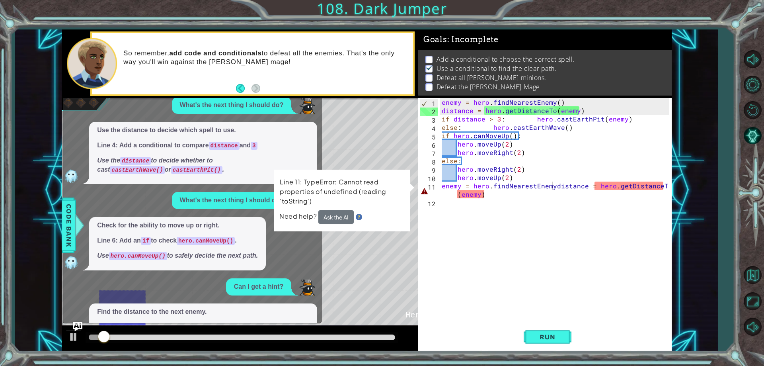
click at [551, 189] on div "enemy = hero . findNearestEnemy ( ) distance = hero . getDistanceTo ( enemy ) i…" at bounding box center [556, 219] width 233 height 242
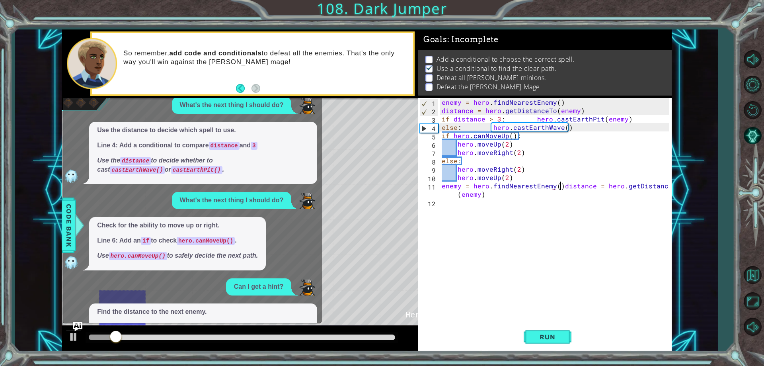
scroll to position [0, 8]
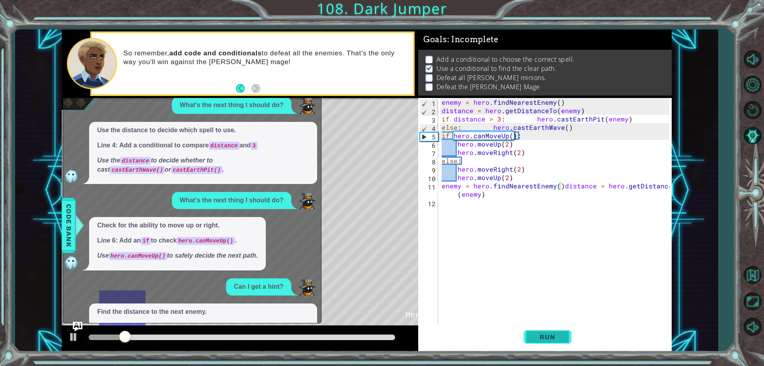
click at [553, 334] on span "Run" at bounding box center [547, 337] width 31 height 8
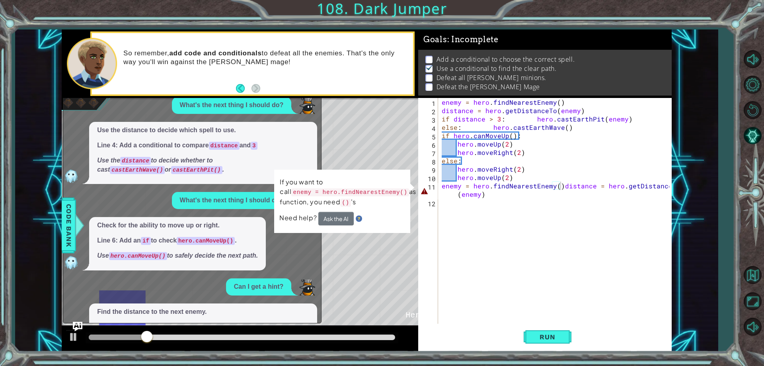
click at [561, 189] on div "enemy = hero . findNearestEnemy ( ) distance = hero . getDistanceTo ( enemy ) i…" at bounding box center [556, 219] width 233 height 242
type textarea "enemy = hero.findNearestEnemy() distance = hero.getDistanceTo(enemy)"
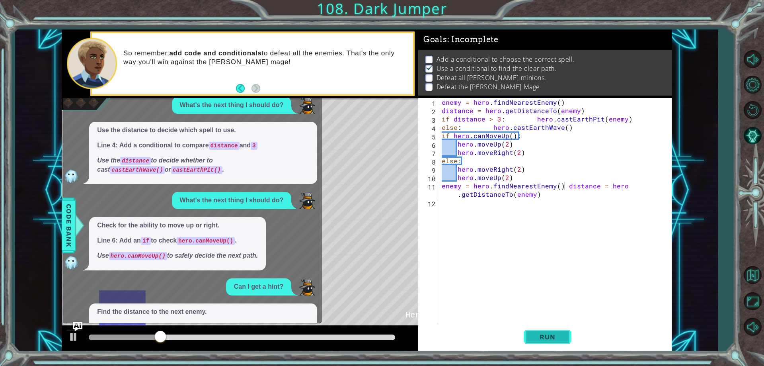
click at [550, 339] on span "Run" at bounding box center [547, 337] width 31 height 8
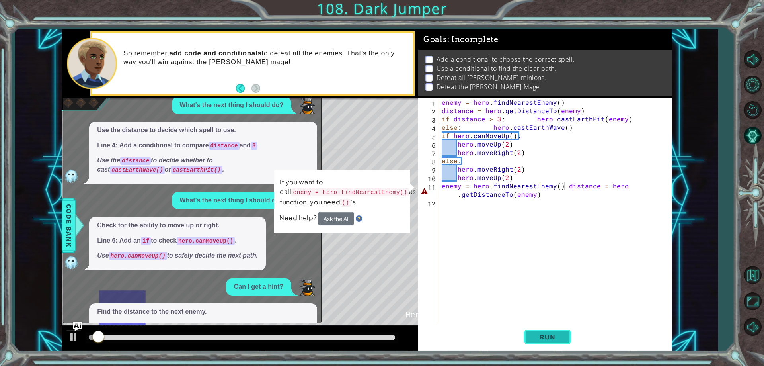
click at [524, 324] on button "Run" at bounding box center [548, 336] width 48 height 25
click at [564, 189] on div "enemy = hero . findNearestEnemy ( ) distance = hero . getDistanceTo ( enemy ) i…" at bounding box center [556, 219] width 233 height 242
type textarea "enemy = hero.findNearestEnemy()distance = hero.getDistanceTo(enemy)"
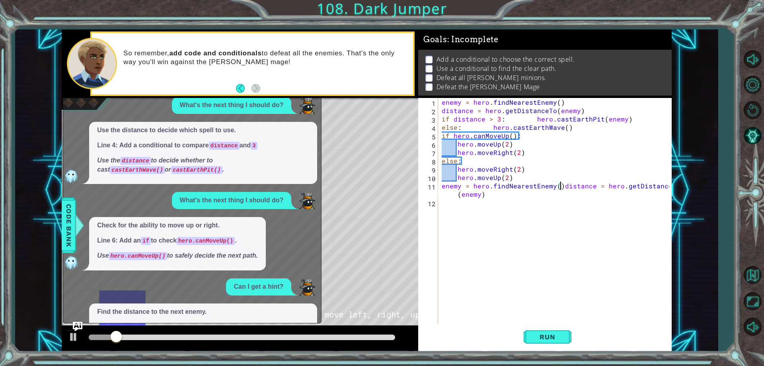
scroll to position [0, 0]
drag, startPoint x: 541, startPoint y: 318, endPoint x: 528, endPoint y: 300, distance: 21.6
drag, startPoint x: 528, startPoint y: 300, endPoint x: 414, endPoint y: 226, distance: 136.0
click at [414, 226] on div "* Dot" at bounding box center [403, 237] width 47 height 35
click at [447, 169] on div "enemy = hero . findNearestEnemy ( ) distance = hero . getDistanceTo ( enemy ) i…" at bounding box center [556, 219] width 233 height 242
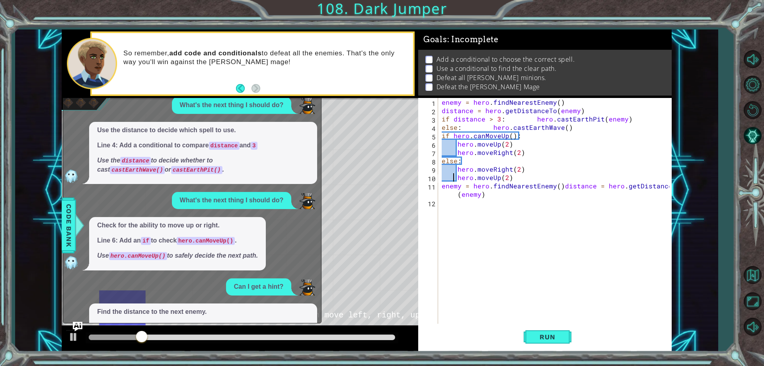
click at [454, 175] on div "enemy = hero . findNearestEnemy ( ) distance = hero . getDistanceTo ( enemy ) i…" at bounding box center [556, 219] width 233 height 242
click at [450, 144] on div "enemy = hero . findNearestEnemy ( ) distance = hero . getDistanceTo ( enemy ) i…" at bounding box center [556, 219] width 233 height 242
click at [421, 131] on div "4" at bounding box center [429, 128] width 18 height 8
type textarea "else: hero.castEarthWave()"
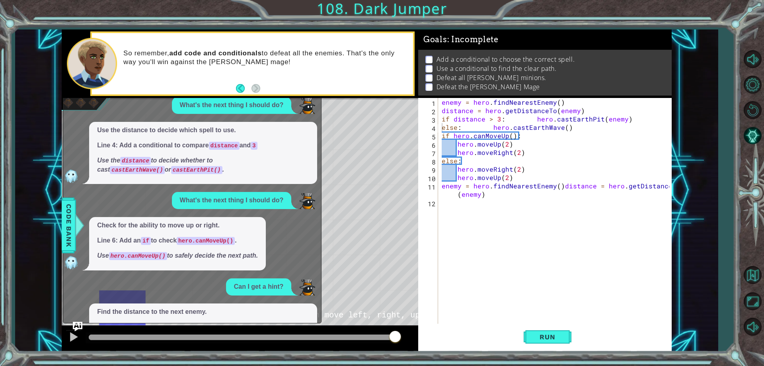
drag, startPoint x: 668, startPoint y: 113, endPoint x: 705, endPoint y: 69, distance: 57.4
click at [705, 69] on div "1 2 3 4 5 6 7 8 9 10 11 12 13 14 15 enemy = hero . findNearestEnemy ( ) distanc…" at bounding box center [366, 190] width 703 height 322
click at [450, 201] on div "enemy = hero . findNearestEnemy ( ) distance = hero . getDistanceTo ( enemy ) i…" at bounding box center [556, 219] width 233 height 242
click at [746, 127] on button "AI Hint" at bounding box center [752, 135] width 23 height 23
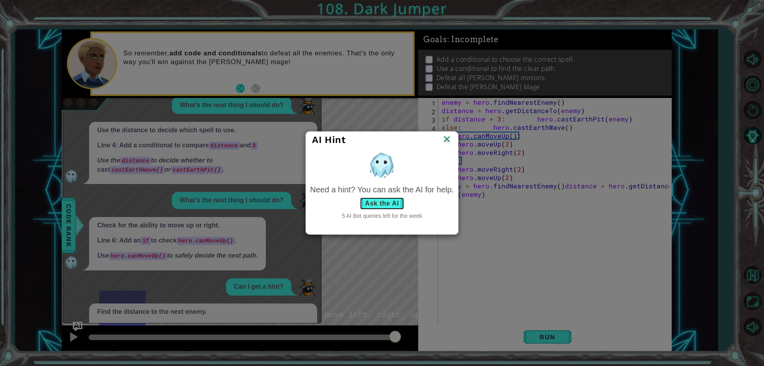
click at [388, 201] on button "Ask the AI" at bounding box center [382, 203] width 44 height 13
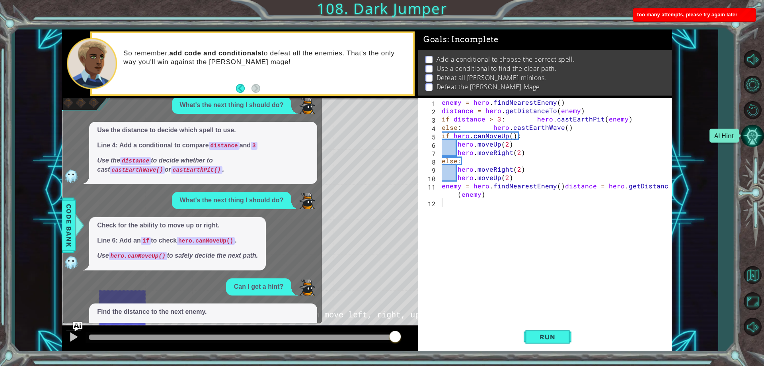
click at [752, 132] on button "AI Hint" at bounding box center [752, 135] width 23 height 23
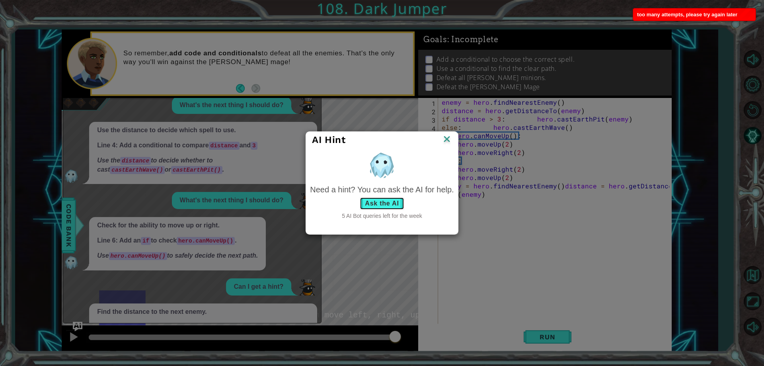
click at [376, 205] on button "Ask the AI" at bounding box center [382, 203] width 44 height 13
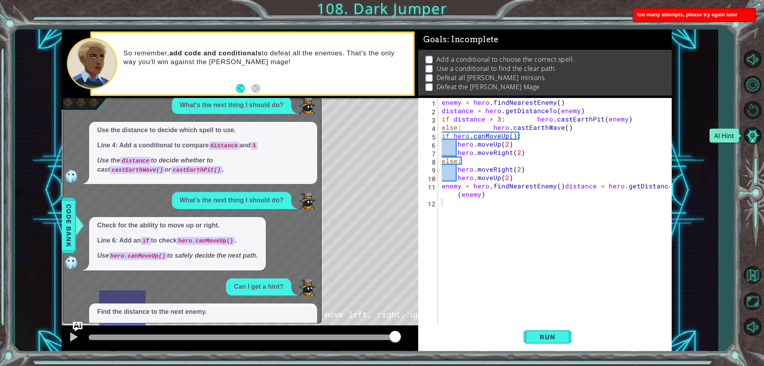
click at [700, 19] on div "too many attempts, please try again later" at bounding box center [694, 14] width 123 height 13
drag, startPoint x: 700, startPoint y: 19, endPoint x: 723, endPoint y: 37, distance: 29.8
click at [723, 36] on div "1 2 3 4 5 6 7 8 9 10 11 12 13 14 15 enemy = hero . findNearestEnemy ( ) distanc…" at bounding box center [382, 183] width 764 height 366
click at [753, 135] on button "AI Hint" at bounding box center [752, 135] width 23 height 23
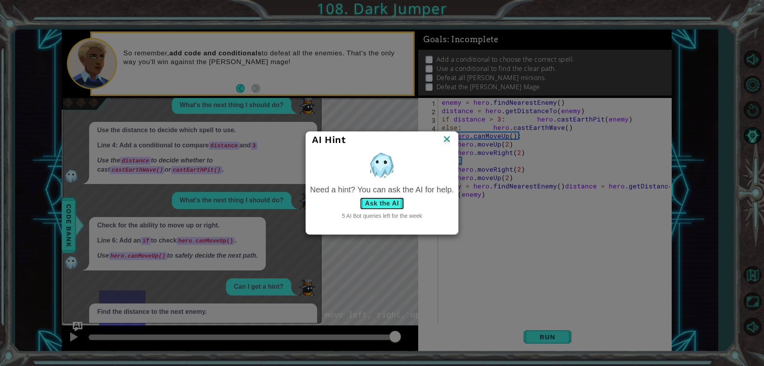
click at [380, 201] on button "Ask the AI" at bounding box center [382, 203] width 44 height 13
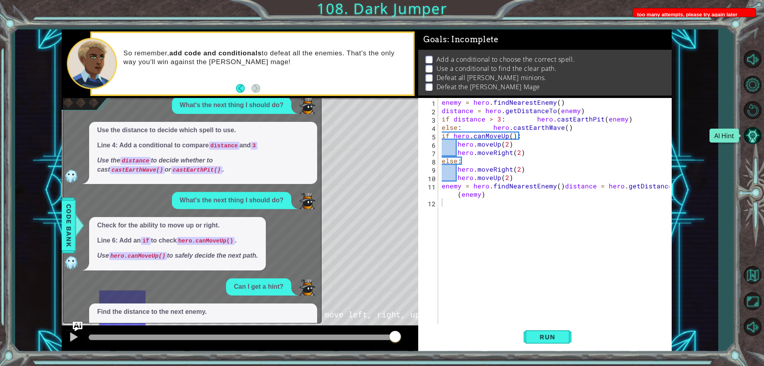
click at [364, 231] on div "Blank" at bounding box center [356, 237] width 47 height 35
drag, startPoint x: 538, startPoint y: 325, endPoint x: 542, endPoint y: 328, distance: 4.9
click at [540, 327] on button "Run" at bounding box center [548, 336] width 48 height 25
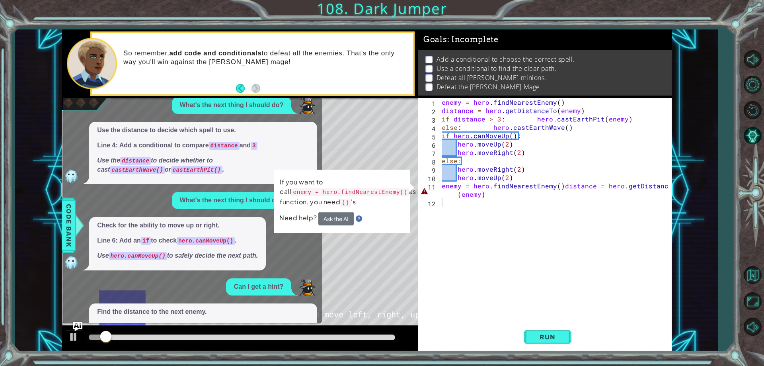
click at [353, 259] on div "Blank" at bounding box center [356, 272] width 47 height 35
click at [718, 168] on div "1 2 3 4 5 6 7 8 9 10 11 12 13 14 15 enemy = hero . findNearestEnemy ( ) distanc…" at bounding box center [366, 190] width 703 height 322
click at [325, 250] on div "* Dot" at bounding box center [309, 237] width 47 height 35
click at [757, 135] on button "AI Hint" at bounding box center [752, 135] width 23 height 23
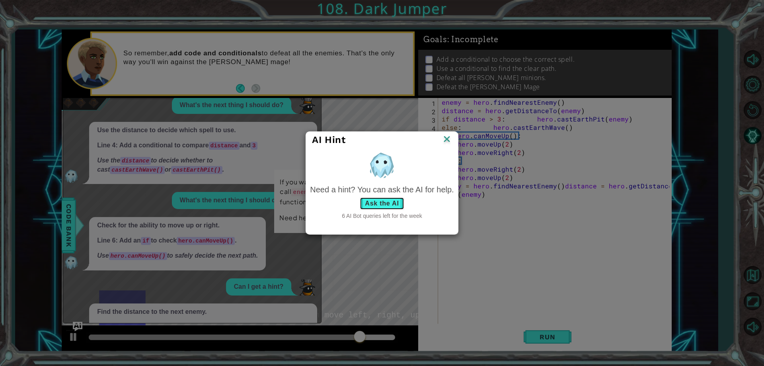
click at [386, 205] on button "Ask the AI" at bounding box center [382, 203] width 44 height 13
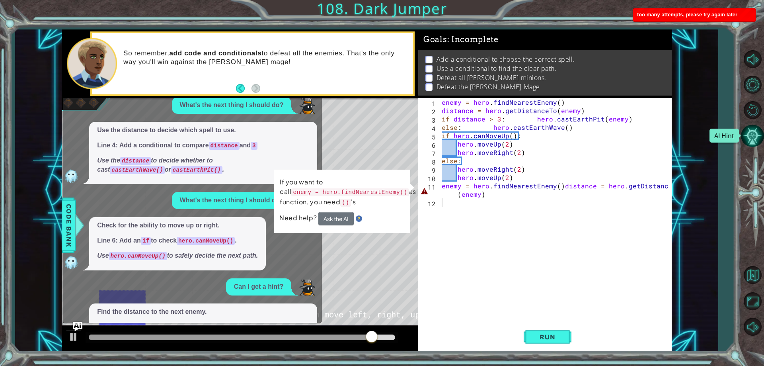
click at [758, 135] on button "AI Hint" at bounding box center [752, 135] width 23 height 23
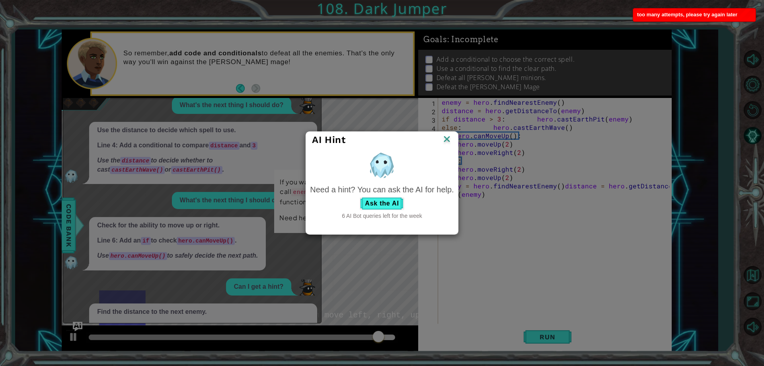
click at [734, 160] on div "AI Hint Need a hint? You can ask the AI for help. Ask the AI 6 AI Bot queries l…" at bounding box center [382, 183] width 764 height 366
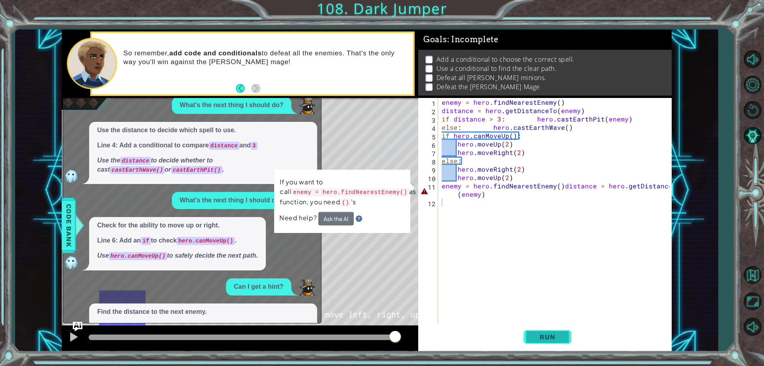
click at [555, 337] on span "Run" at bounding box center [547, 337] width 31 height 8
click at [481, 273] on div "enemy = hero . findNearestEnemy ( ) distance = hero . getDistanceTo ( enemy ) i…" at bounding box center [556, 219] width 233 height 242
click at [481, 181] on div "enemy = hero . findNearestEnemy ( ) distance = hero . getDistanceTo ( enemy ) i…" at bounding box center [556, 219] width 233 height 242
type textarea "hero.moveUp(2)"
click at [491, 199] on div "enemy = hero . findNearestEnemy ( ) distance = hero . getDistanceTo ( enemy ) i…" at bounding box center [556, 219] width 233 height 242
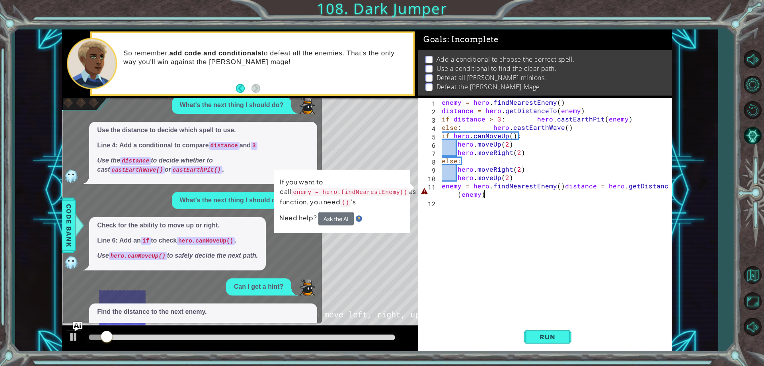
click at [484, 191] on div "enemy = hero . findNearestEnemy ( ) distance = hero . getDistanceTo ( enemy ) i…" at bounding box center [556, 219] width 233 height 242
type textarea "enemy = hero.findNearestEnemy()distance = hero.getDistanceTo(enemy)"
drag, startPoint x: 516, startPoint y: 198, endPoint x: 500, endPoint y: 199, distance: 15.5
click at [500, 199] on div "enemy = hero . findNearestEnemy ( ) distance = hero . getDistanceTo ( enemy ) i…" at bounding box center [556, 219] width 233 height 242
click at [495, 191] on div "enemy = hero . findNearestEnemy ( ) distance = hero . getDistanceTo ( enemy ) i…" at bounding box center [556, 219] width 233 height 242
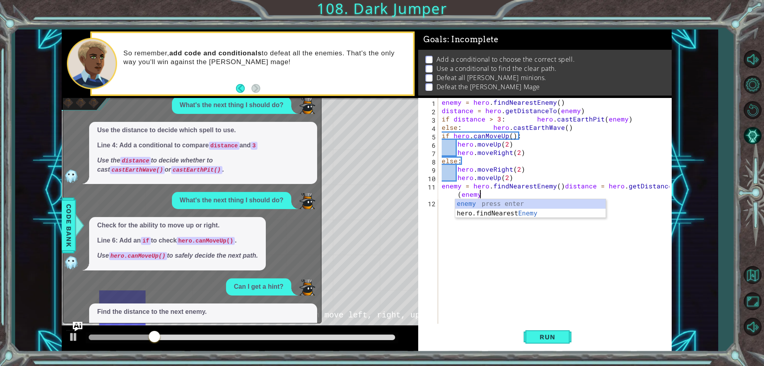
scroll to position [0, 16]
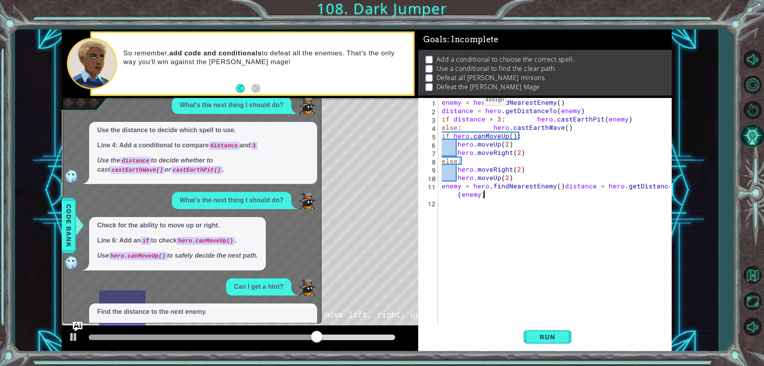
type textarea "enemy = hero.findNearestEnemy()distance = hero.getDistanceTo(enemy)"
click at [749, 132] on button "AI Hint" at bounding box center [752, 135] width 23 height 23
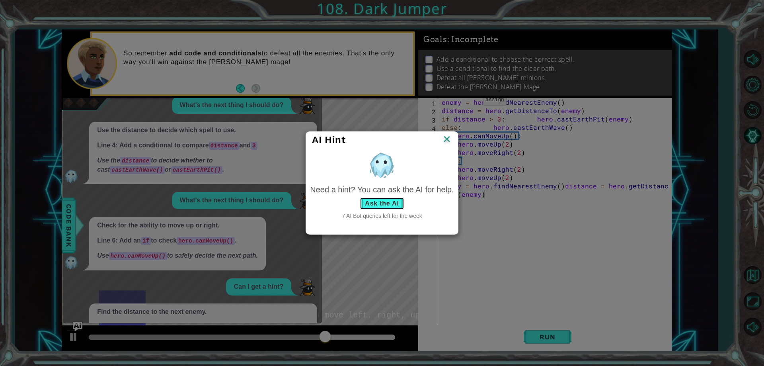
click at [373, 199] on button "Ask the AI" at bounding box center [382, 203] width 44 height 13
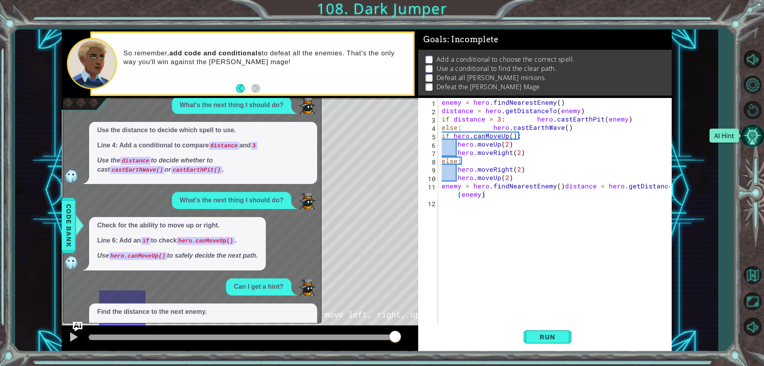
click at [756, 140] on button "AI Hint" at bounding box center [752, 135] width 23 height 23
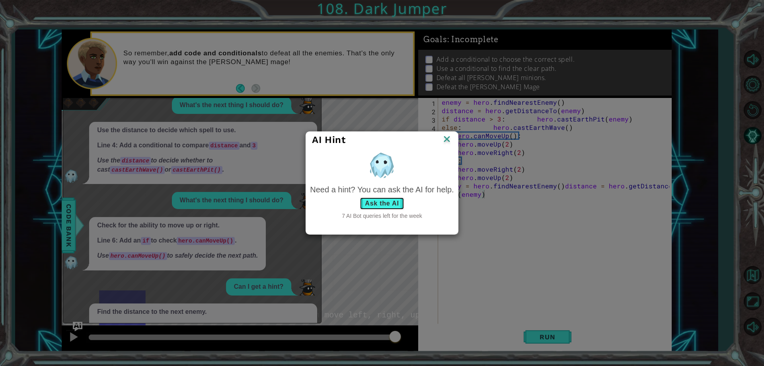
click at [385, 205] on button "Ask the AI" at bounding box center [382, 203] width 44 height 13
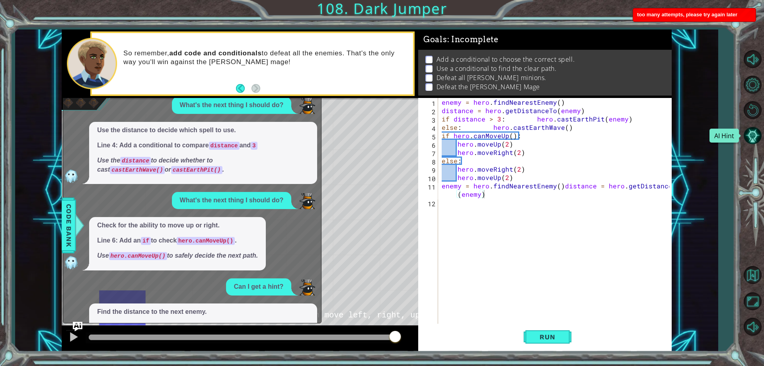
drag, startPoint x: 385, startPoint y: 205, endPoint x: 691, endPoint y: 43, distance: 346.2
click at [691, 43] on div "1 2 3 4 5 6 7 8 9 10 11 12 13 14 15 enemy = hero . findNearestEnemy ( ) distanc…" at bounding box center [366, 190] width 703 height 322
click at [755, 125] on button "AI Hint" at bounding box center [752, 135] width 23 height 23
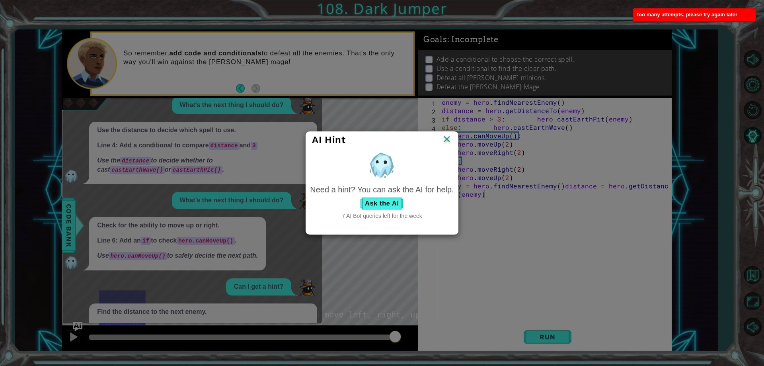
drag, startPoint x: 373, startPoint y: 204, endPoint x: 641, endPoint y: 245, distance: 270.6
click at [658, 247] on div "AI Hint Need a hint? You can ask the AI for help. Ask the AI 7 AI Bot queries l…" at bounding box center [382, 183] width 764 height 366
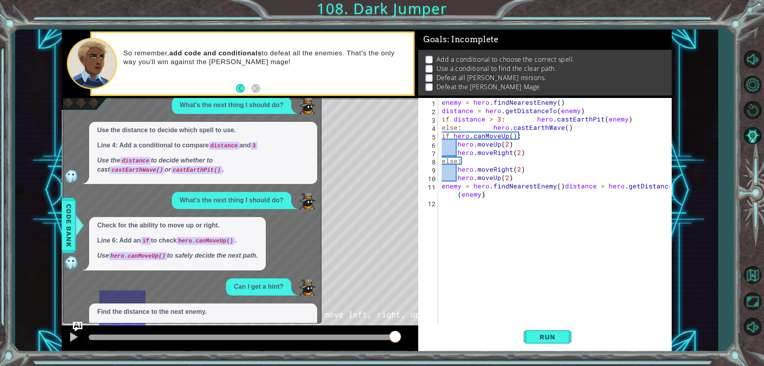
click at [540, 251] on div "enemy = hero . findNearestEnemy ( ) distance = hero . getDistanceTo ( enemy ) i…" at bounding box center [556, 219] width 233 height 242
click at [758, 137] on button "AI Hint" at bounding box center [752, 135] width 23 height 23
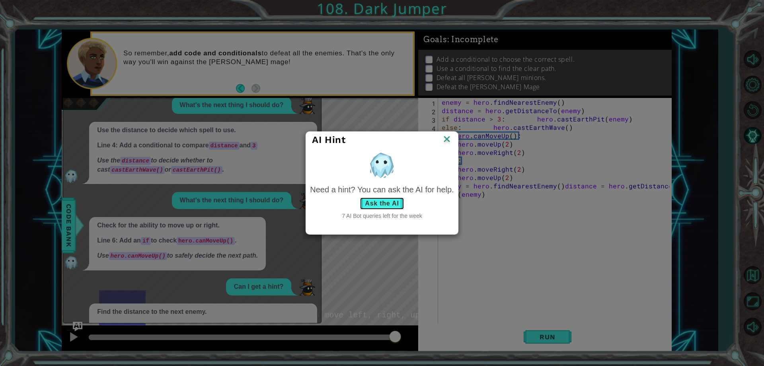
click at [378, 204] on button "Ask the AI" at bounding box center [382, 203] width 44 height 13
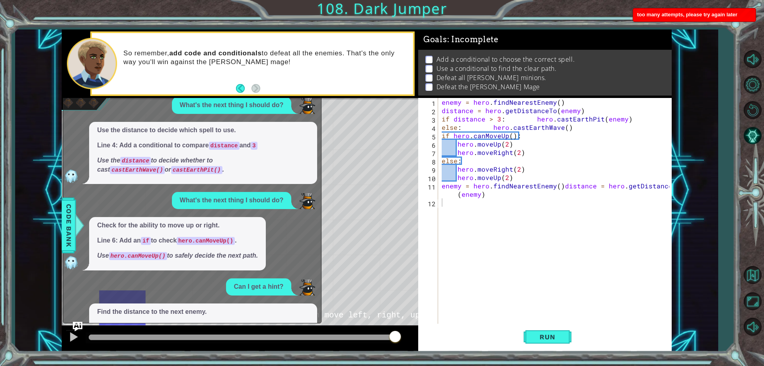
click at [740, 185] on div "1 2 3 4 5 6 7 8 9 10 11 12 13 14 15 enemy = hero . findNearestEnemy ( ) distanc…" at bounding box center [382, 183] width 764 height 366
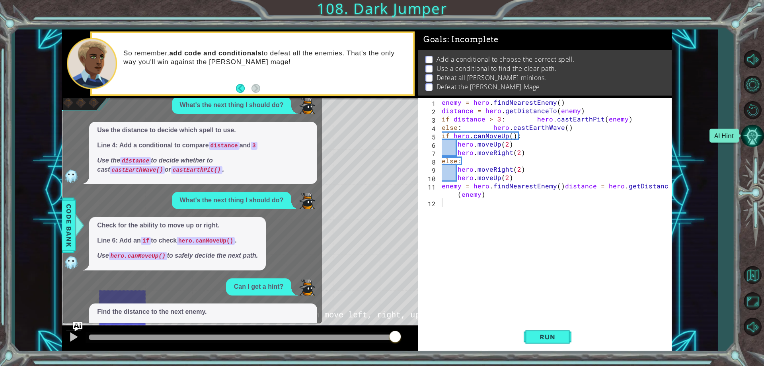
click at [754, 136] on button "AI Hint" at bounding box center [752, 135] width 23 height 23
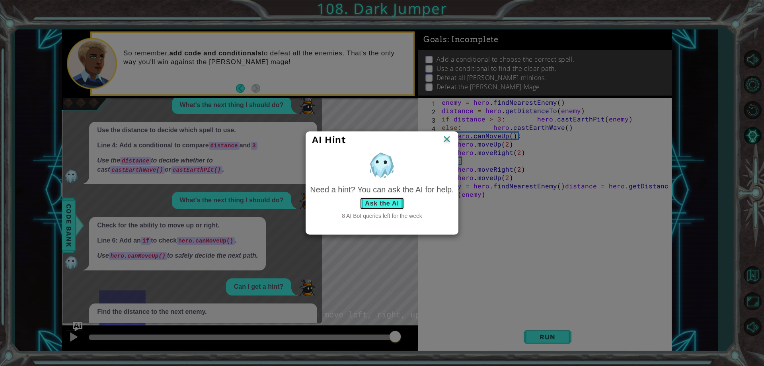
click at [384, 201] on button "Ask the AI" at bounding box center [382, 203] width 44 height 13
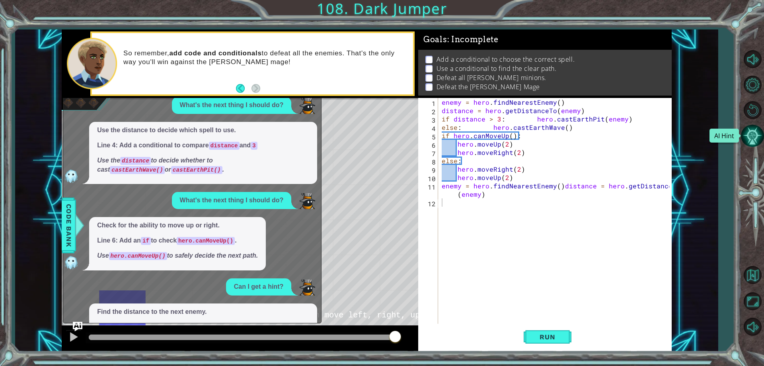
click at [750, 136] on button "AI Hint" at bounding box center [752, 135] width 23 height 23
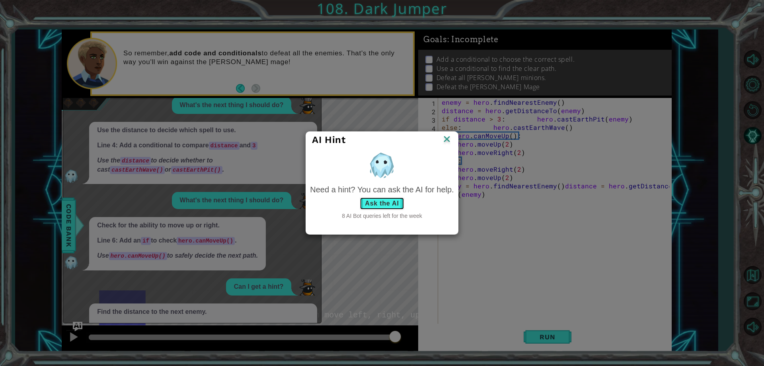
click at [400, 208] on button "Ask the AI" at bounding box center [382, 203] width 44 height 13
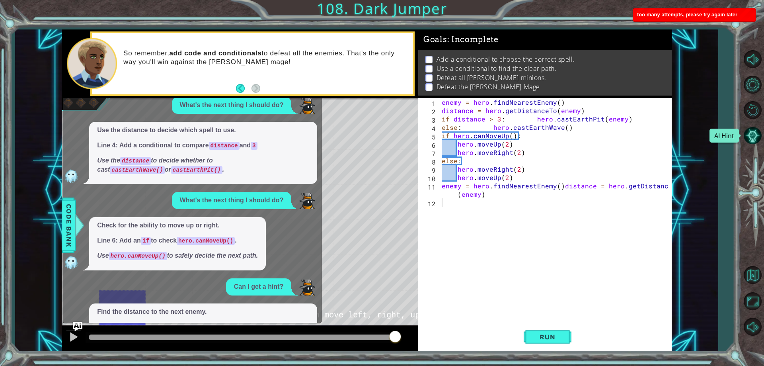
click at [699, 19] on div "too many attempts, please try again later" at bounding box center [694, 14] width 123 height 13
click at [699, 19] on div "1 2 3 4 5 6 7 8 9 10 11 12 13 14 15 enemy = hero . findNearestEnemy ( ) distanc…" at bounding box center [382, 183] width 764 height 366
click at [481, 204] on div "enemy = hero . findNearestEnemy ( ) distance = hero . getDistanceTo ( enemy ) i…" at bounding box center [556, 219] width 233 height 242
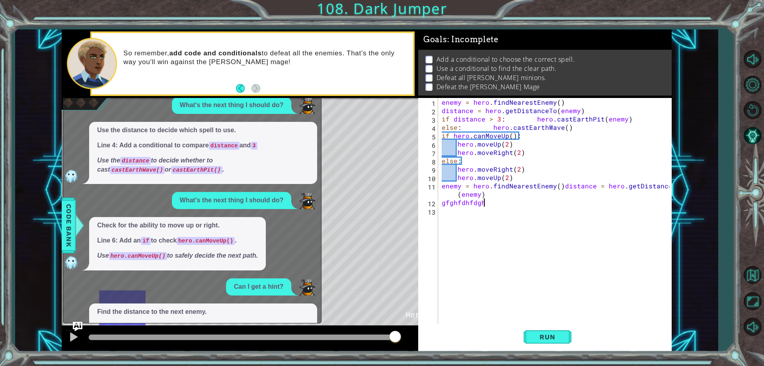
scroll to position [0, 1]
type textarea "g"
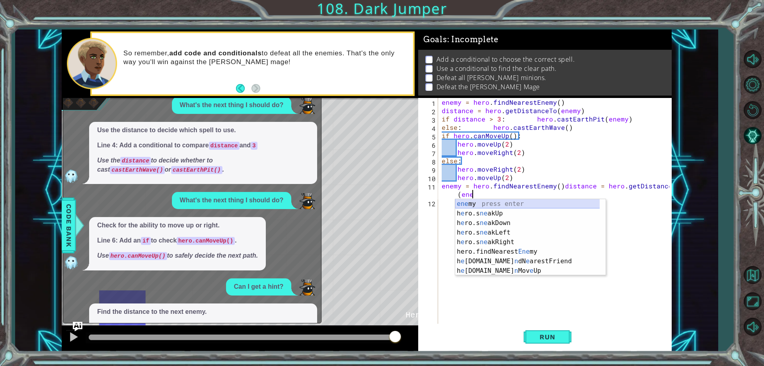
click at [473, 206] on div "ene my press enter h e ro.s ne akUp press enter h e ro.s ne akDown press enter …" at bounding box center [530, 246] width 150 height 95
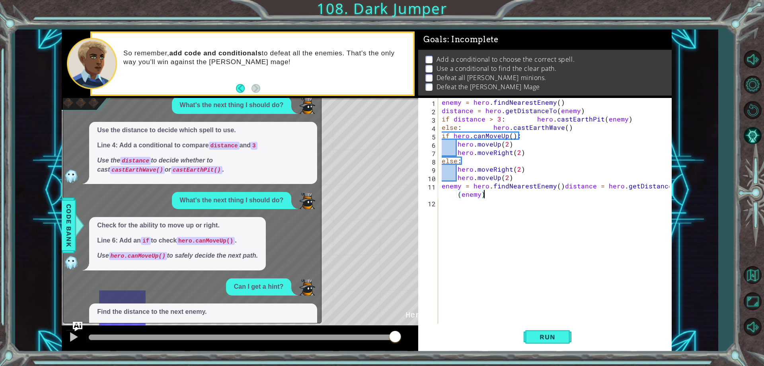
scroll to position [0, 16]
type textarea "enemy = hero.findNearestEnemy()distance = hero.getDistanceTo(enemy)"
click at [565, 334] on button "Run" at bounding box center [548, 336] width 48 height 25
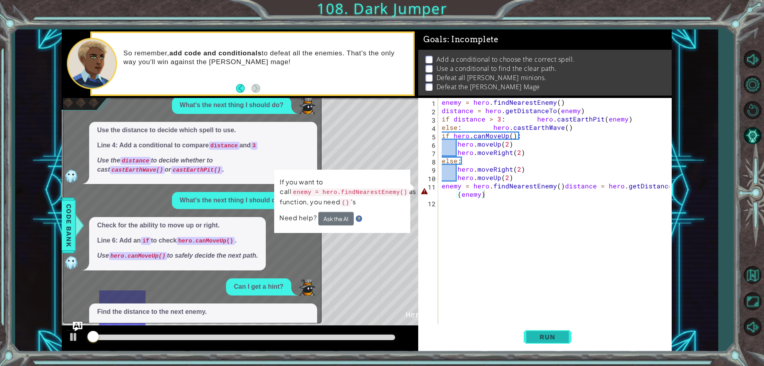
click at [563, 336] on span "Run" at bounding box center [547, 337] width 31 height 8
click at [562, 336] on span "Run" at bounding box center [547, 337] width 31 height 8
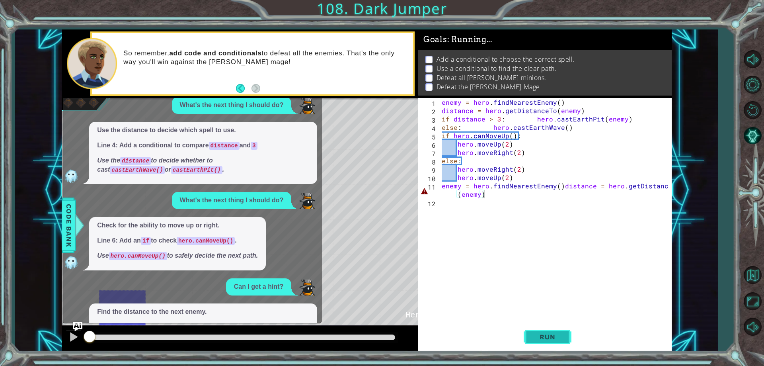
click at [562, 336] on span "Run" at bounding box center [547, 337] width 31 height 8
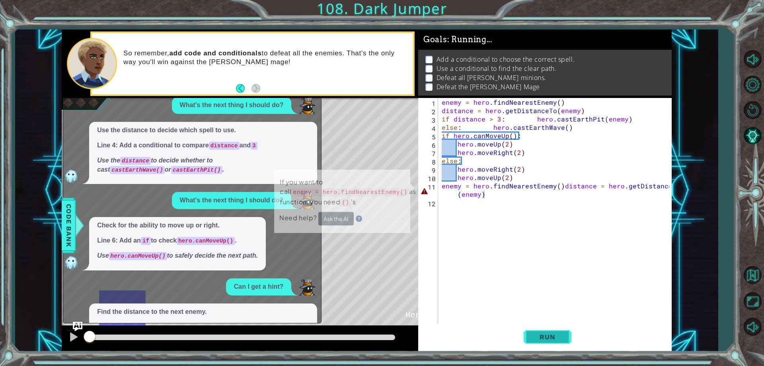
click at [562, 336] on span "Run" at bounding box center [547, 337] width 31 height 8
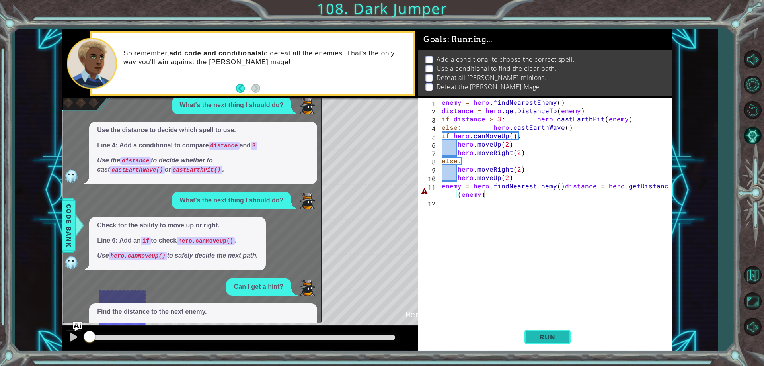
click at [562, 336] on span "Run" at bounding box center [547, 337] width 31 height 8
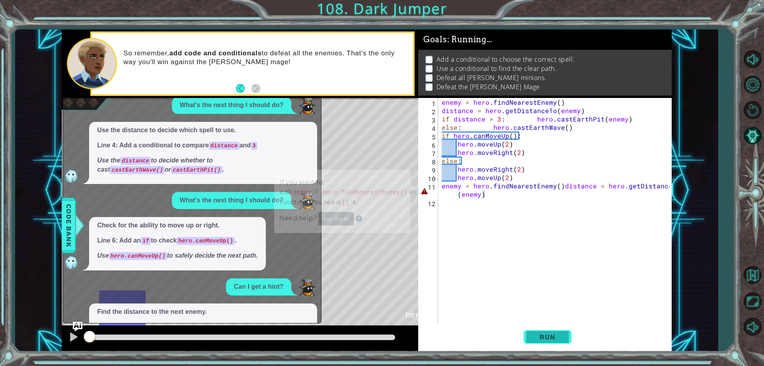
click at [562, 336] on span "Run" at bounding box center [547, 337] width 31 height 8
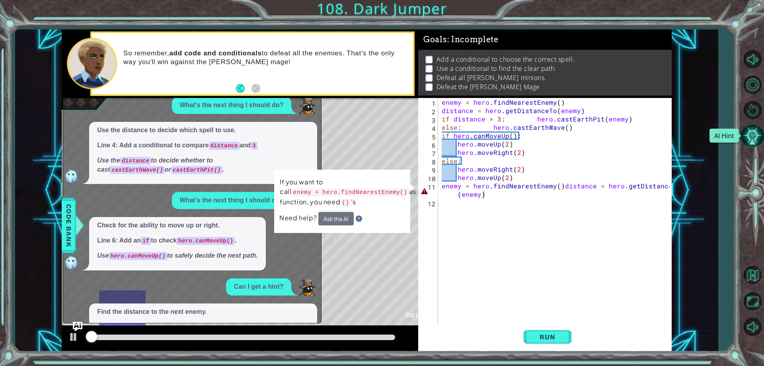
click at [750, 134] on button "AI Hint" at bounding box center [752, 135] width 23 height 23
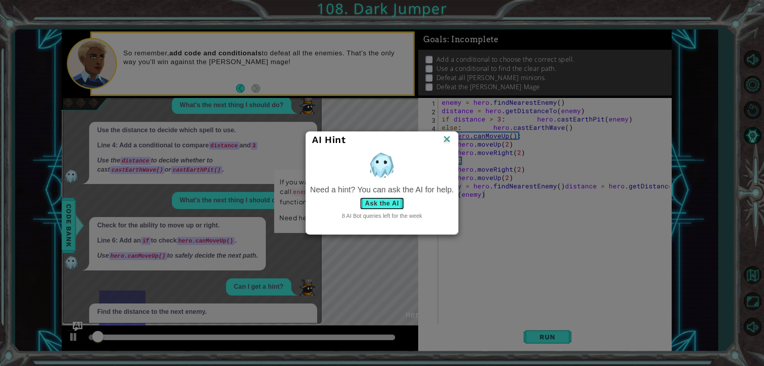
click at [364, 202] on button "Ask the AI" at bounding box center [382, 203] width 44 height 13
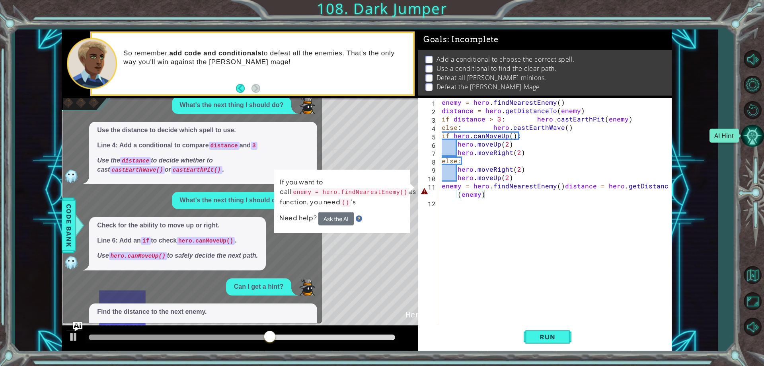
click at [758, 140] on button "AI Hint" at bounding box center [752, 135] width 23 height 23
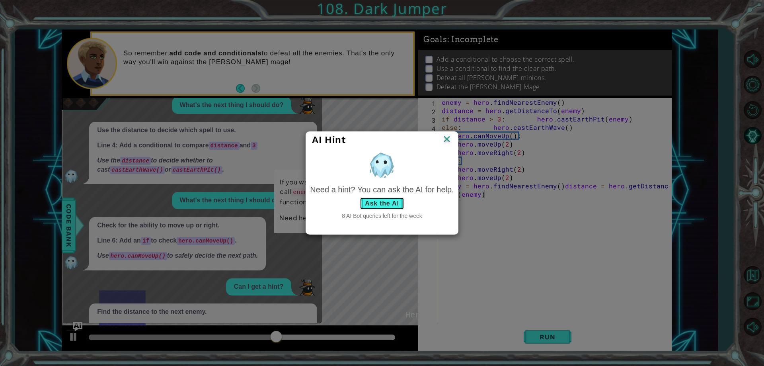
click at [386, 203] on button "Ask the AI" at bounding box center [382, 203] width 44 height 13
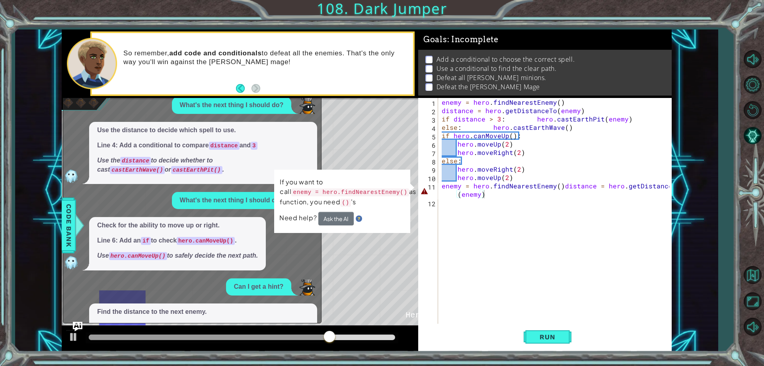
drag, startPoint x: 386, startPoint y: 203, endPoint x: 391, endPoint y: 203, distance: 4.4
drag, startPoint x: 391, startPoint y: 203, endPoint x: 345, endPoint y: 136, distance: 81.3
click at [345, 136] on div "* Dot" at bounding box center [356, 132] width 47 height 35
click at [748, 137] on button "AI Hint" at bounding box center [752, 135] width 23 height 23
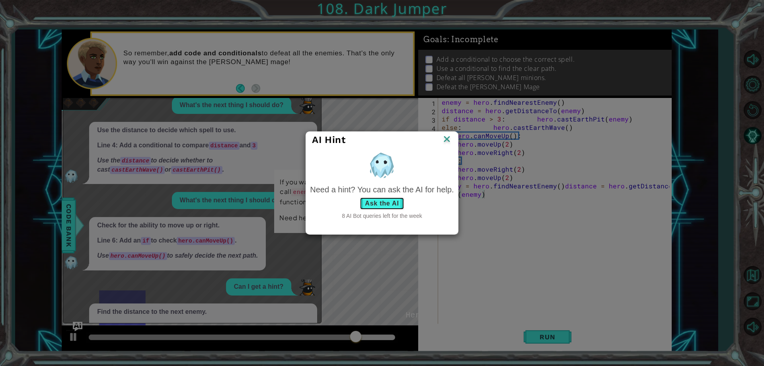
click at [394, 204] on button "Ask the AI" at bounding box center [382, 203] width 44 height 13
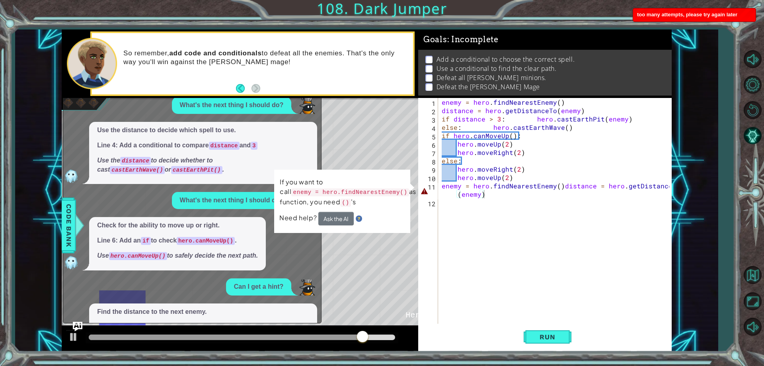
click at [363, 88] on div "So remember, add code and conditionals to defeat all the enemies. That's the on…" at bounding box center [252, 63] width 321 height 61
